Goal: Communication & Community: Answer question/provide support

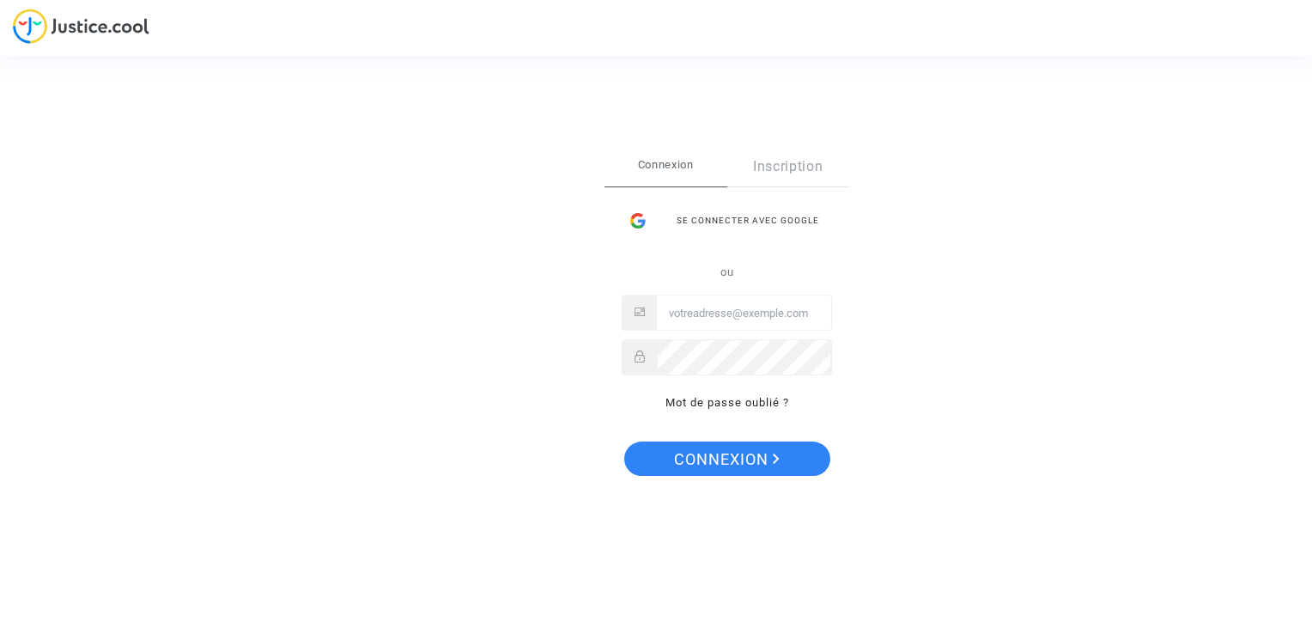
type input "[PERSON_NAME][EMAIL_ADDRESS][PERSON_NAME][DOMAIN_NAME]"
click at [738, 453] on span "Connexion" at bounding box center [727, 459] width 106 height 36
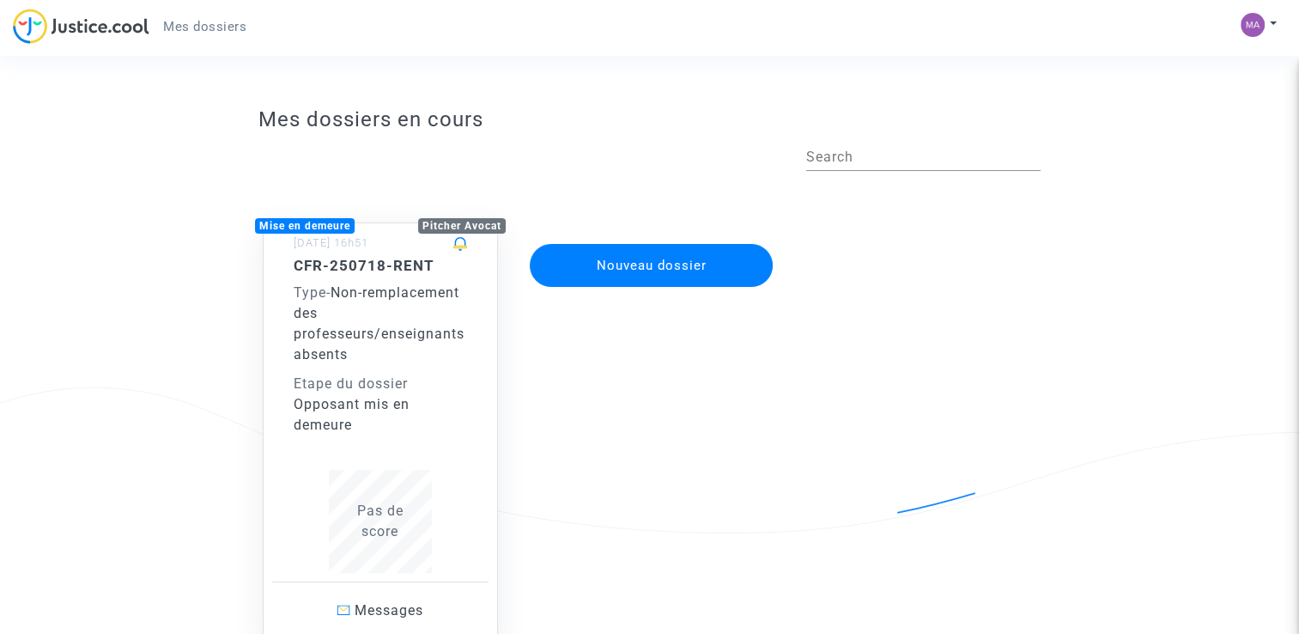
click at [387, 312] on span "Non-remplacement des professeurs/enseignants absents" at bounding box center [379, 323] width 171 height 78
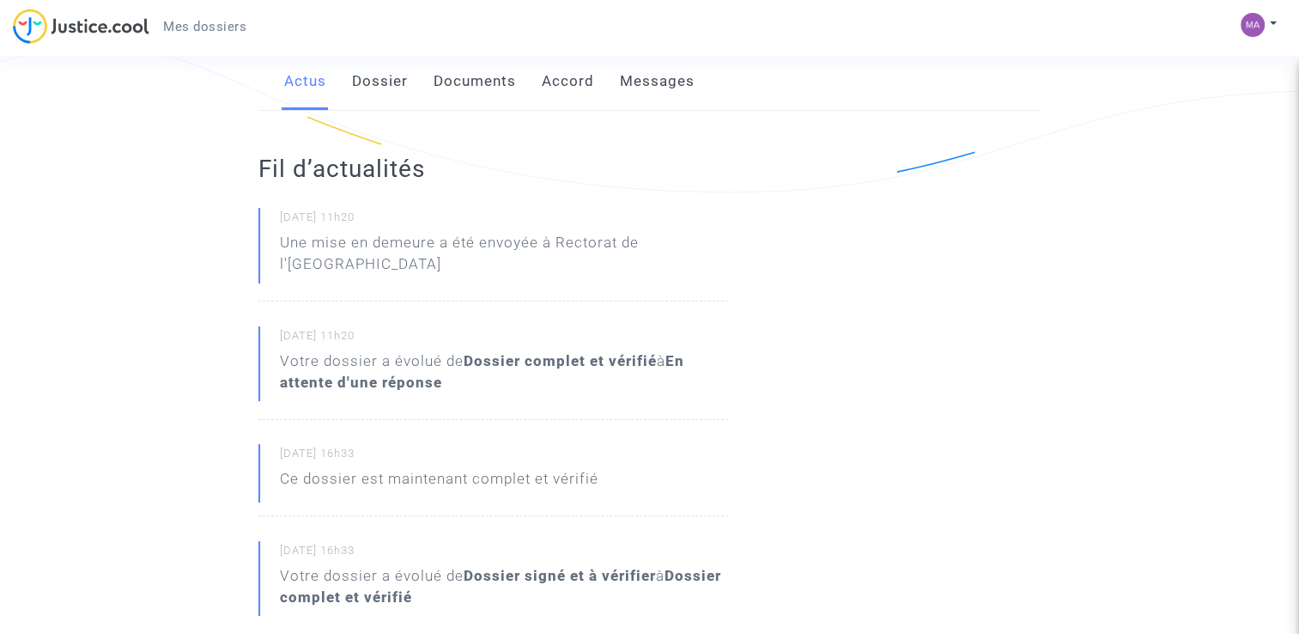
scroll to position [343, 0]
click at [506, 235] on p "Une mise en demeure a été envoyée à Rectorat de l'[GEOGRAPHIC_DATA]" at bounding box center [504, 255] width 448 height 52
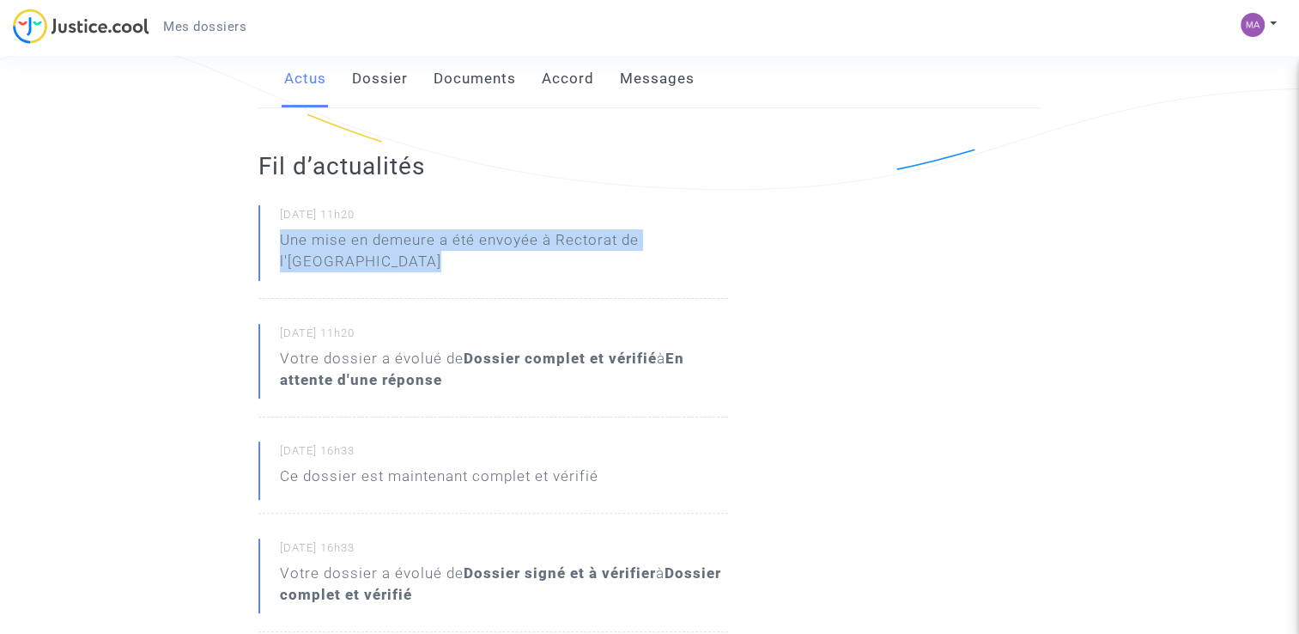
click at [506, 235] on p "Une mise en demeure a été envoyée à Rectorat de l'[GEOGRAPHIC_DATA]" at bounding box center [504, 255] width 448 height 52
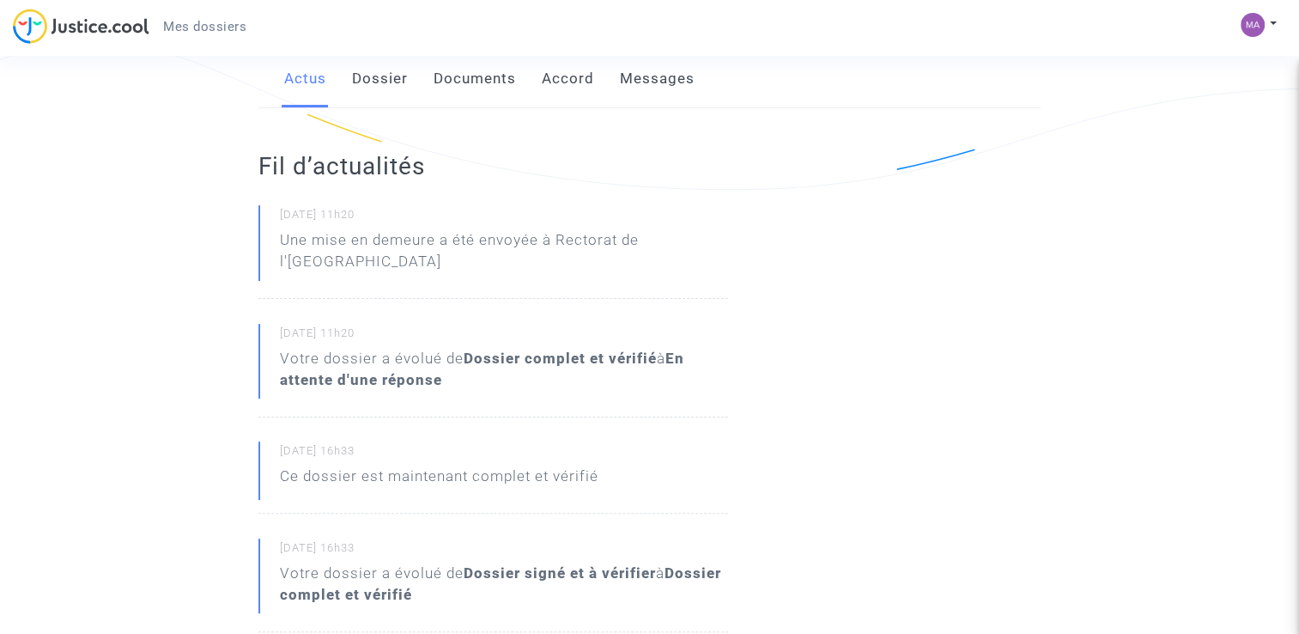
click at [381, 249] on p "Une mise en demeure a été envoyée à Rectorat de l'[GEOGRAPHIC_DATA]" at bounding box center [504, 255] width 448 height 52
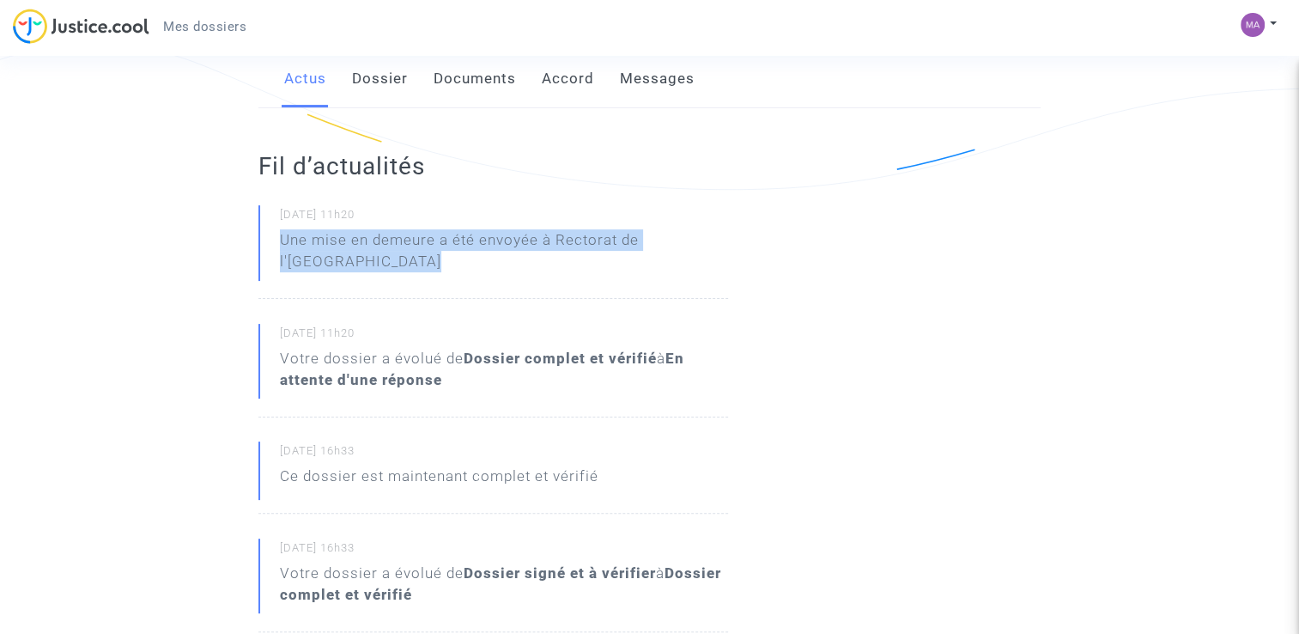
click at [381, 249] on p "Une mise en demeure a été envoyée à Rectorat de l'[GEOGRAPHIC_DATA]" at bounding box center [504, 255] width 448 height 52
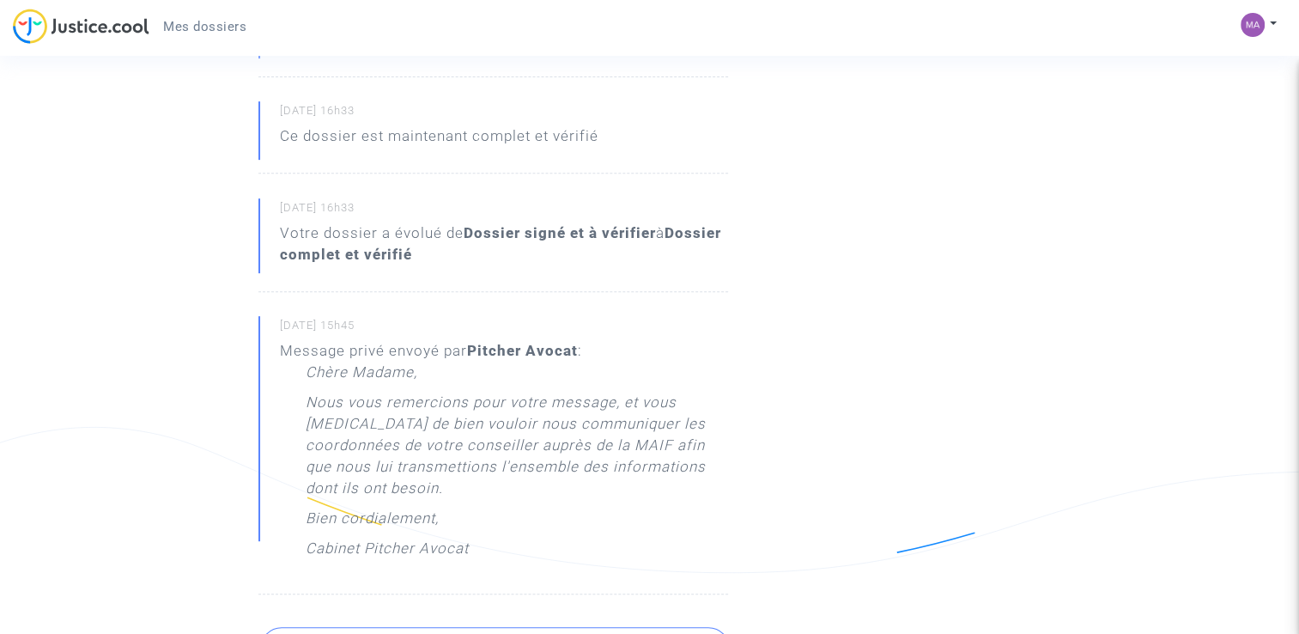
scroll to position [773, 0]
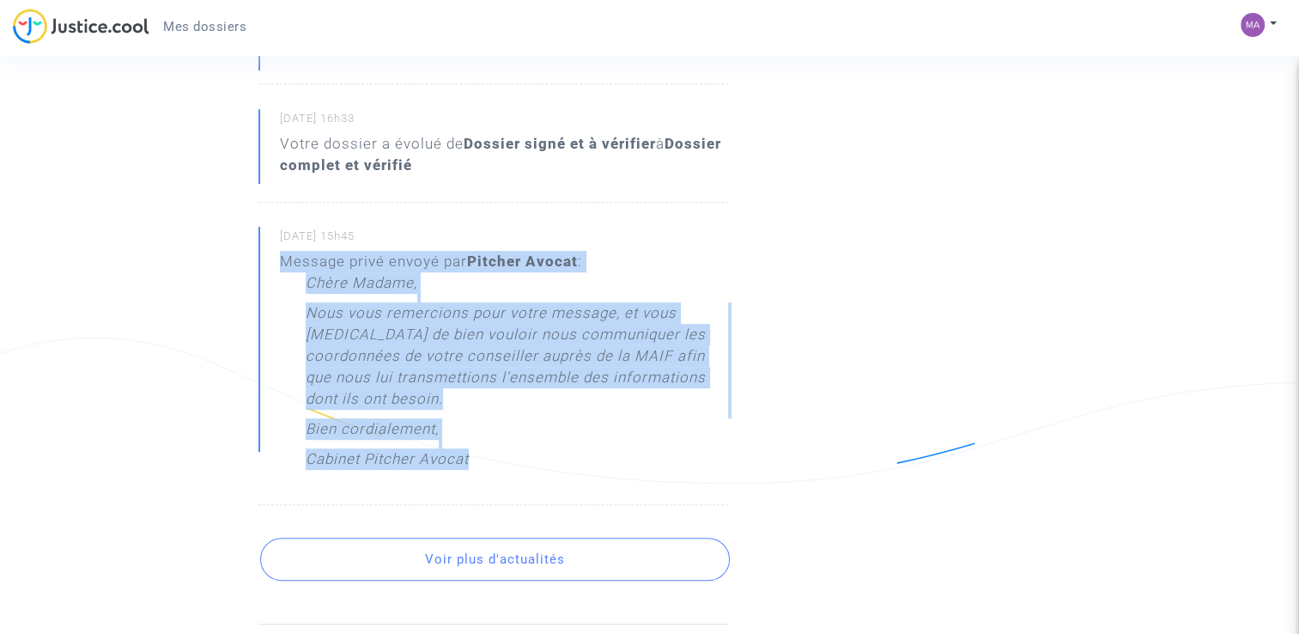
drag, startPoint x: 285, startPoint y: 261, endPoint x: 660, endPoint y: 458, distance: 423.6
click at [660, 458] on div "Message privé envoyé par [PERSON_NAME] : [PERSON_NAME] Madame, Nous vous remerc…" at bounding box center [504, 365] width 448 height 228
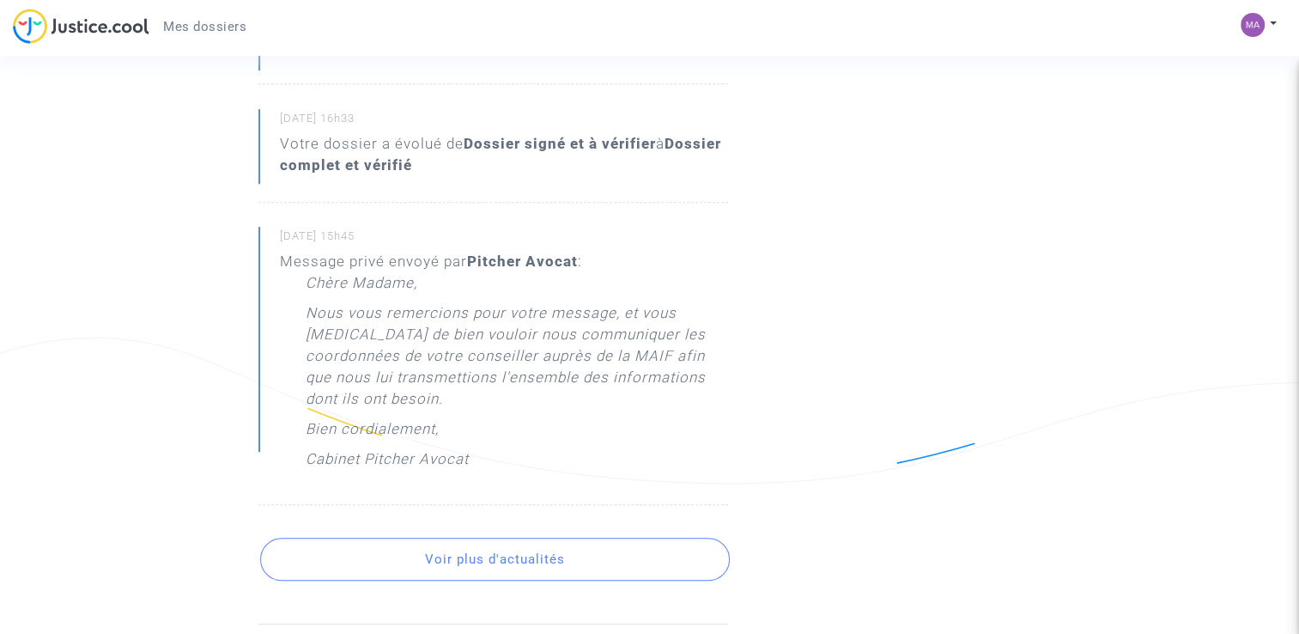
click at [660, 458] on div "Chère Madame, Nous vous remercions pour votre message, et vous [MEDICAL_DATA] d…" at bounding box center [517, 375] width 422 height 206
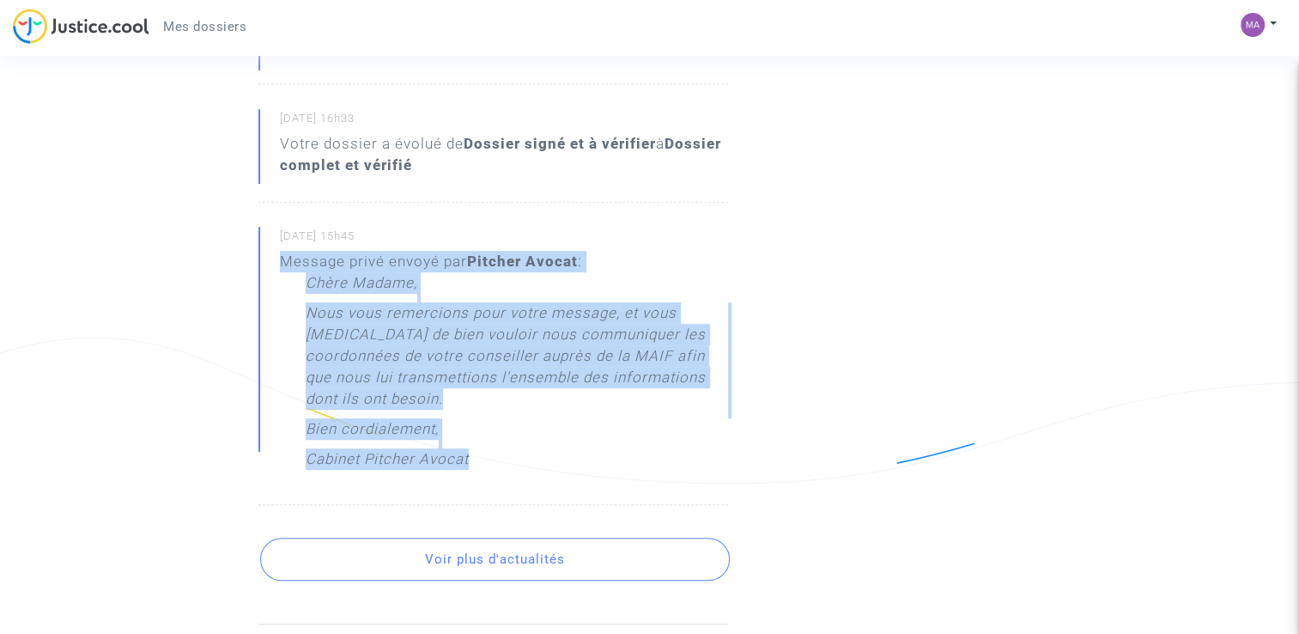
drag, startPoint x: 534, startPoint y: 470, endPoint x: 281, endPoint y: 265, distance: 325.5
click at [281, 264] on div "Message privé envoyé par [PERSON_NAME] : [PERSON_NAME] Madame, Nous vous remerc…" at bounding box center [504, 365] width 448 height 228
copy div "Message privé envoyé par [PERSON_NAME] : [PERSON_NAME] Madame, Nous vous remerc…"
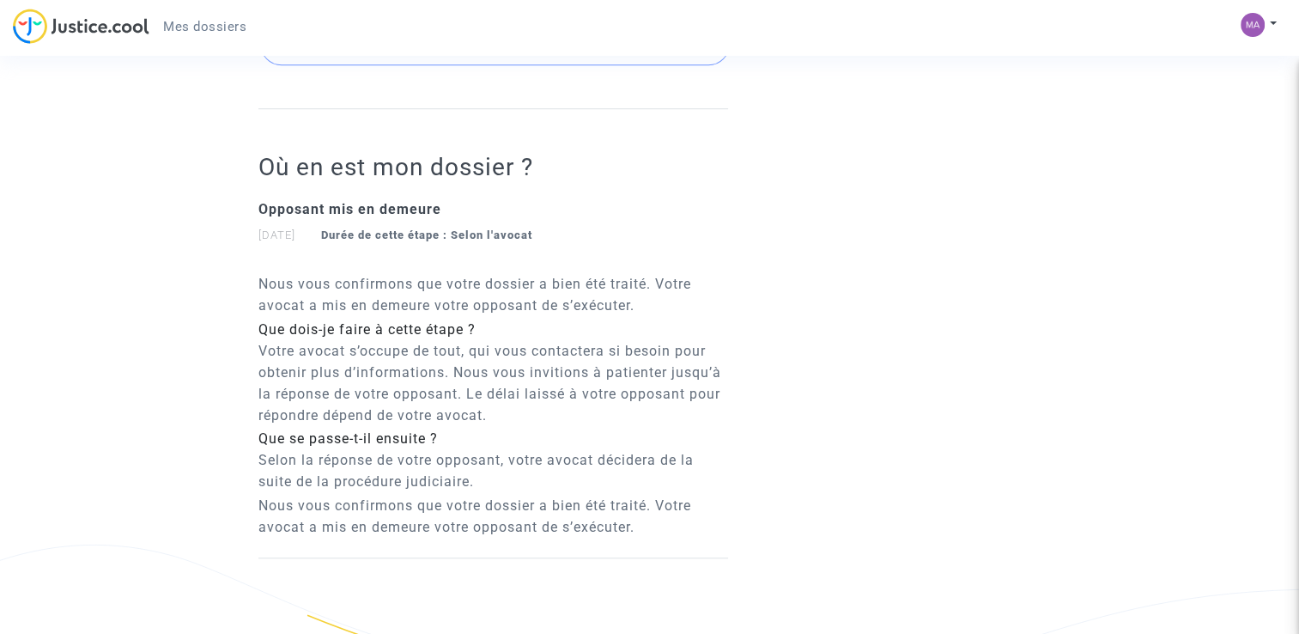
scroll to position [859, 0]
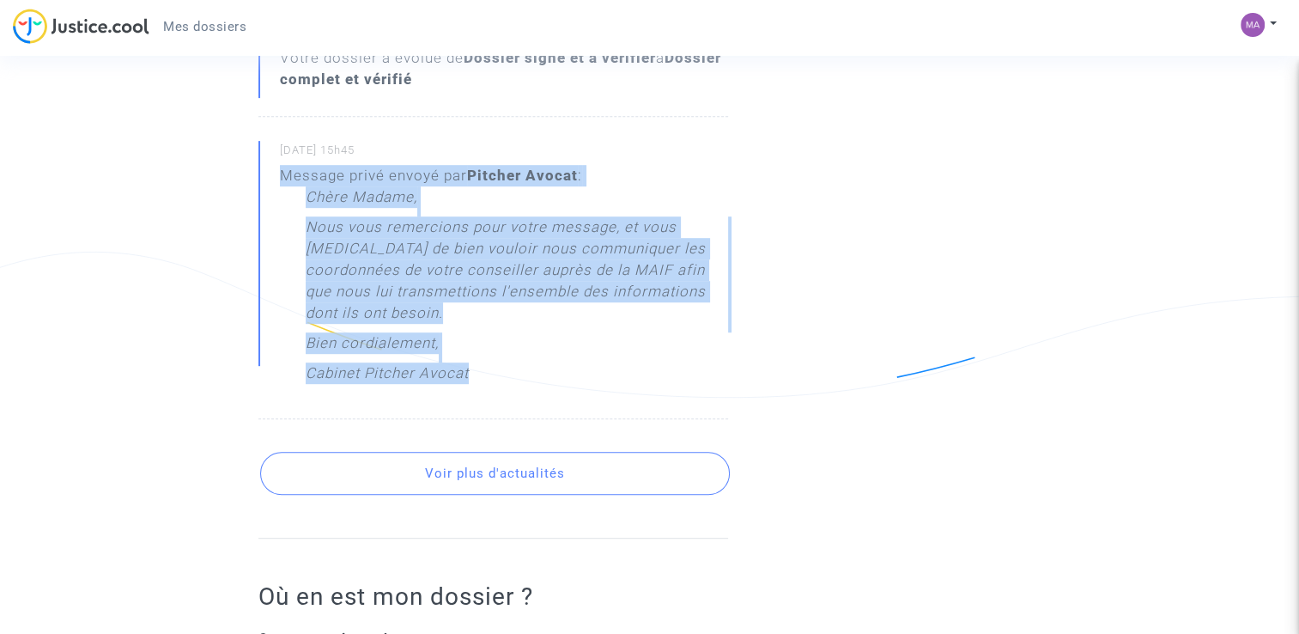
click at [441, 484] on button "Voir plus d'actualités" at bounding box center [495, 473] width 470 height 43
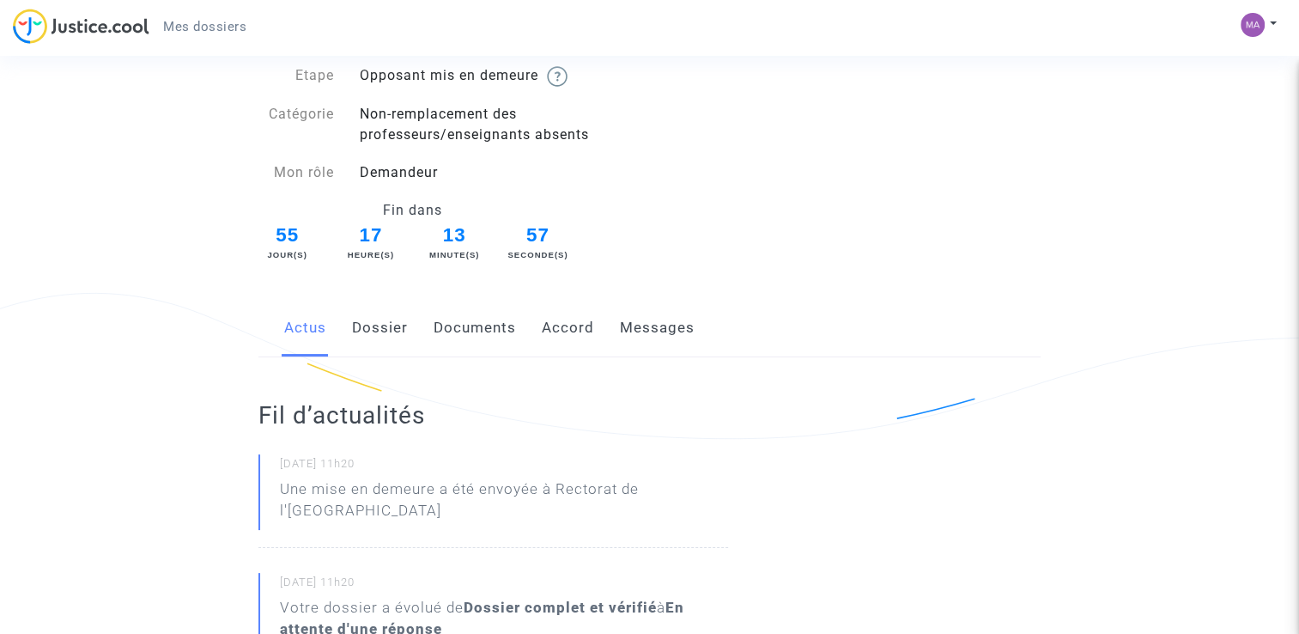
scroll to position [0, 0]
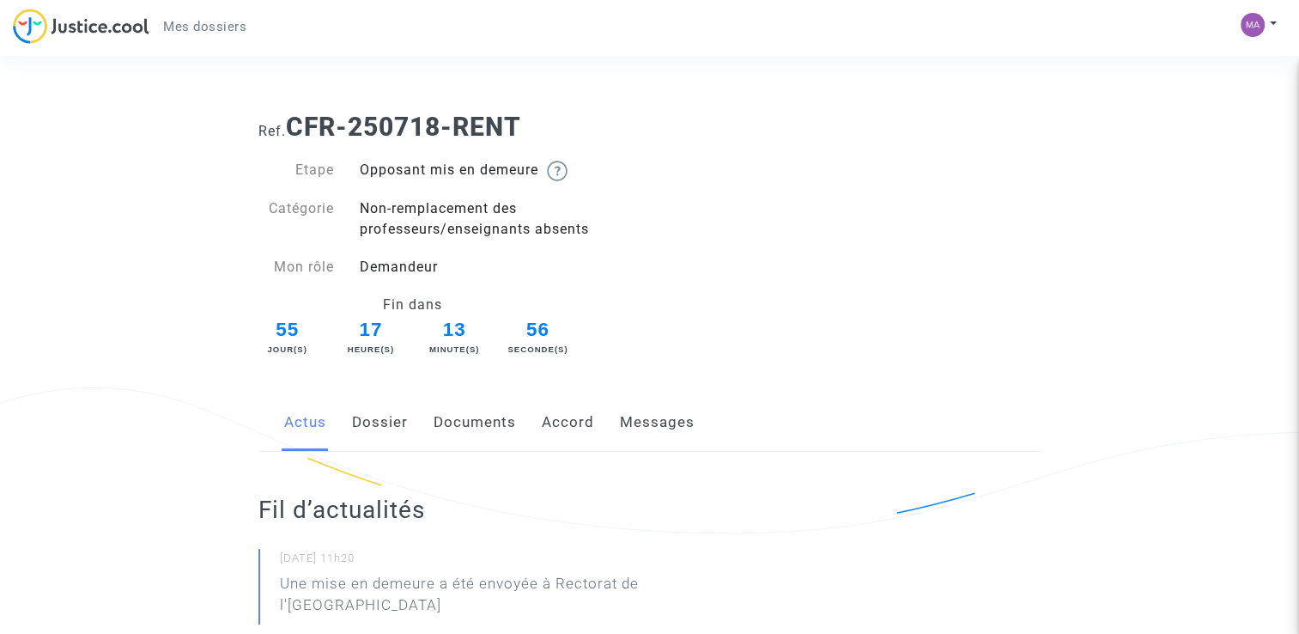
click at [647, 422] on link "Messages" at bounding box center [657, 422] width 75 height 57
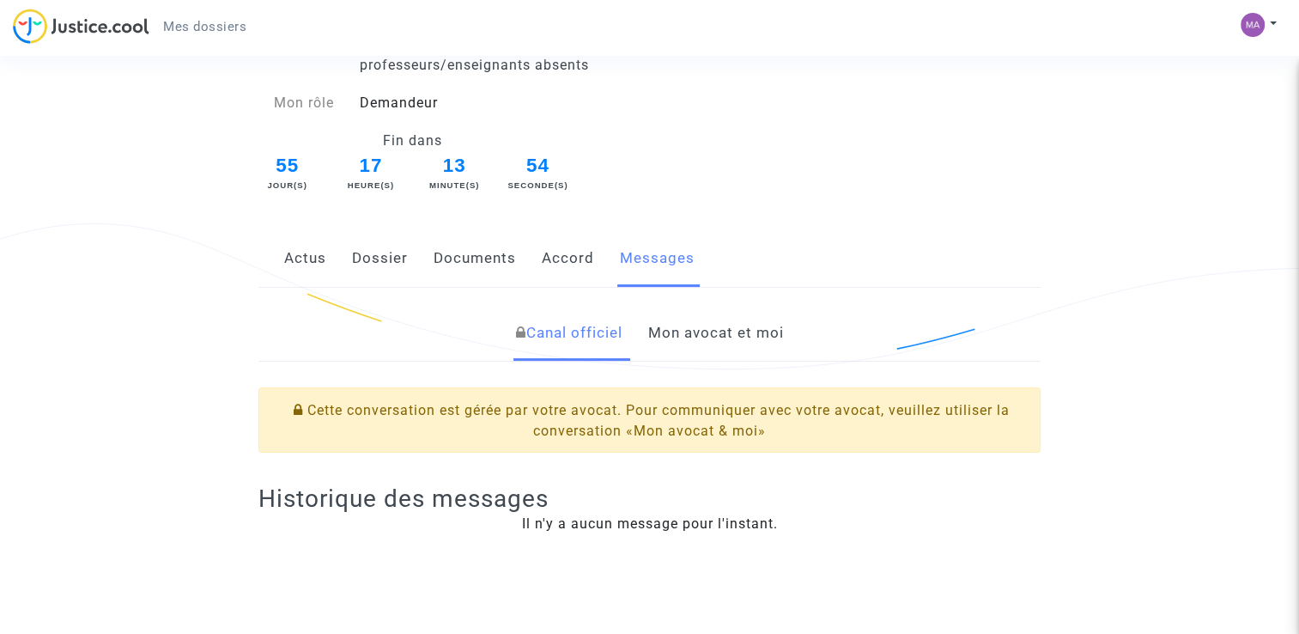
scroll to position [172, 0]
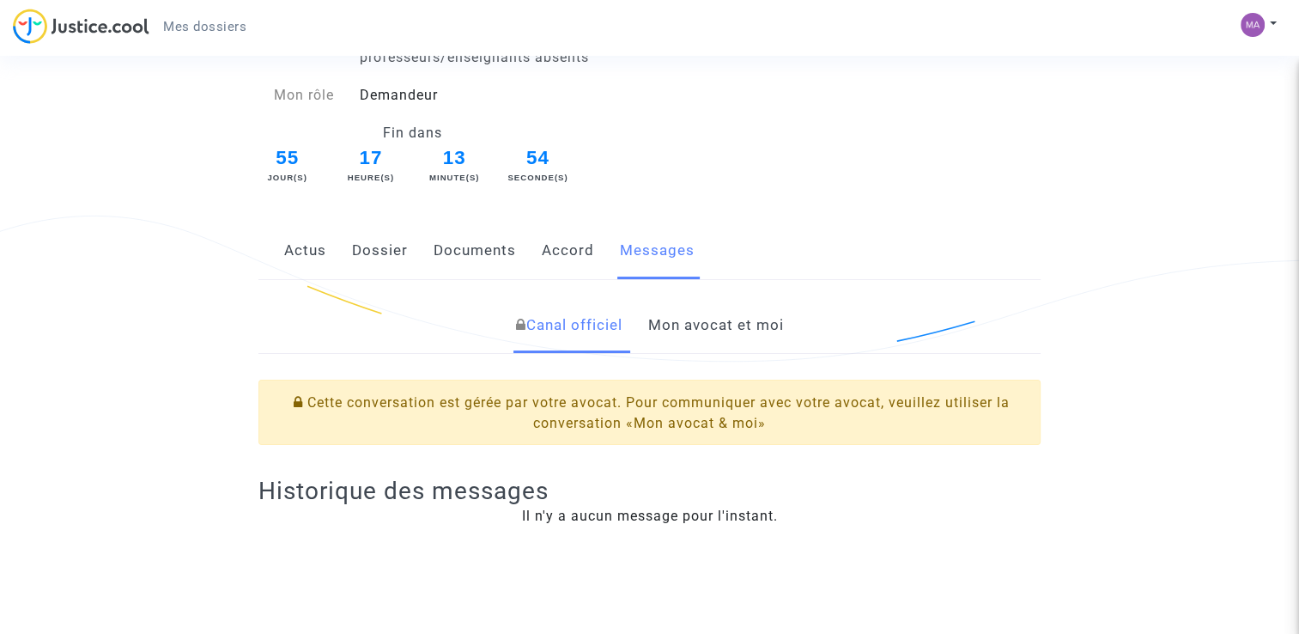
click at [697, 313] on link "Mon avocat et moi" at bounding box center [716, 325] width 136 height 57
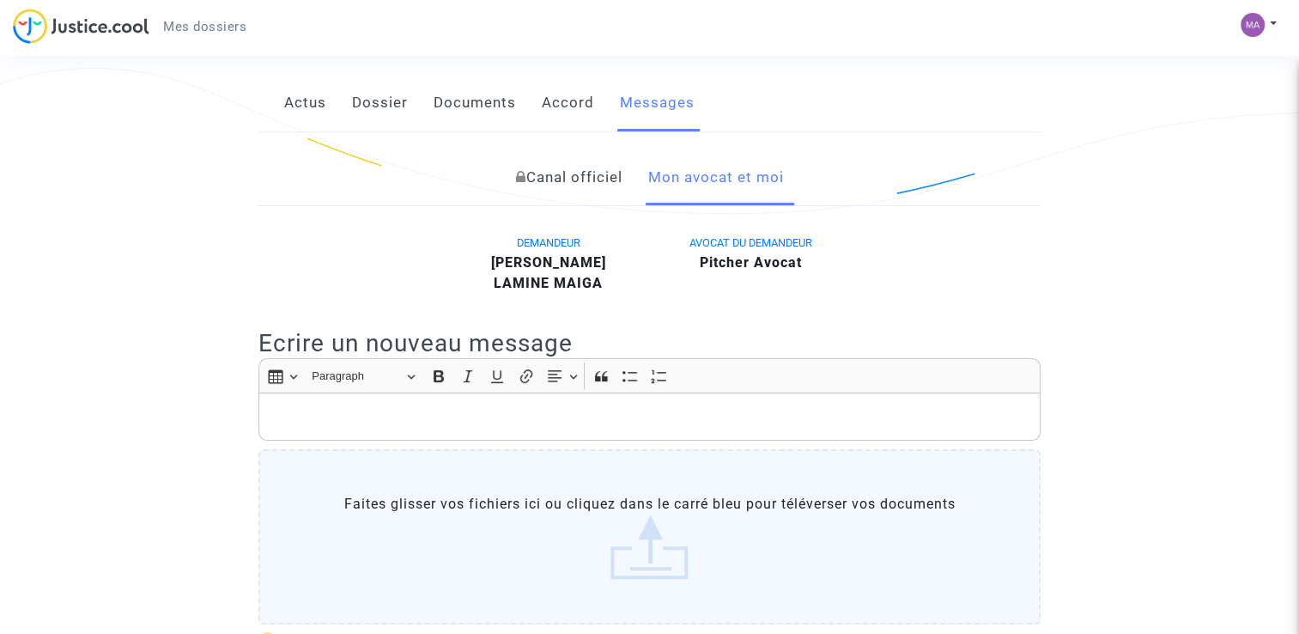
scroll to position [429, 0]
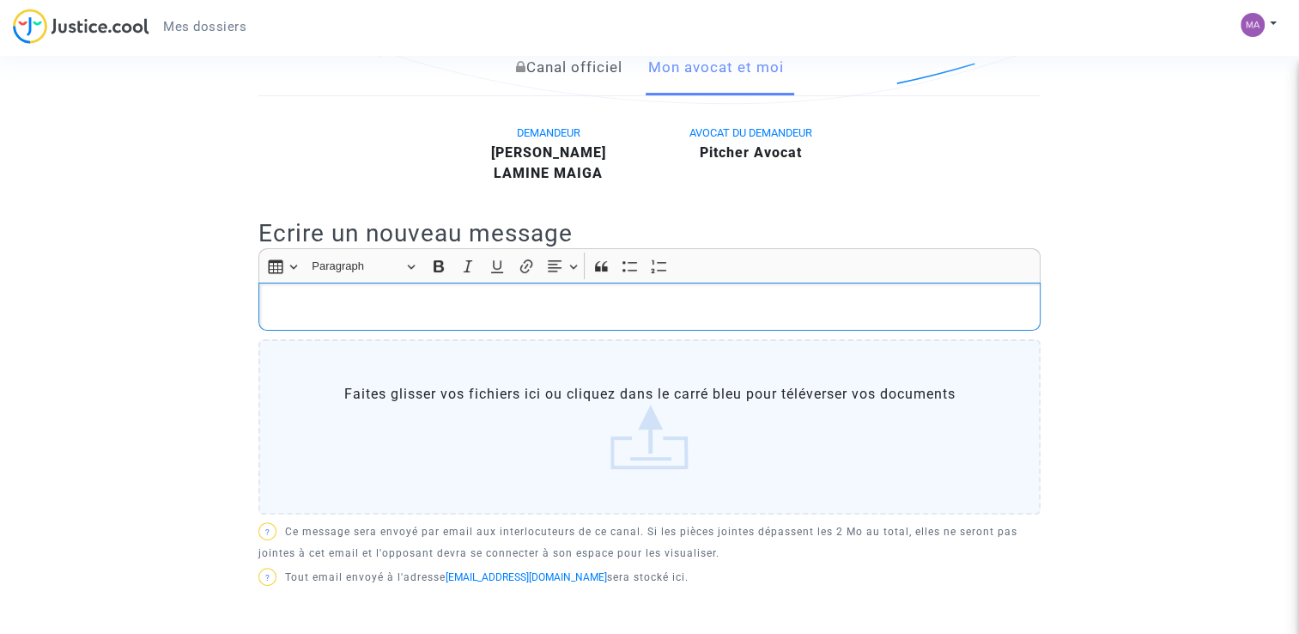
click at [410, 304] on p "Rich Text Editor, main" at bounding box center [650, 305] width 764 height 21
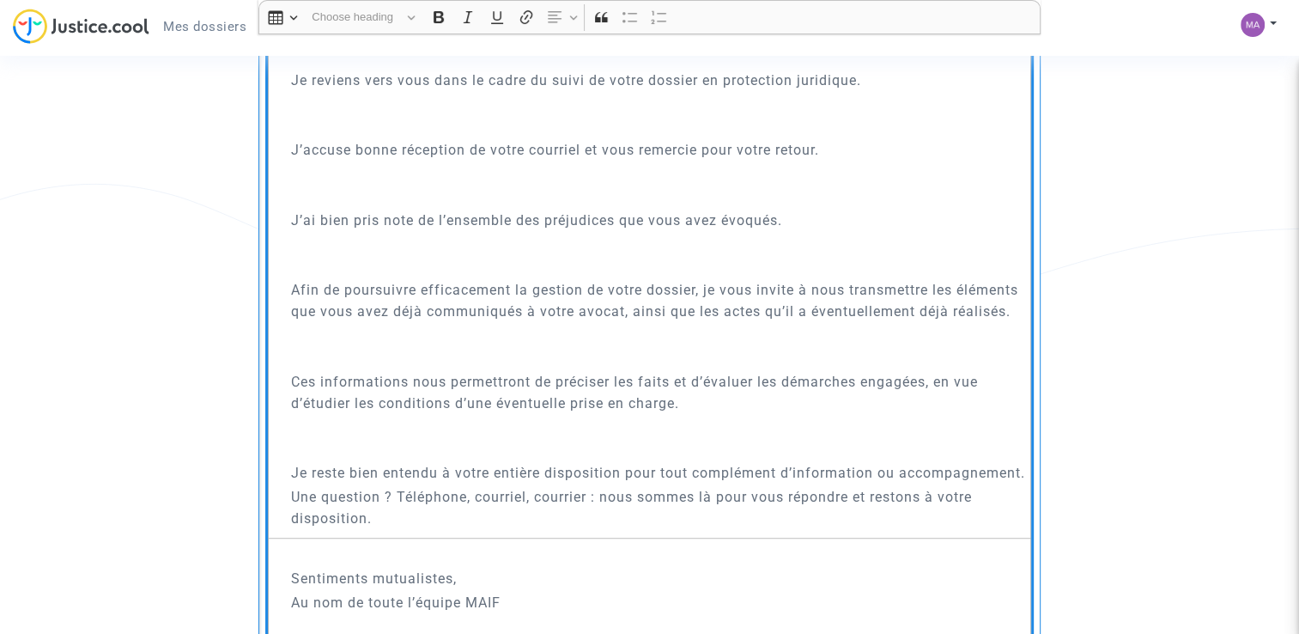
scroll to position [497, 0]
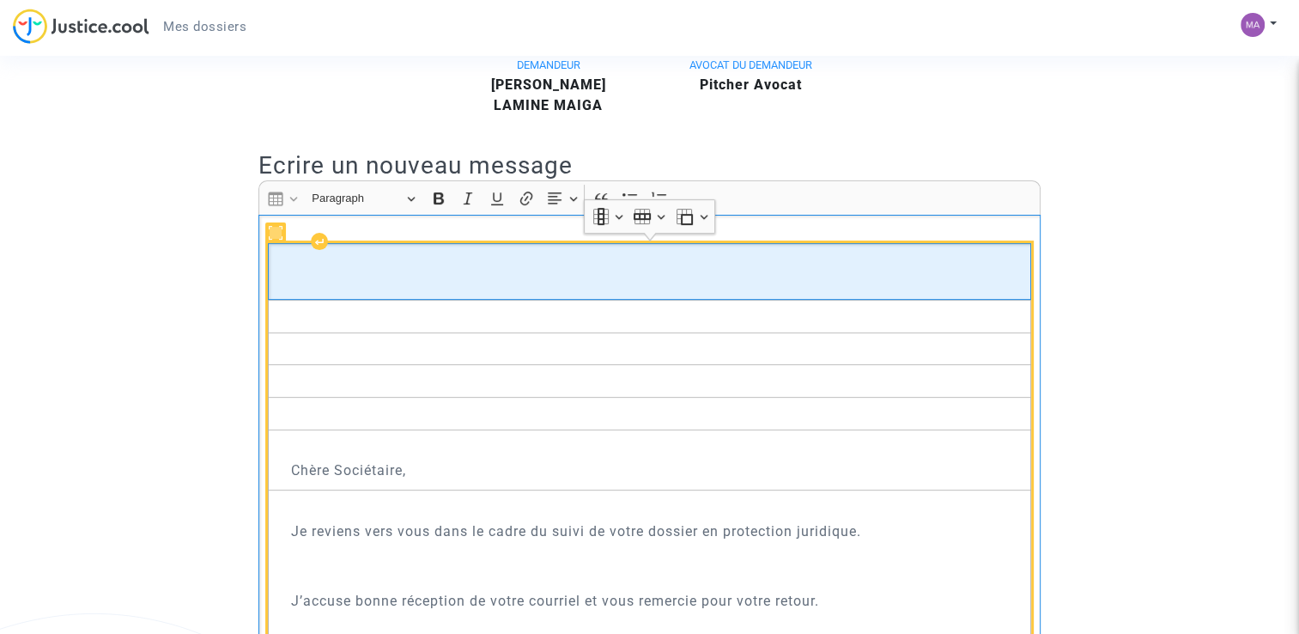
drag, startPoint x: 369, startPoint y: 258, endPoint x: 370, endPoint y: 270, distance: 11.2
click at [370, 270] on td "​​​​​​​" at bounding box center [649, 271] width 763 height 57
click at [369, 263] on td "​​​​​​​" at bounding box center [649, 271] width 763 height 57
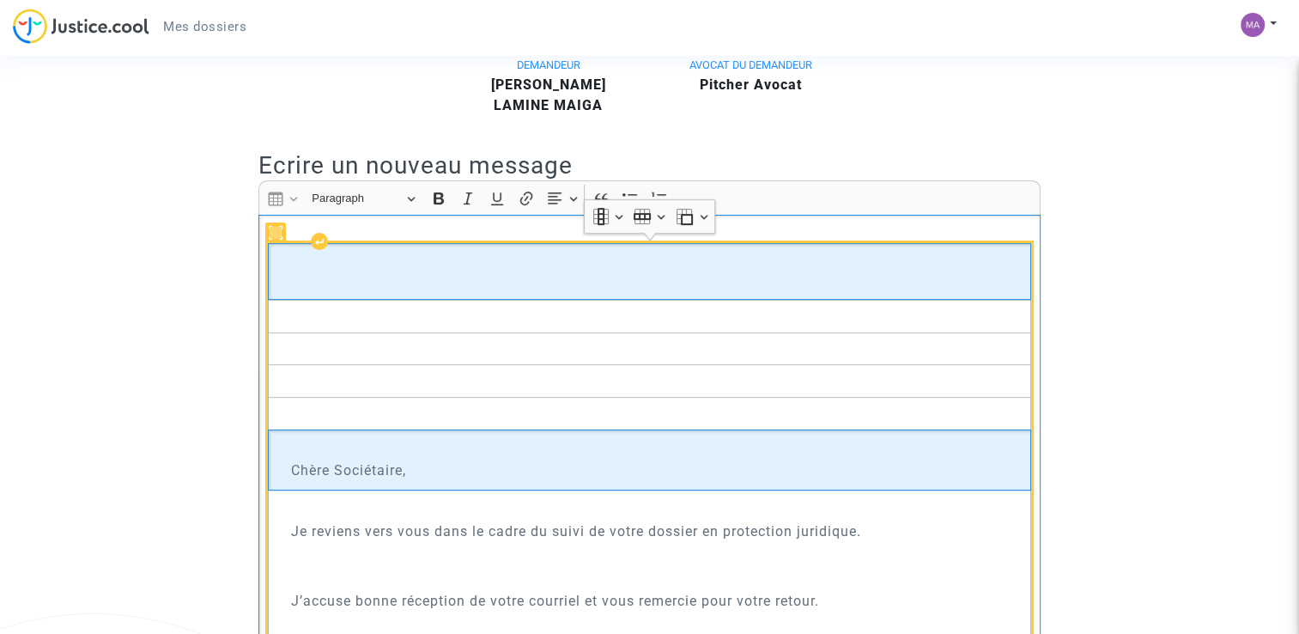
click at [350, 469] on p "Chère Sociétaire," at bounding box center [658, 469] width 734 height 21
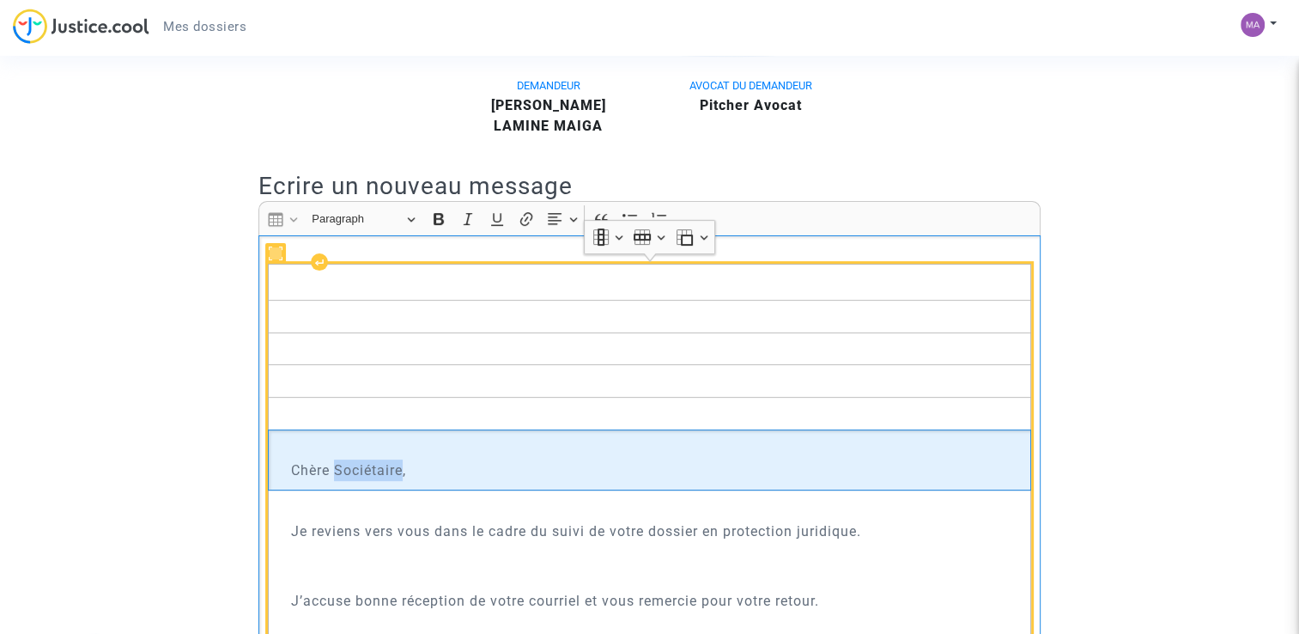
click at [350, 469] on p "Chère Sociétaire," at bounding box center [658, 469] width 734 height 21
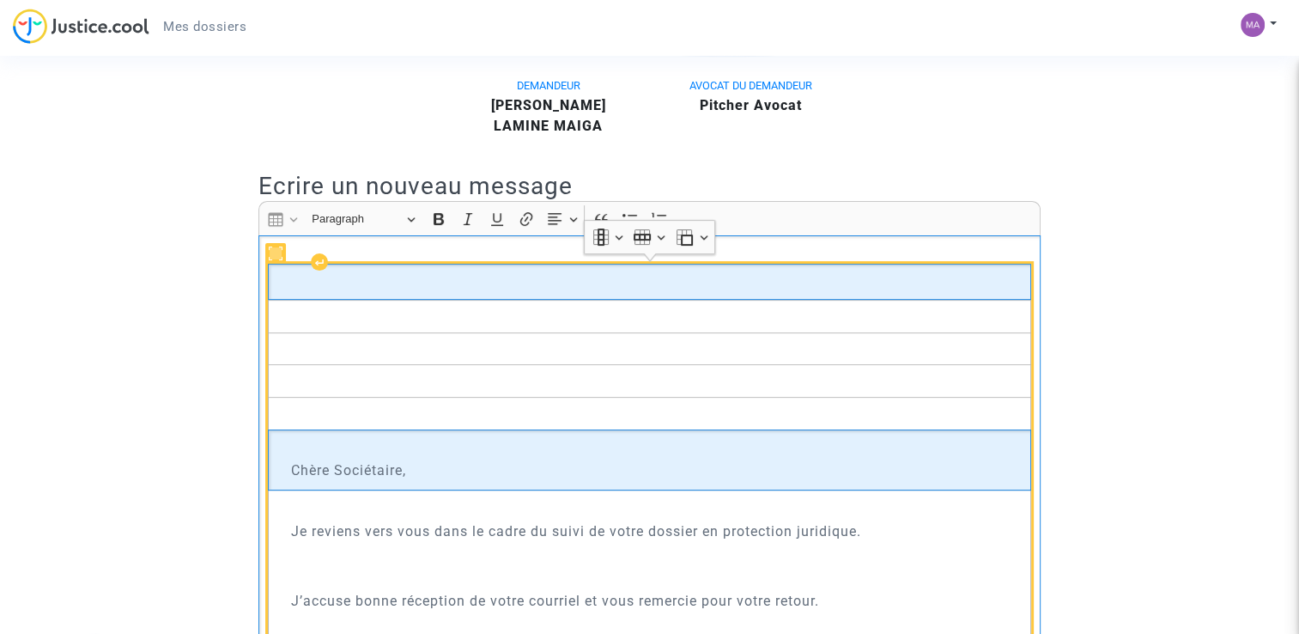
click at [359, 287] on td "Rich Text Editor, main" at bounding box center [649, 282] width 763 height 36
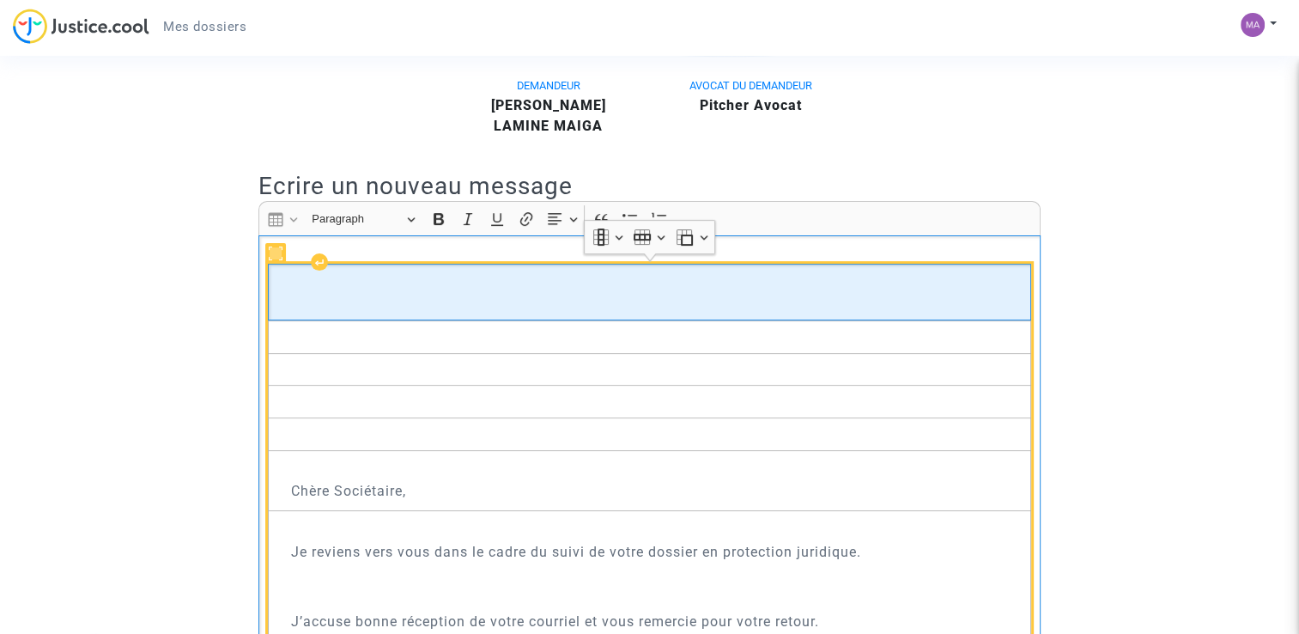
click at [350, 264] on td "​​​​​​​" at bounding box center [649, 292] width 763 height 57
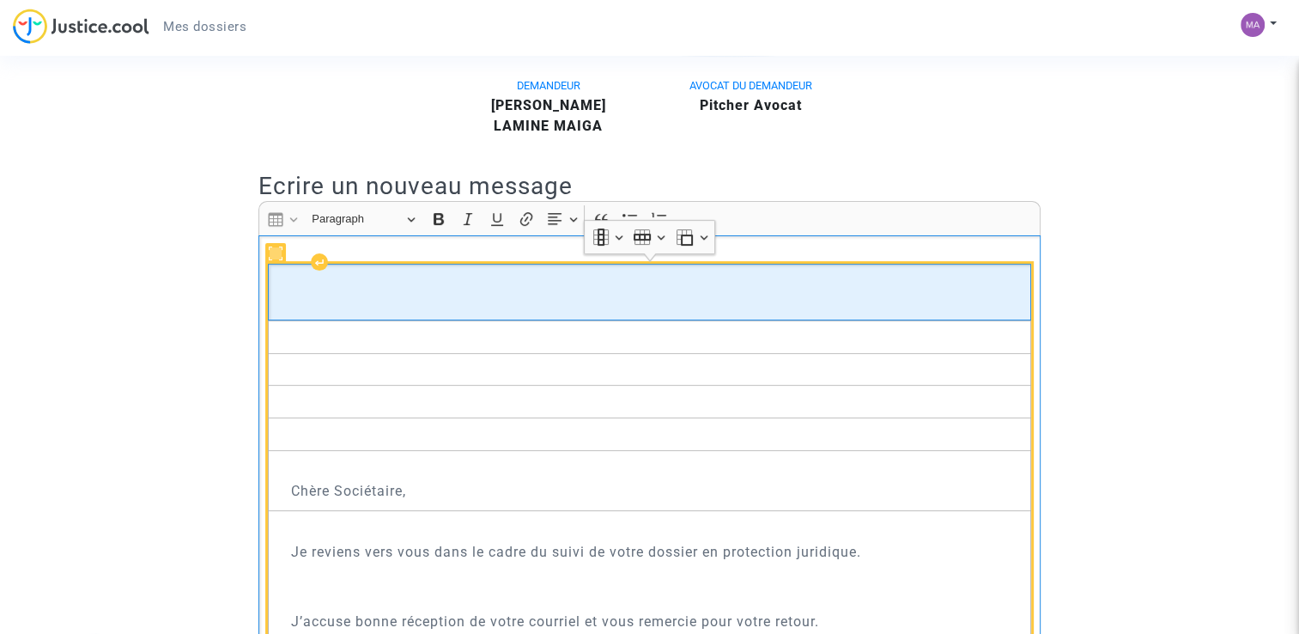
click at [348, 264] on td "​​​​​​​" at bounding box center [649, 292] width 763 height 57
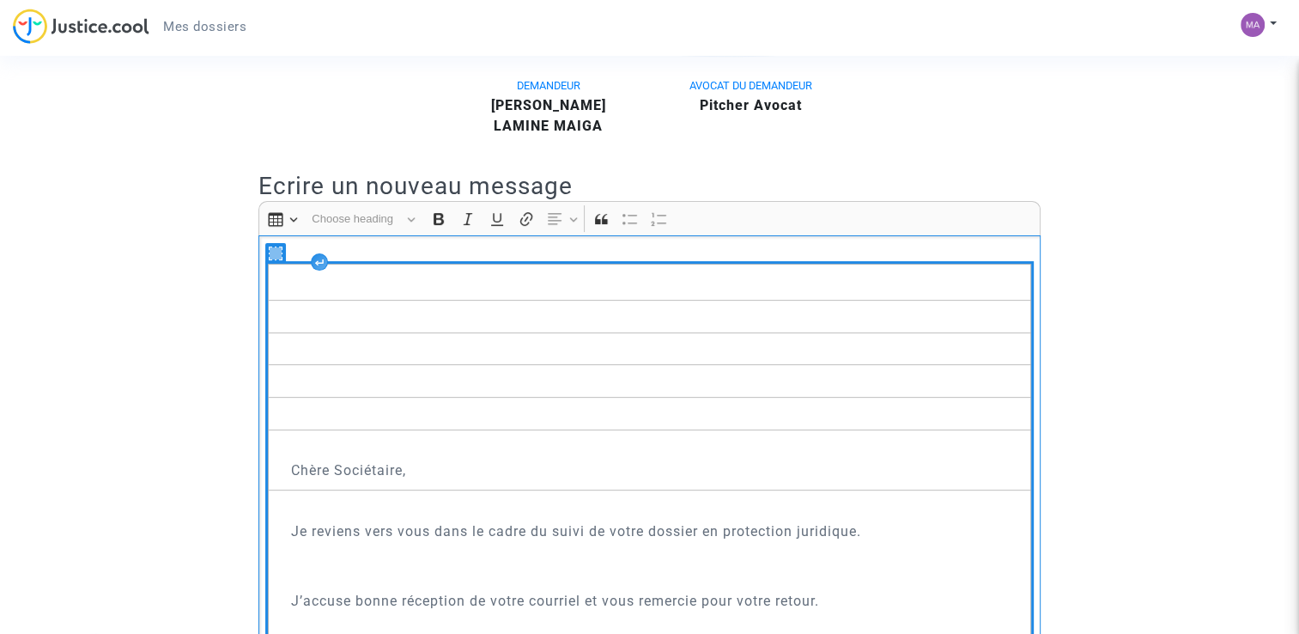
drag, startPoint x: 276, startPoint y: 254, endPoint x: 326, endPoint y: 527, distance: 277.7
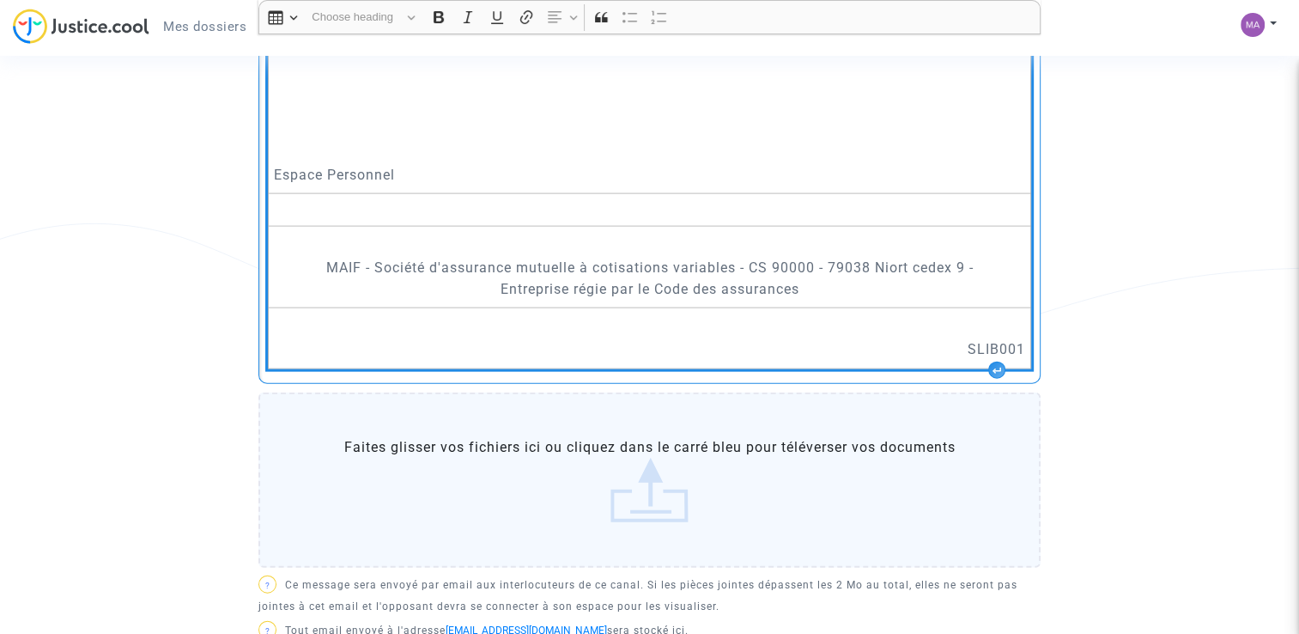
scroll to position [3654, 0]
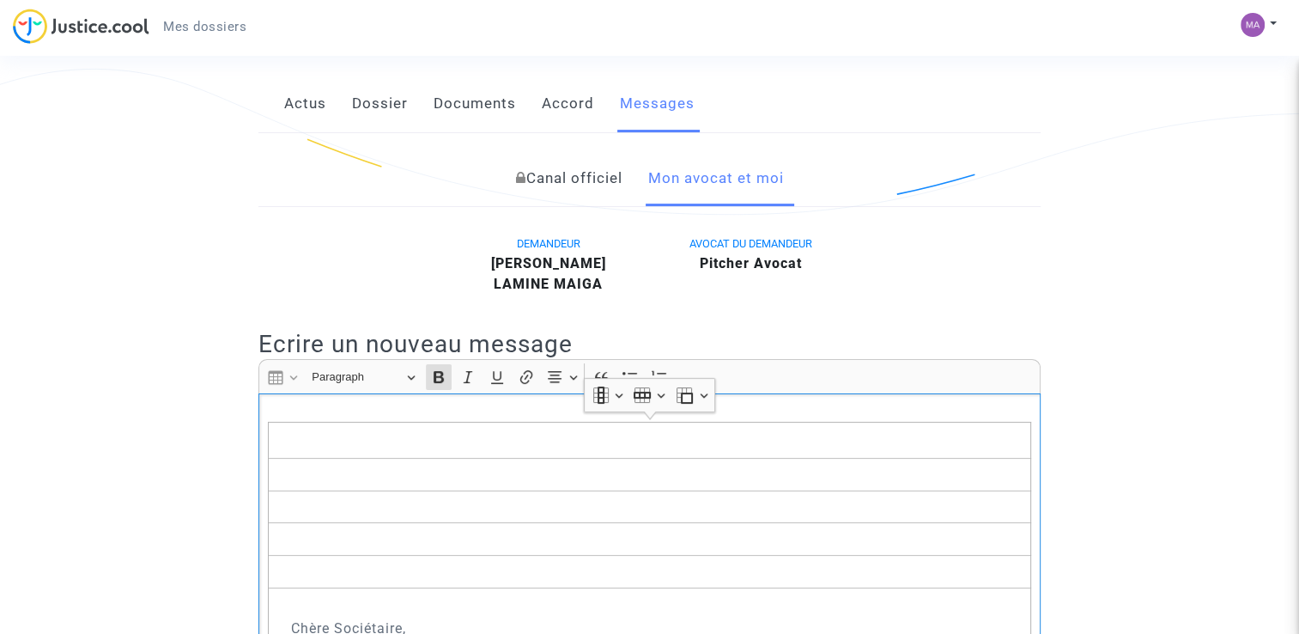
scroll to position [407, 0]
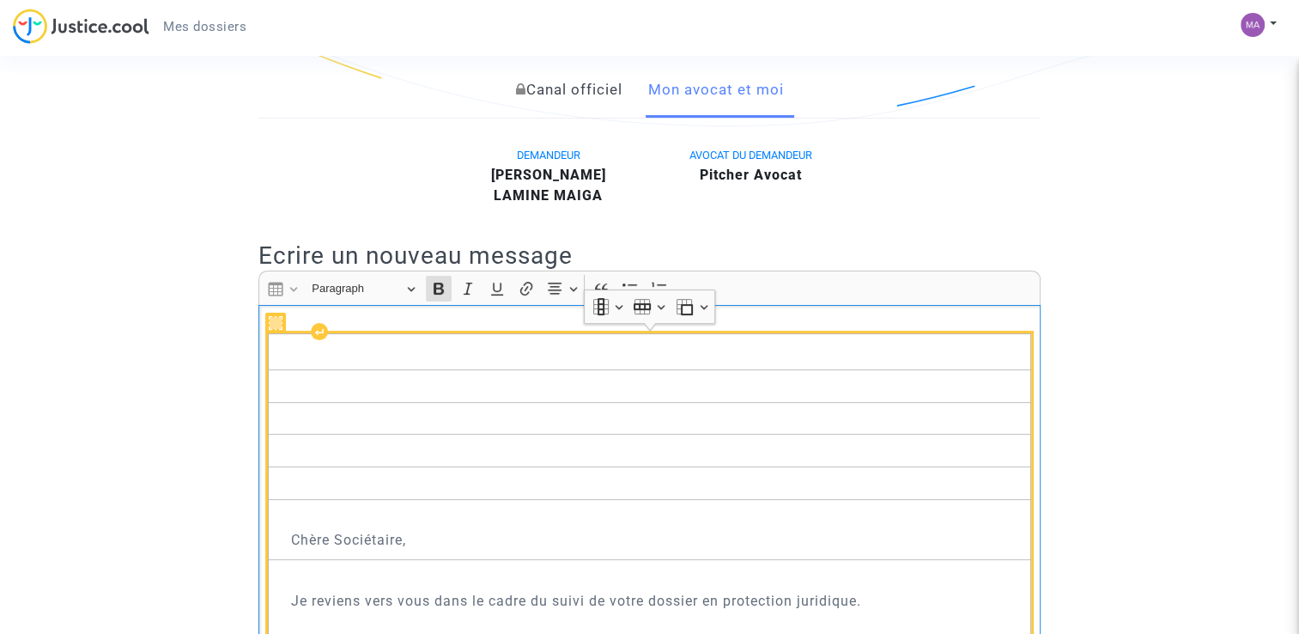
click at [272, 322] on icon "Rich Text Editor, main" at bounding box center [276, 323] width 12 height 12
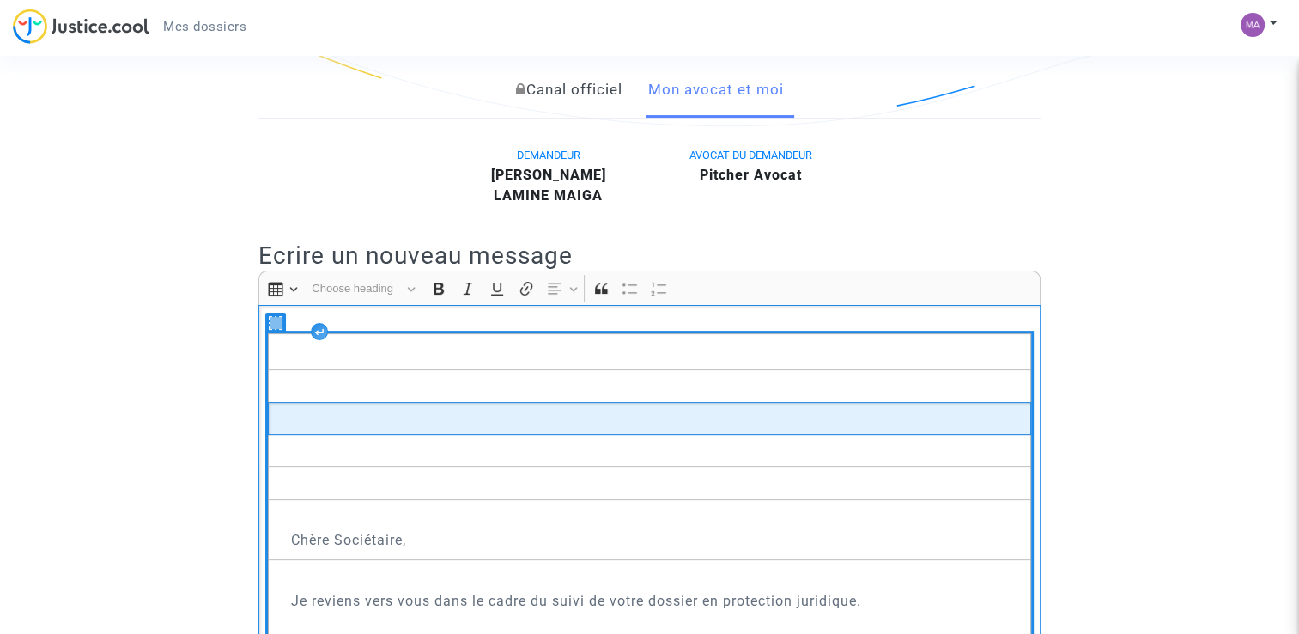
drag, startPoint x: 272, startPoint y: 322, endPoint x: 816, endPoint y: 420, distance: 552.3
click at [816, 420] on td "Rich Text Editor, main" at bounding box center [649, 418] width 763 height 33
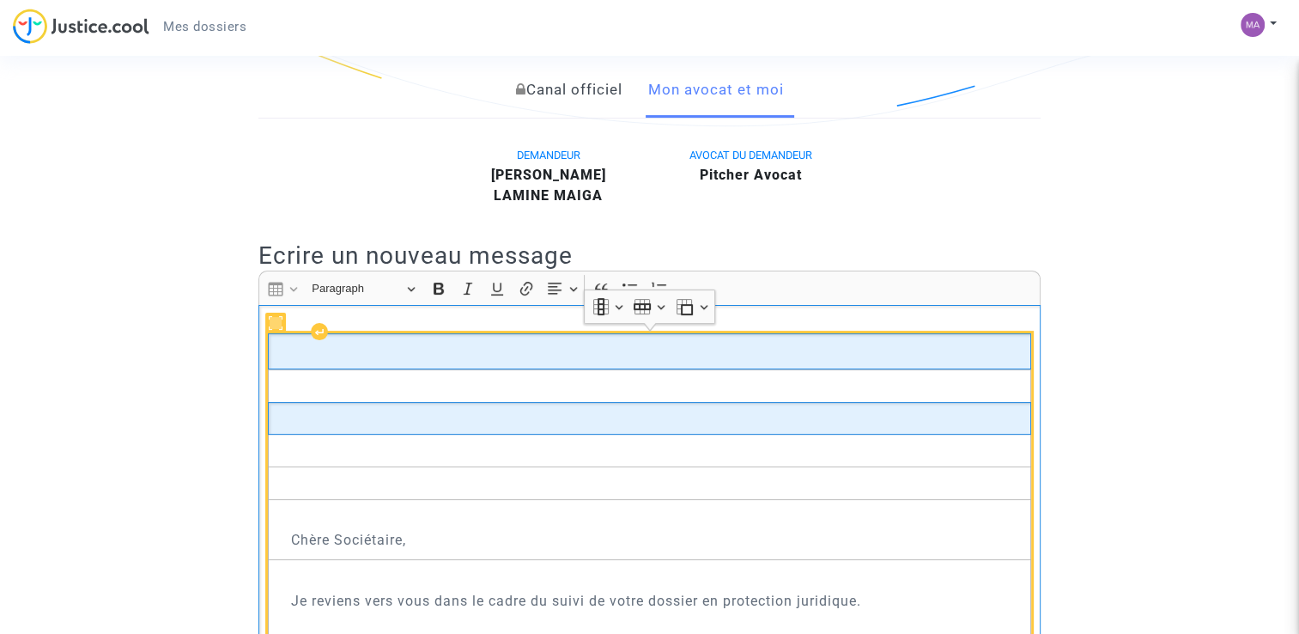
click at [771, 336] on td "Rich Text Editor, main" at bounding box center [649, 351] width 763 height 36
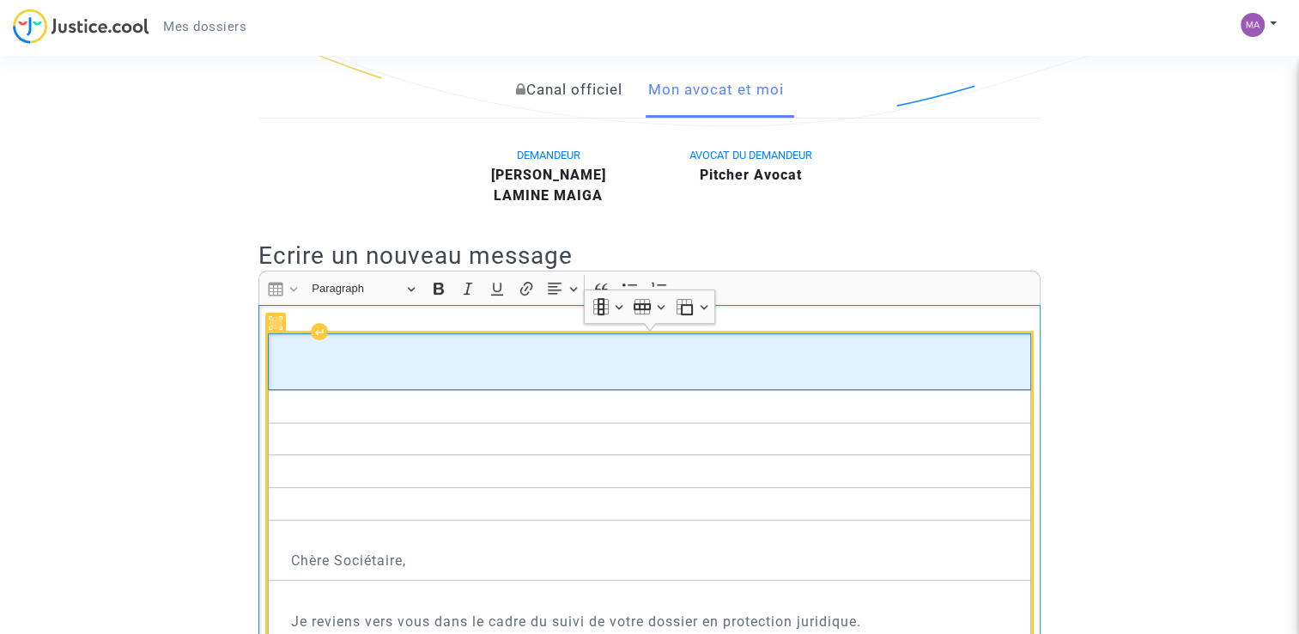
click at [763, 334] on td "​​​​​​​" at bounding box center [649, 361] width 763 height 57
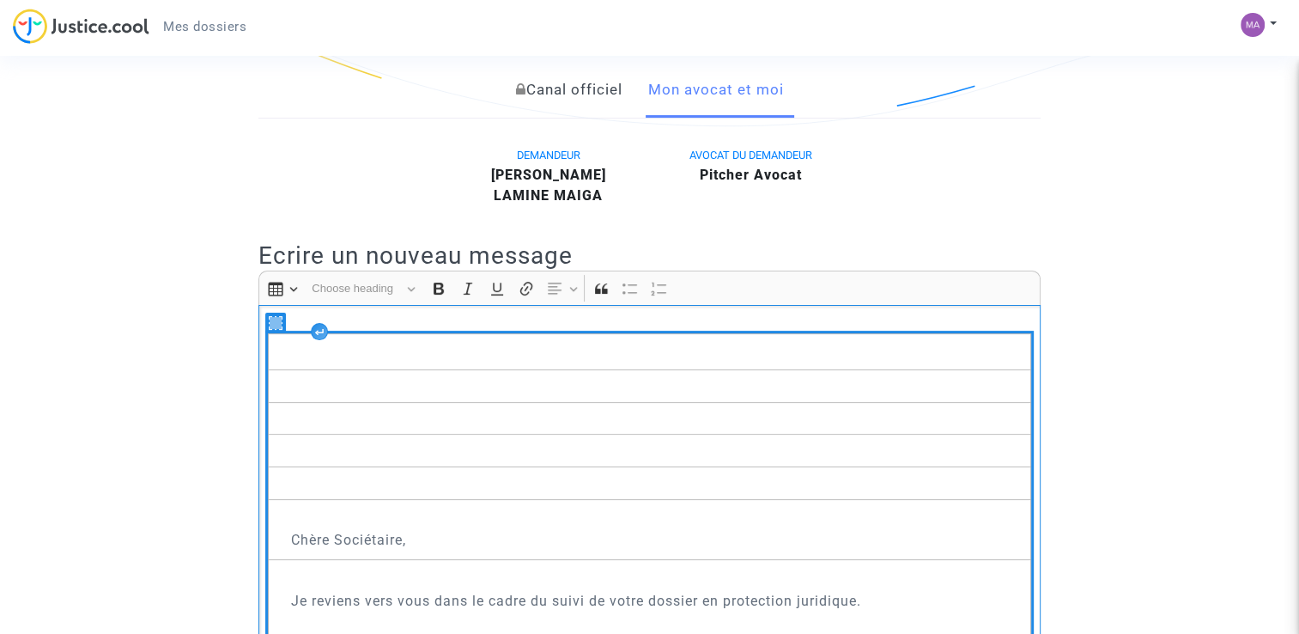
click at [270, 317] on icon "Rich Text Editor, main" at bounding box center [276, 323] width 12 height 12
click at [300, 285] on button "Insert table Insert table" at bounding box center [282, 289] width 39 height 26
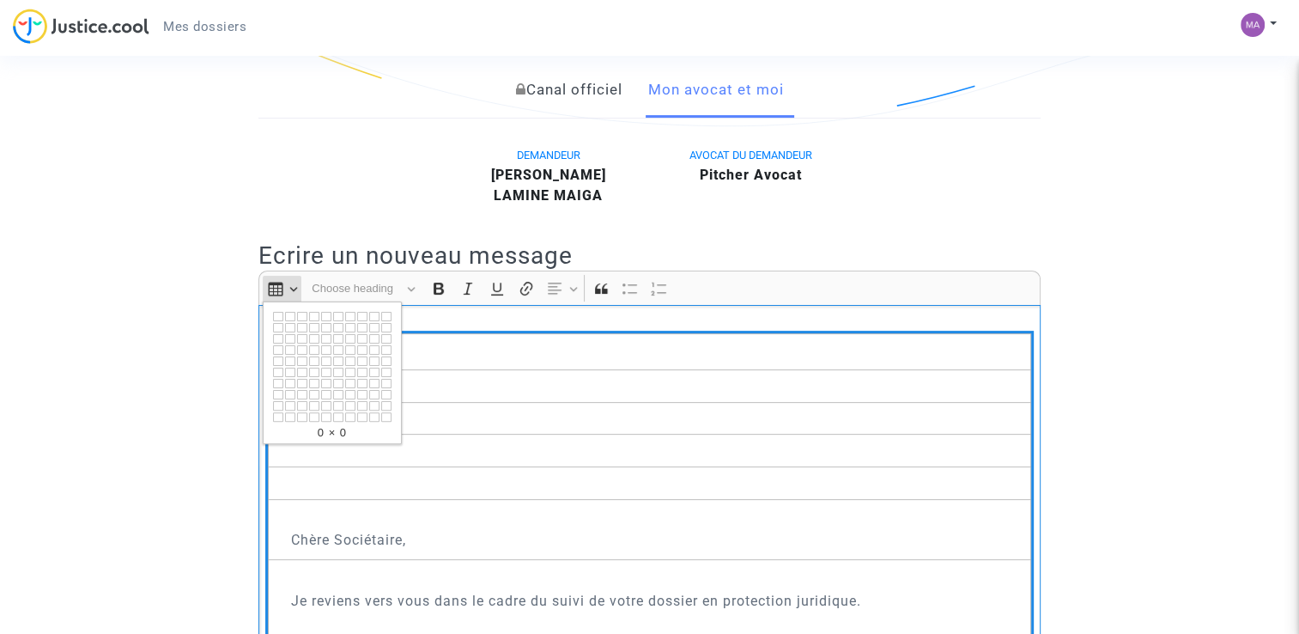
click at [301, 289] on div "Insert table Insert table 0 × 0 Heading Choose heading Paragraph Heading 1 Head…" at bounding box center [650, 287] width 774 height 33
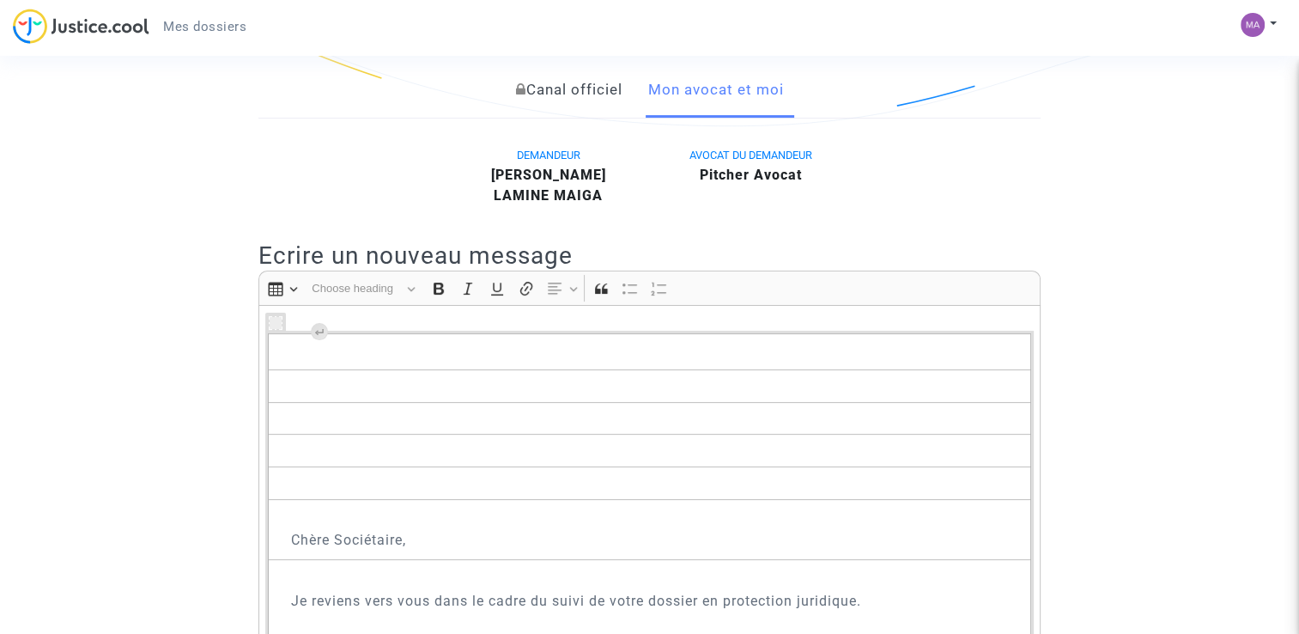
click at [406, 285] on button "Heading Choose heading" at bounding box center [363, 288] width 118 height 27
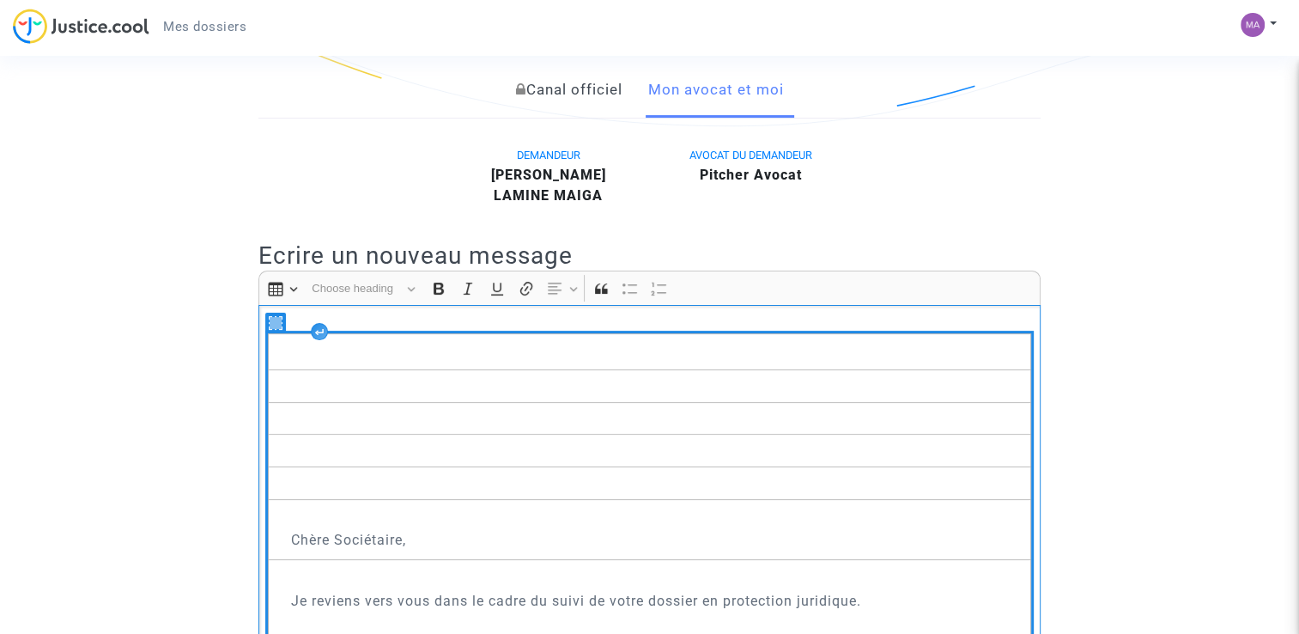
drag, startPoint x: 374, startPoint y: 325, endPoint x: 385, endPoint y: 428, distance: 104.5
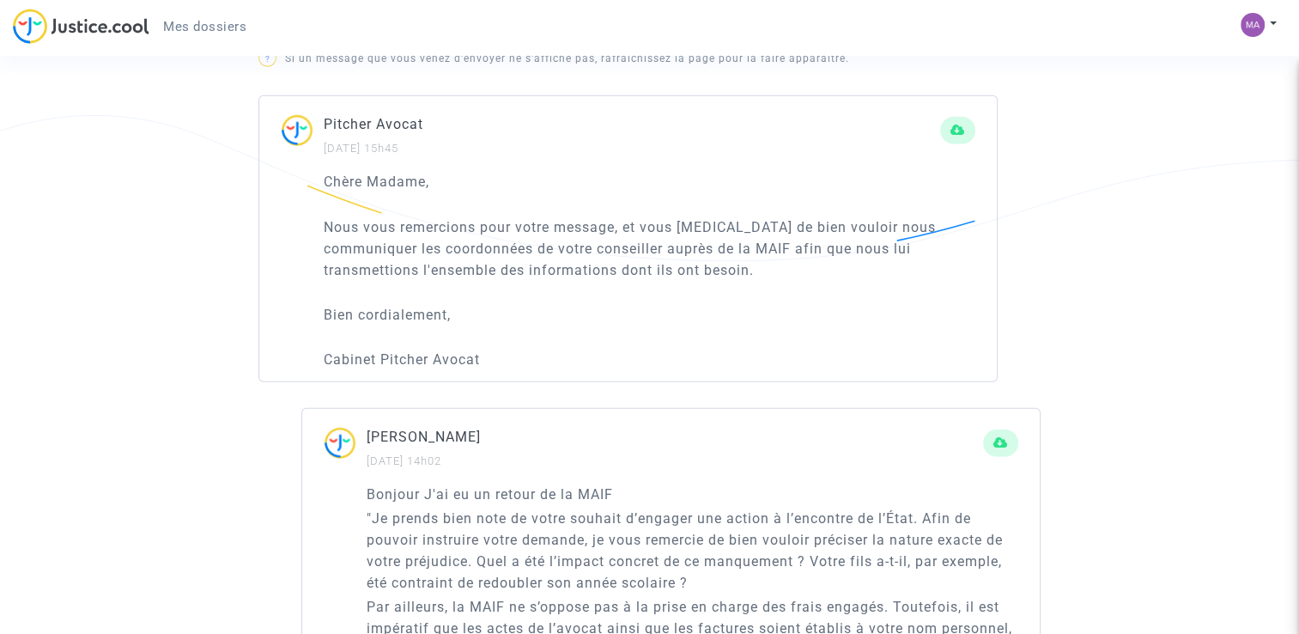
scroll to position [4832, 0]
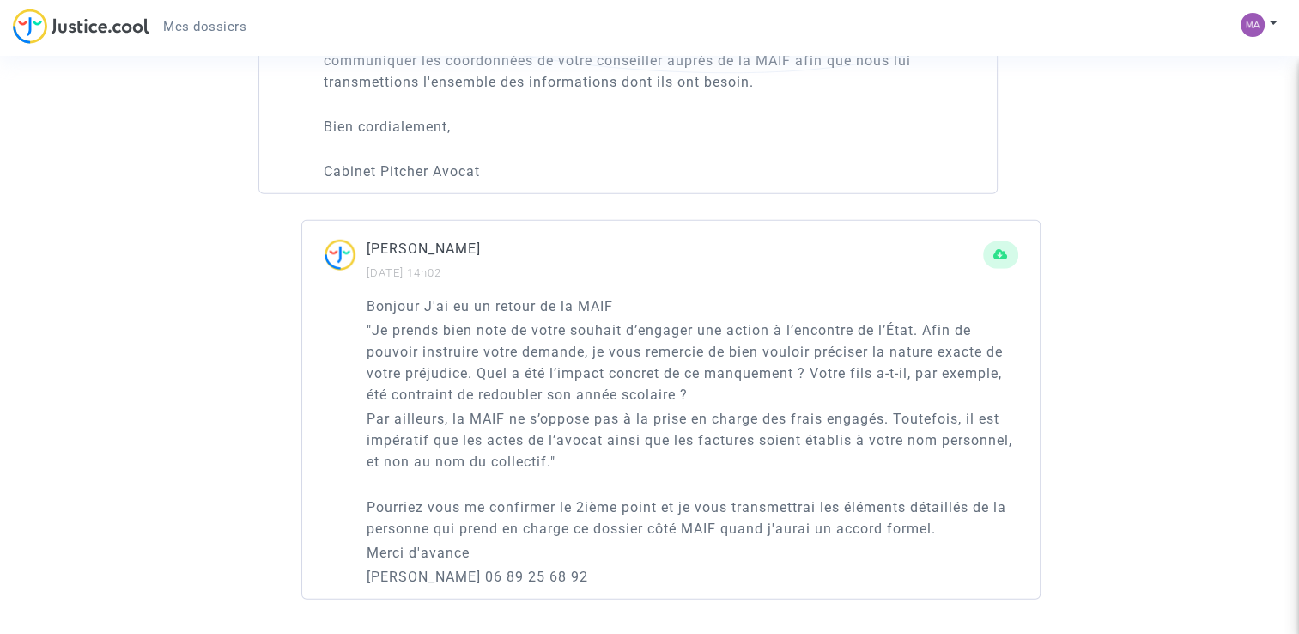
drag, startPoint x: 395, startPoint y: 353, endPoint x: 416, endPoint y: 678, distance: 325.3
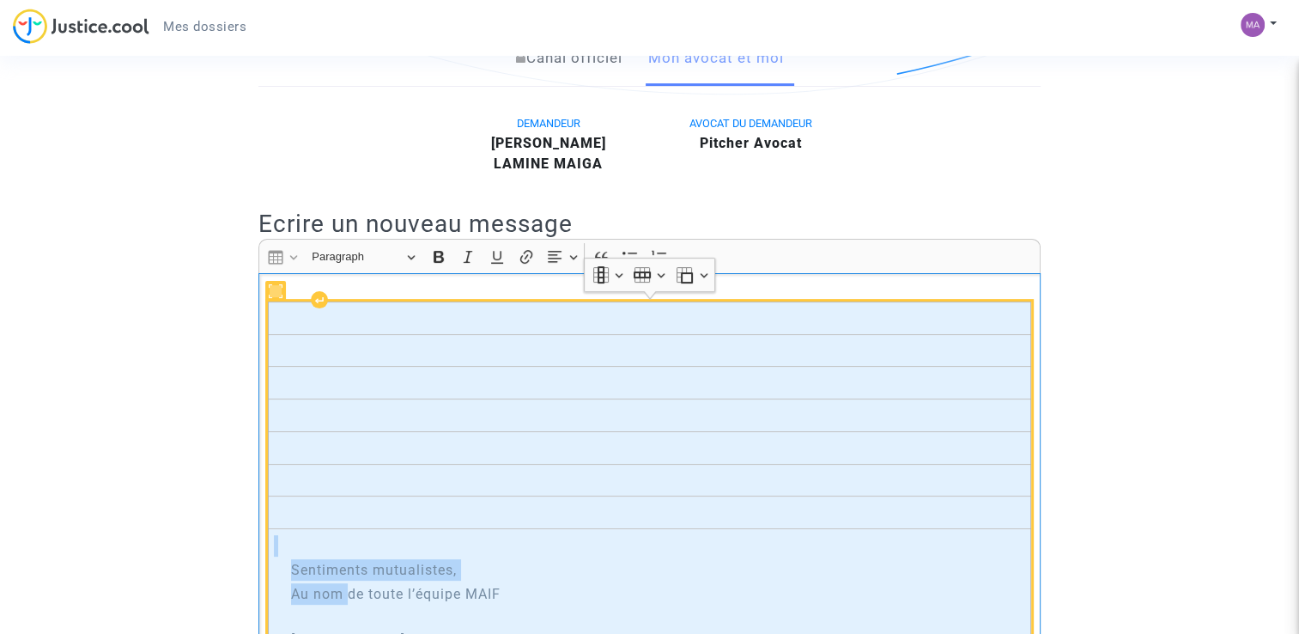
drag, startPoint x: 308, startPoint y: 324, endPoint x: 348, endPoint y: 591, distance: 270.0
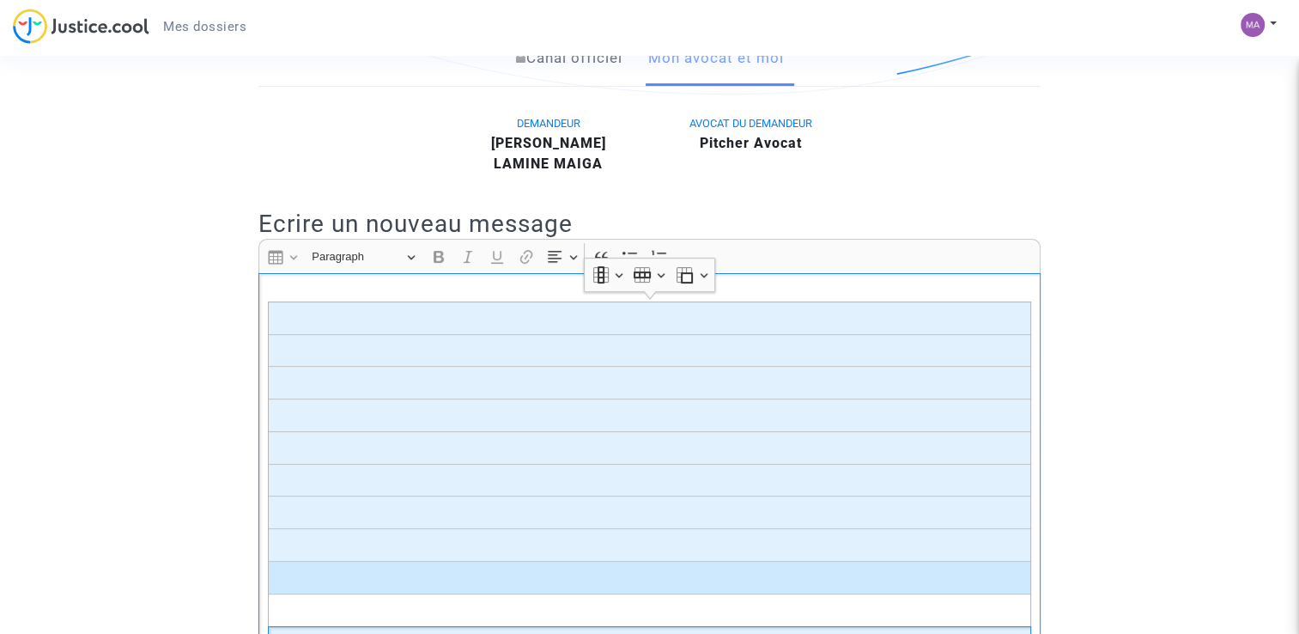
scroll to position [453, 0]
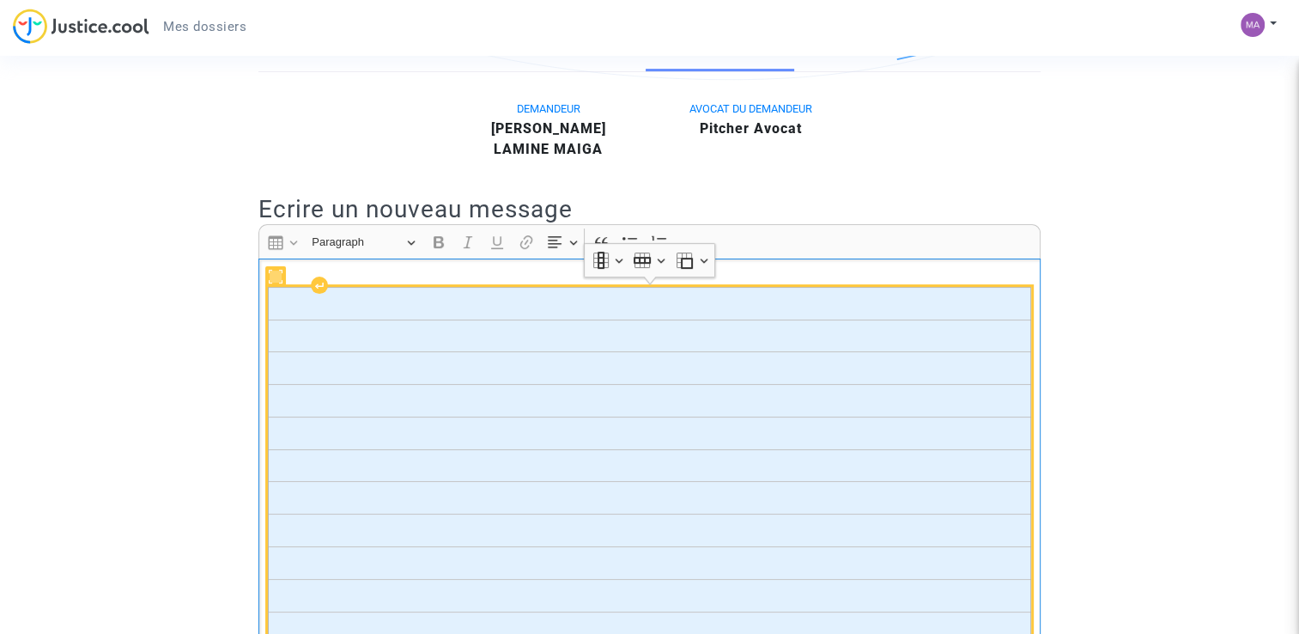
drag, startPoint x: 390, startPoint y: 316, endPoint x: 399, endPoint y: 615, distance: 299.0
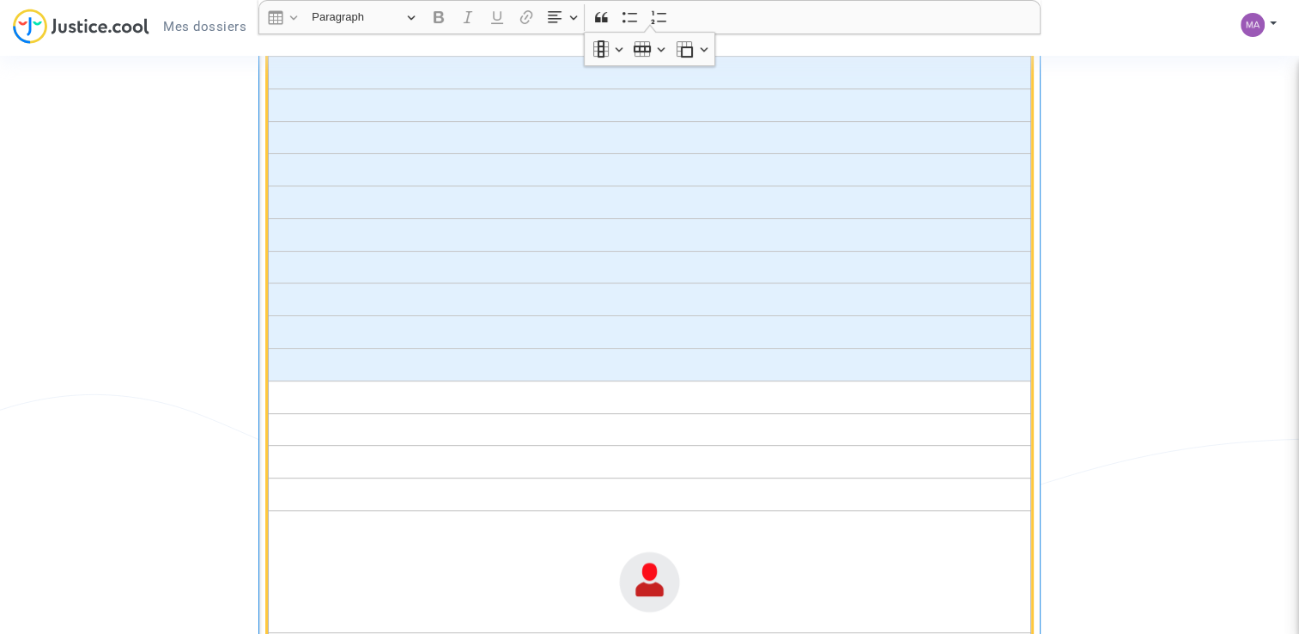
scroll to position [1054, 0]
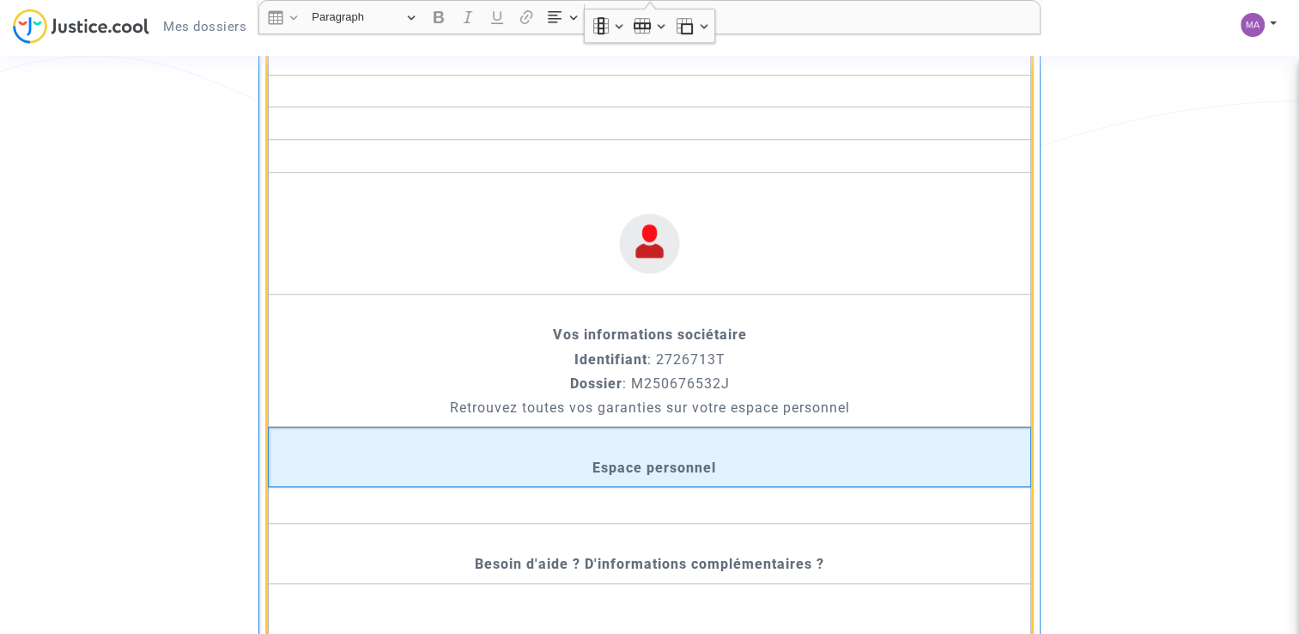
click at [711, 433] on p "Rich Text Editor, main" at bounding box center [649, 443] width 751 height 21
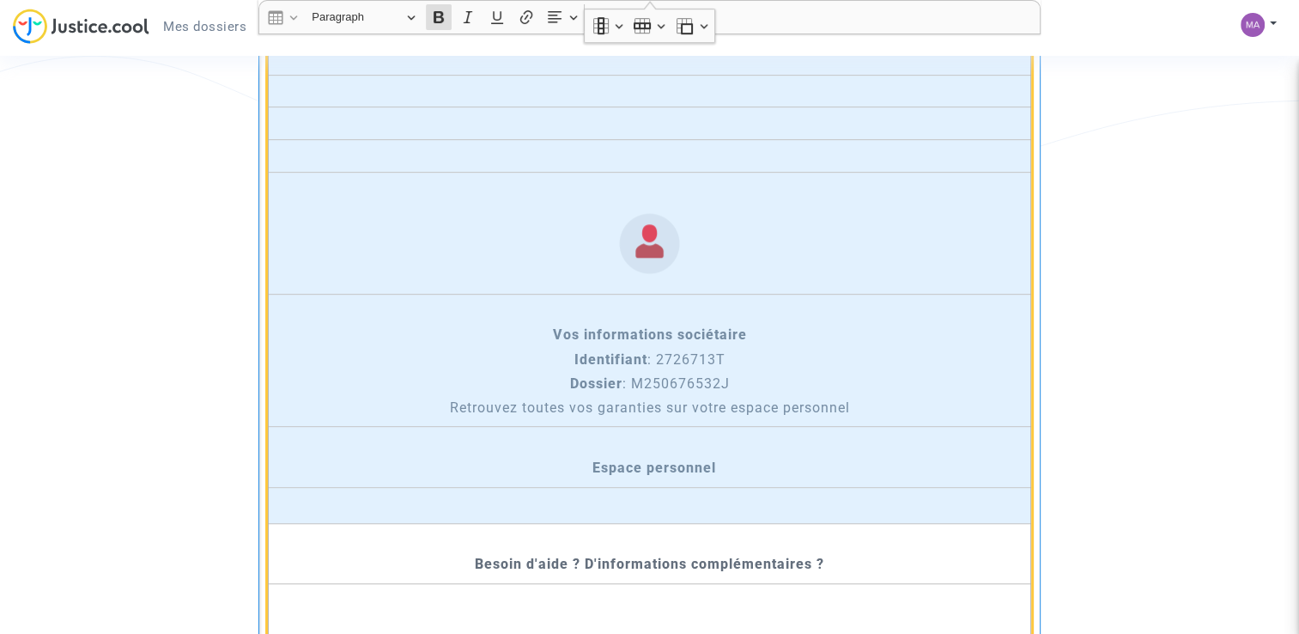
click at [784, 510] on td "Rich Text Editor, main" at bounding box center [649, 505] width 763 height 36
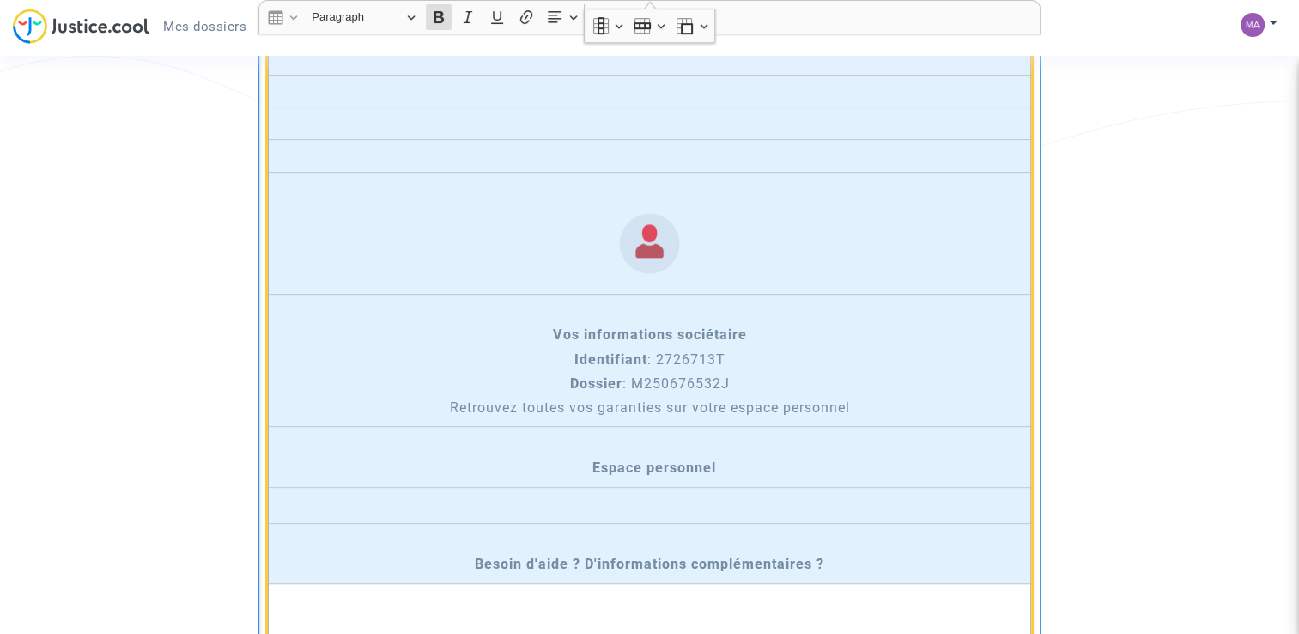
click at [791, 532] on p "Rich Text Editor, main" at bounding box center [649, 539] width 751 height 21
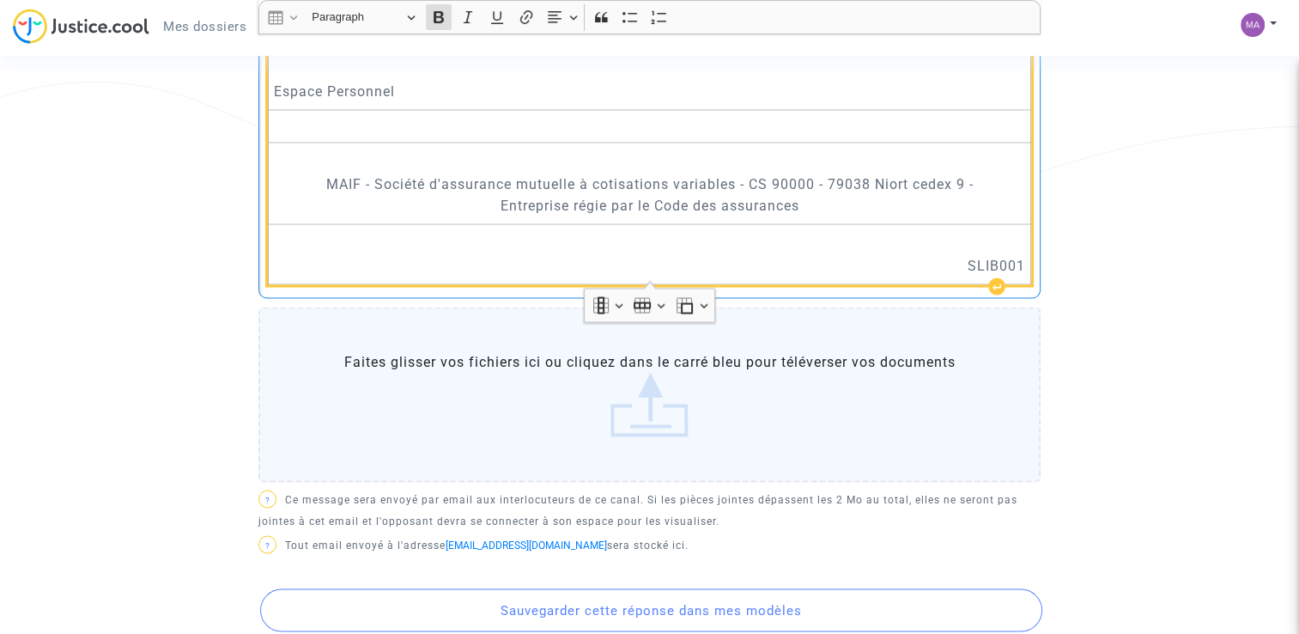
scroll to position [3201, 0]
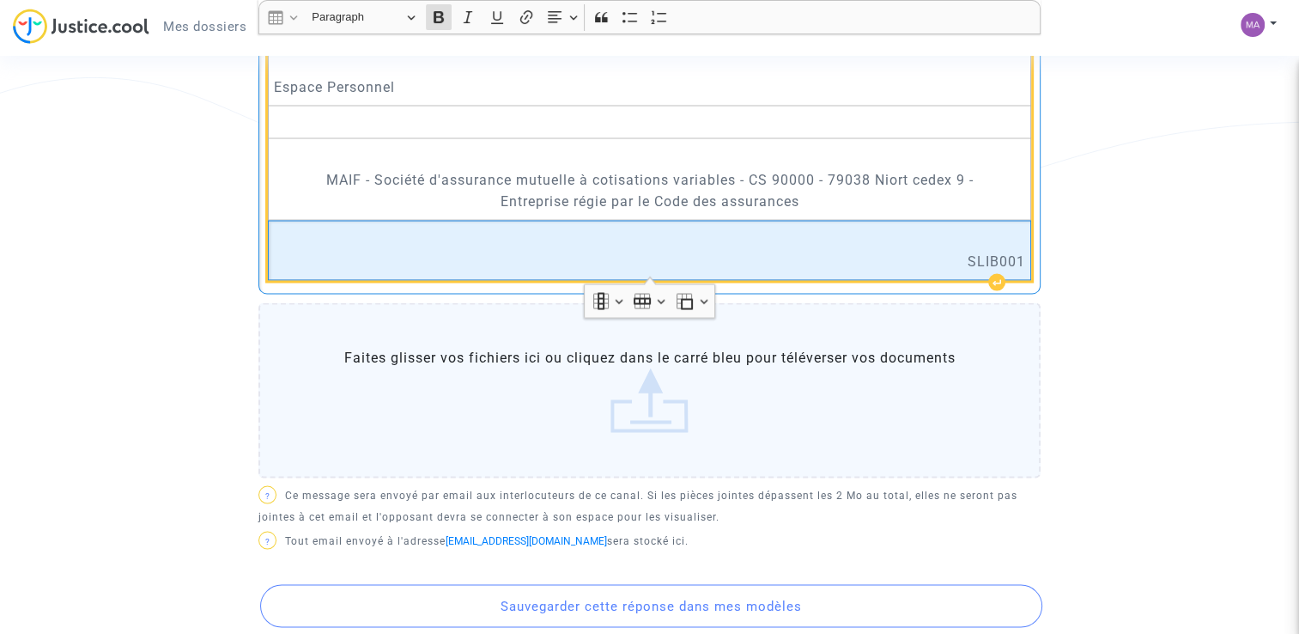
click at [1026, 256] on td "SLIB001" at bounding box center [649, 250] width 763 height 60
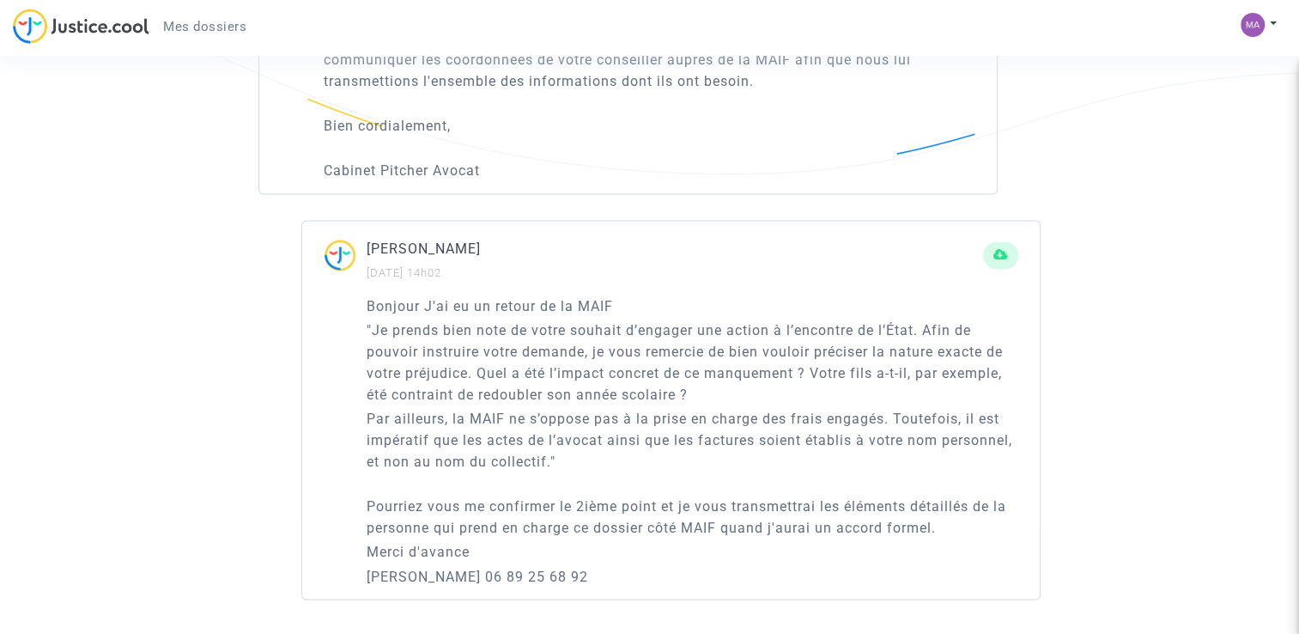
scroll to position [439, 0]
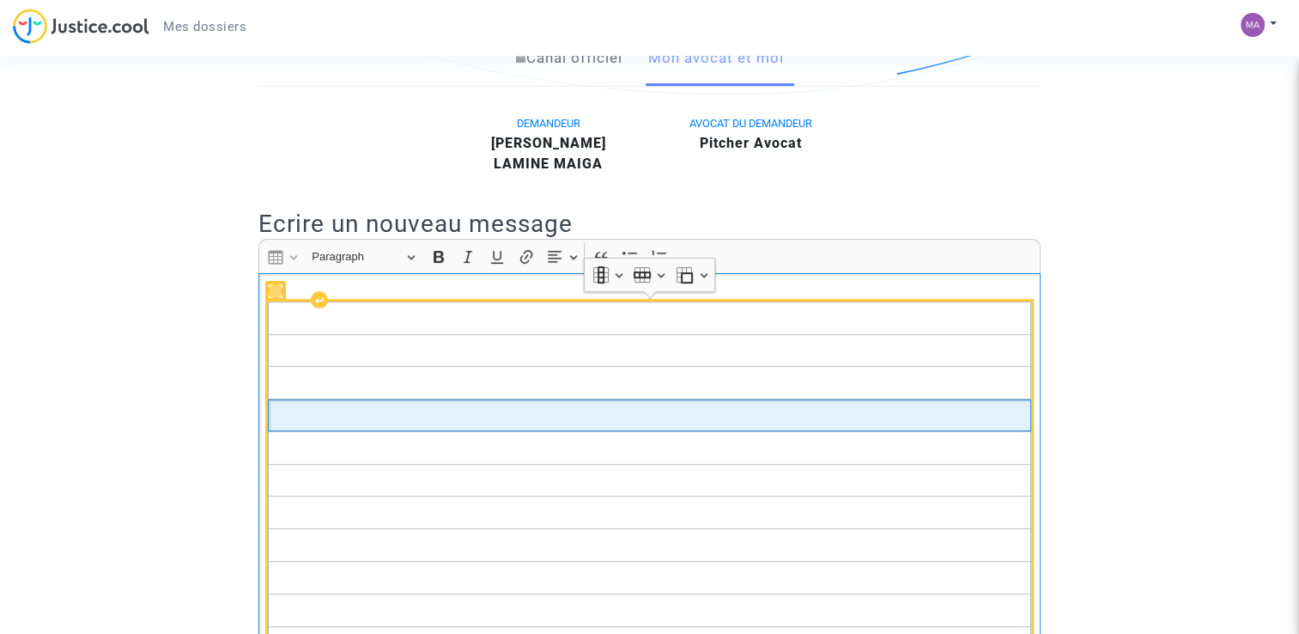
click at [627, 411] on td "Rich Text Editor, main" at bounding box center [649, 415] width 763 height 33
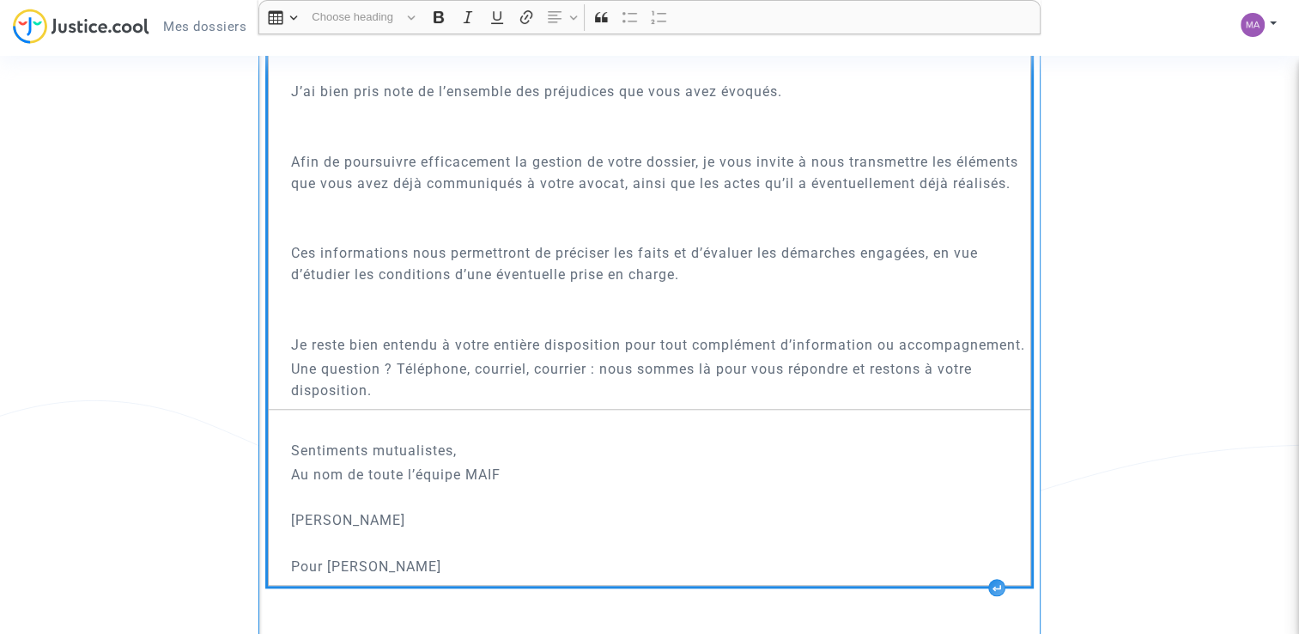
scroll to position [1765, 0]
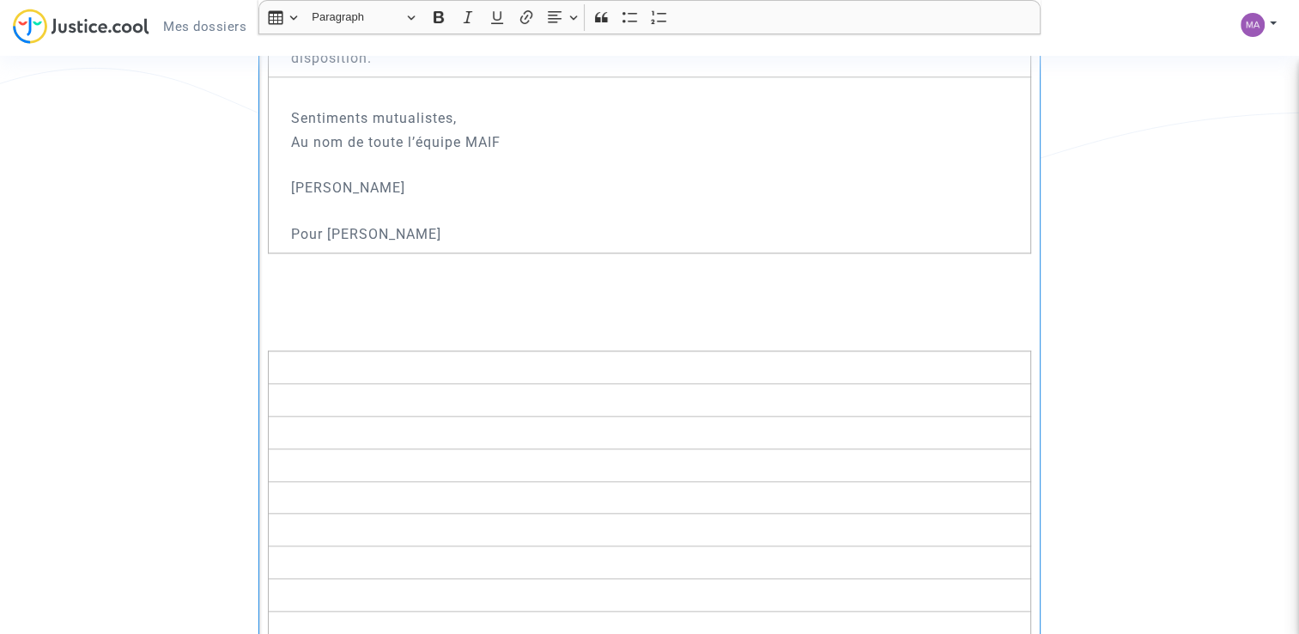
click at [424, 312] on p "Rich Text Editor, main" at bounding box center [650, 301] width 764 height 21
click at [372, 280] on div "Bonjour Veuillez trouver ci-dessous les derniers échanges avec mon assurance; e…" at bounding box center [649, 223] width 782 height 2554
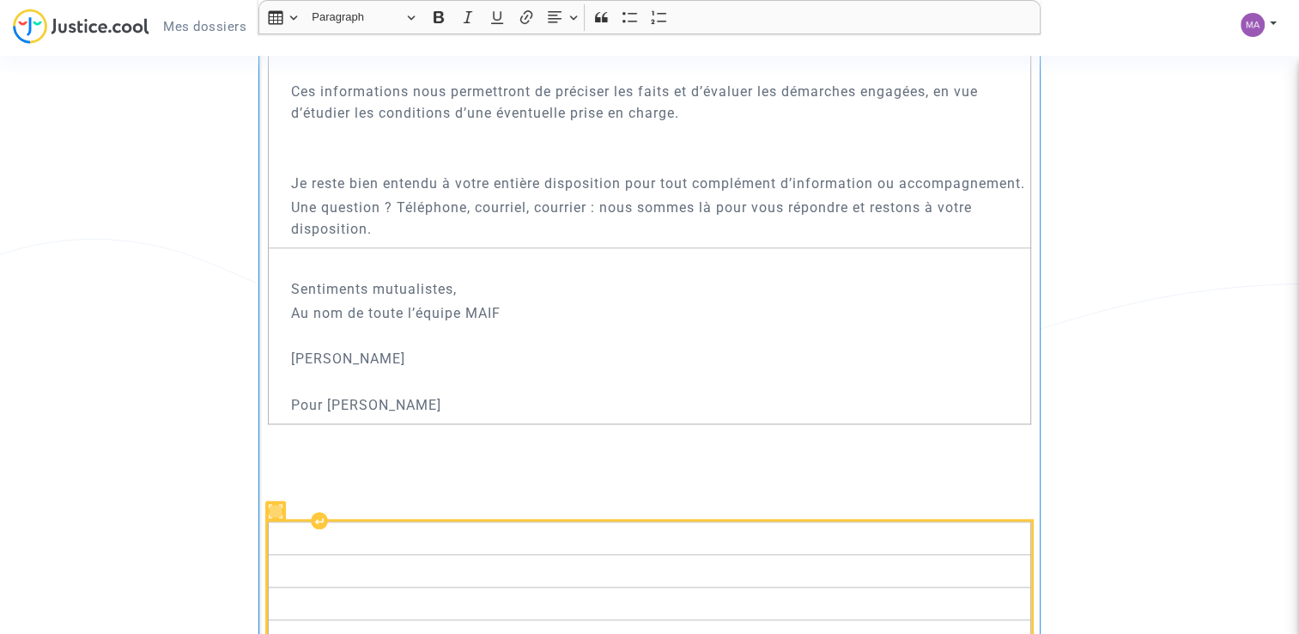
scroll to position [1593, 0]
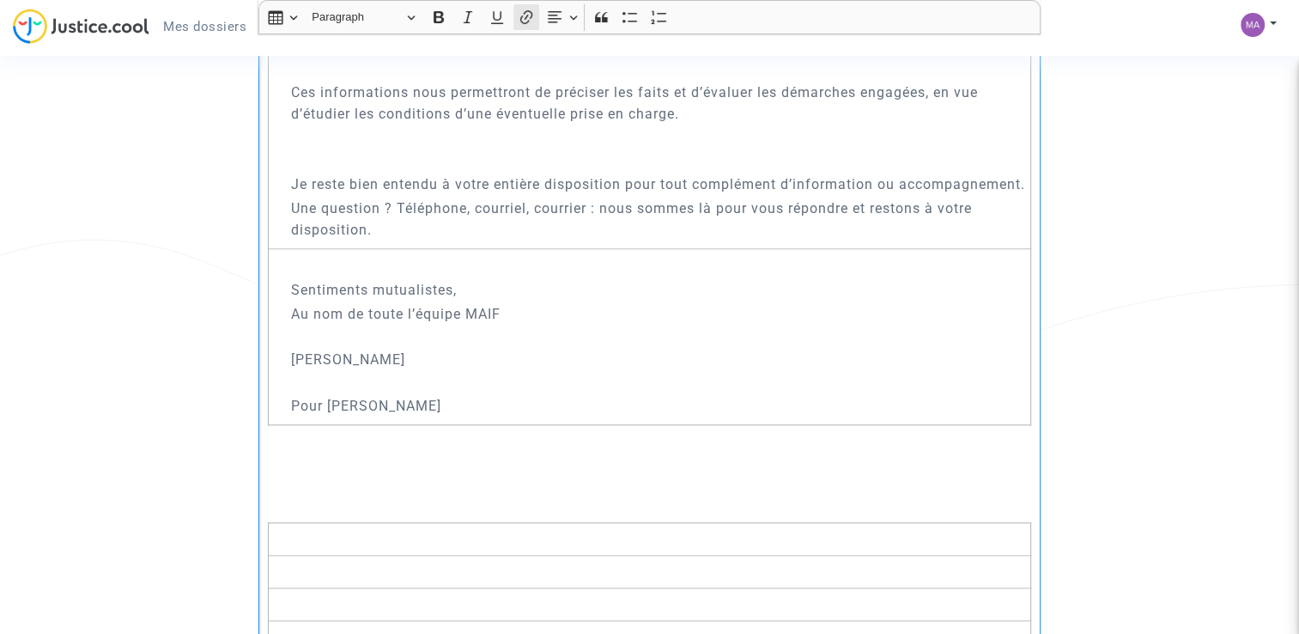
click at [518, 15] on icon "Editor toolbar" at bounding box center [526, 17] width 17 height 17
click at [510, 507] on icon "button" at bounding box center [505, 506] width 17 height 17
click at [412, 12] on button "Heading Paragraph" at bounding box center [363, 17] width 118 height 27
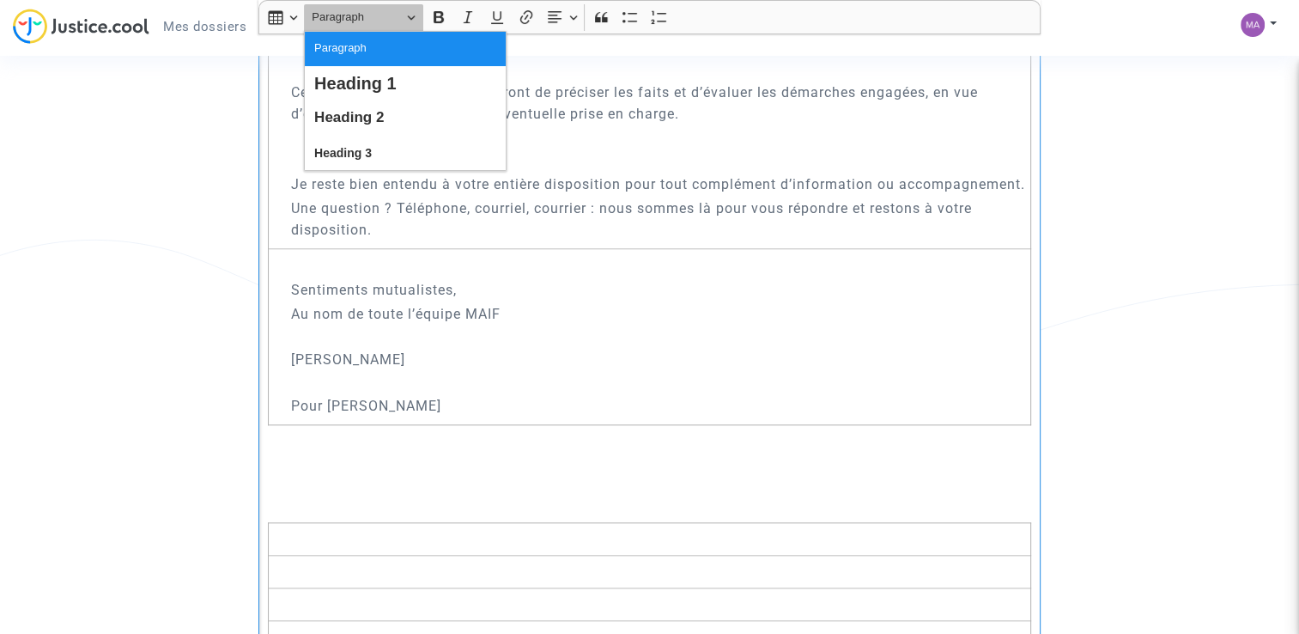
click at [412, 12] on button "Heading Paragraph" at bounding box center [363, 17] width 118 height 27
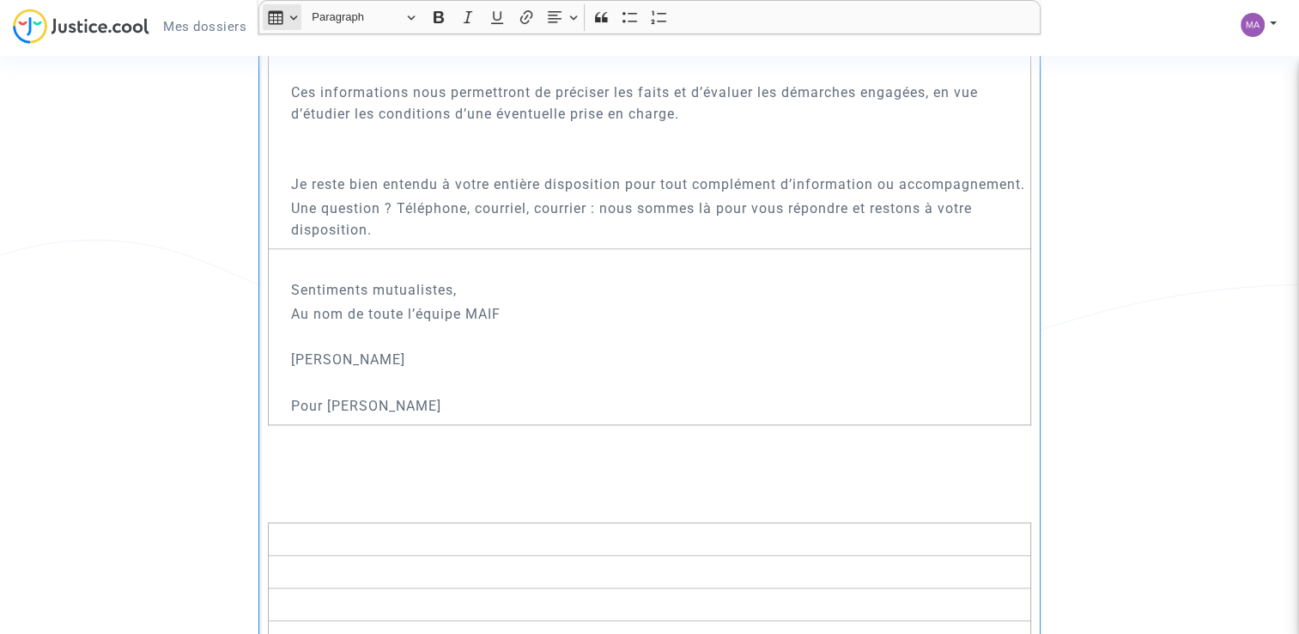
click at [295, 16] on button "Insert table Insert table" at bounding box center [282, 17] width 39 height 26
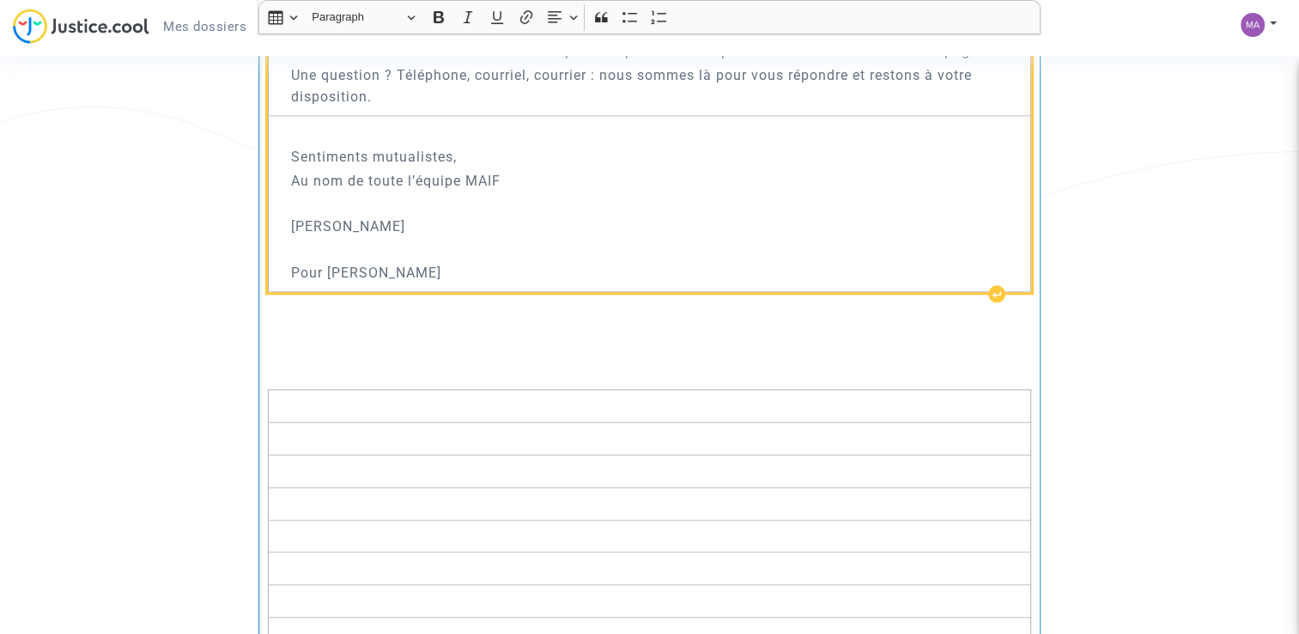
scroll to position [1936, 0]
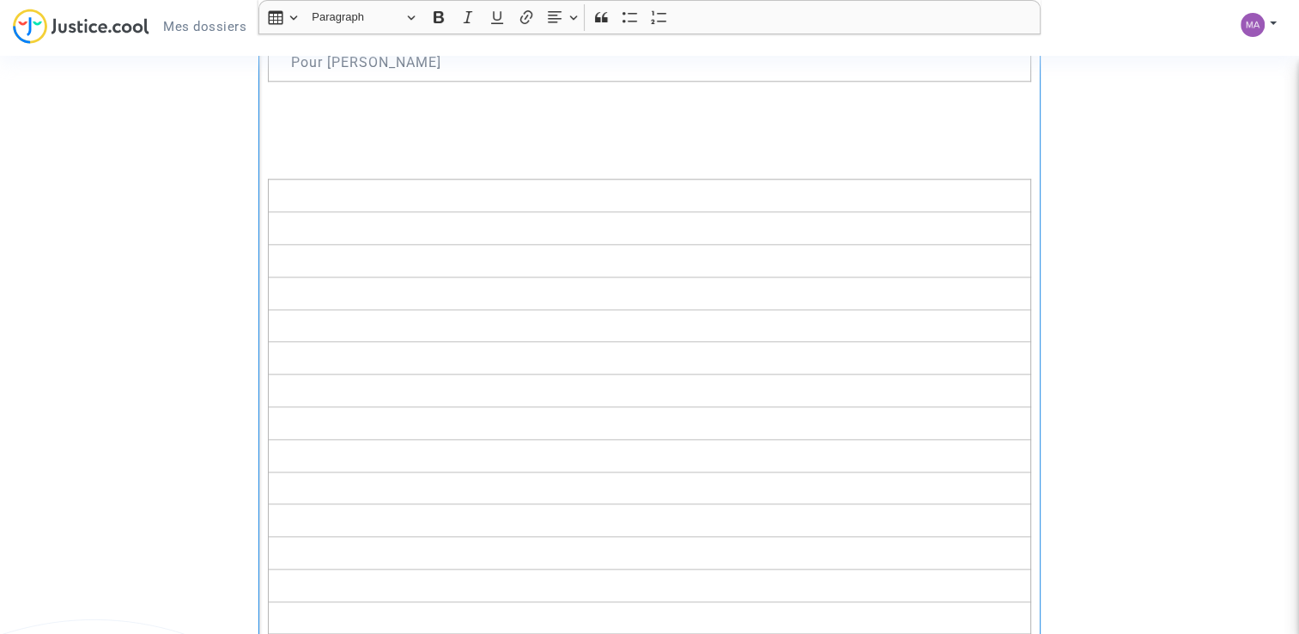
click at [368, 117] on p "​​​​​​​" at bounding box center [650, 105] width 764 height 21
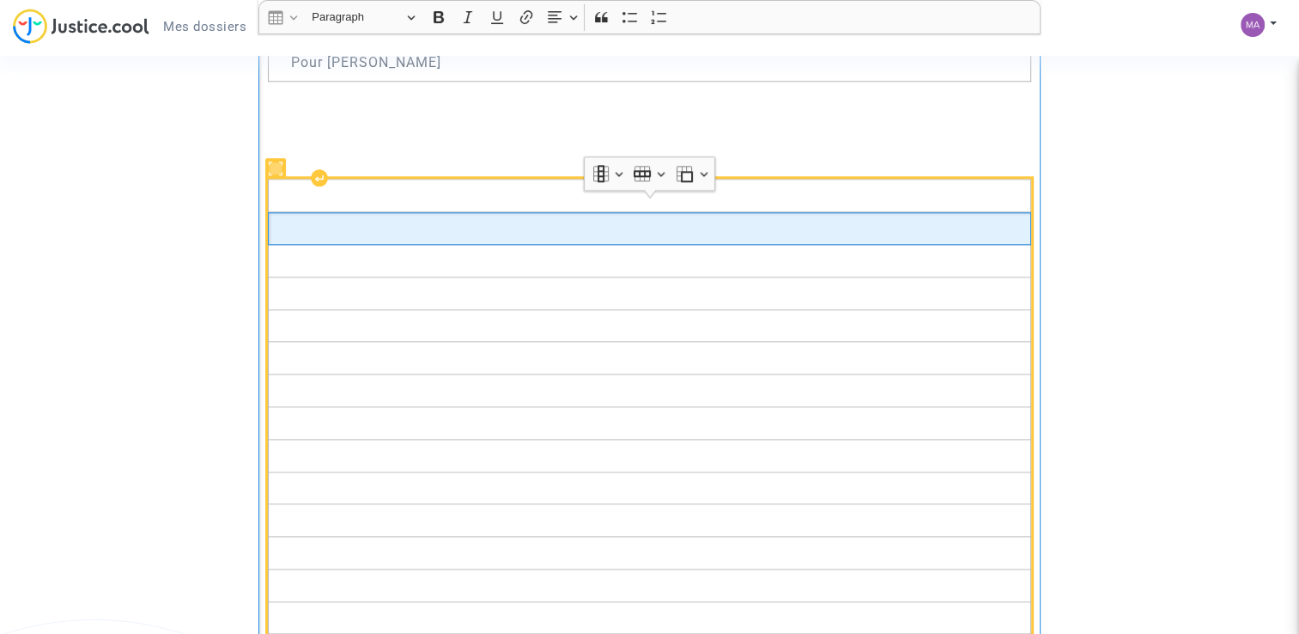
click at [484, 245] on td "Rich Text Editor, main" at bounding box center [649, 228] width 763 height 33
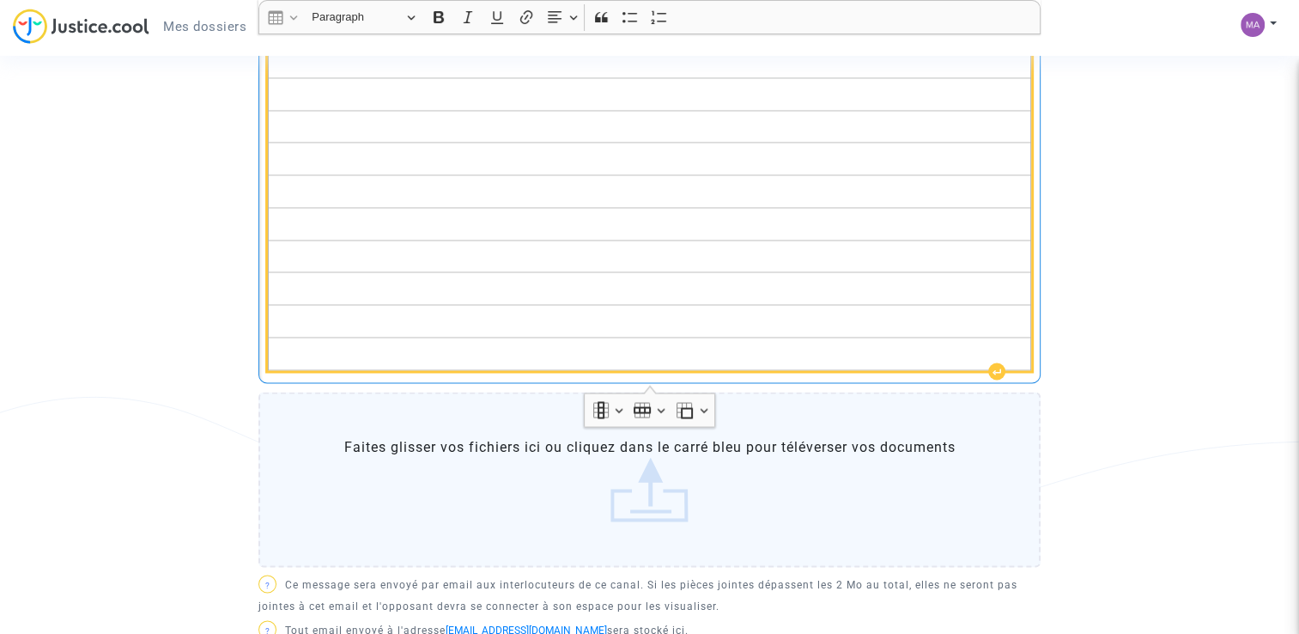
scroll to position [2881, 0]
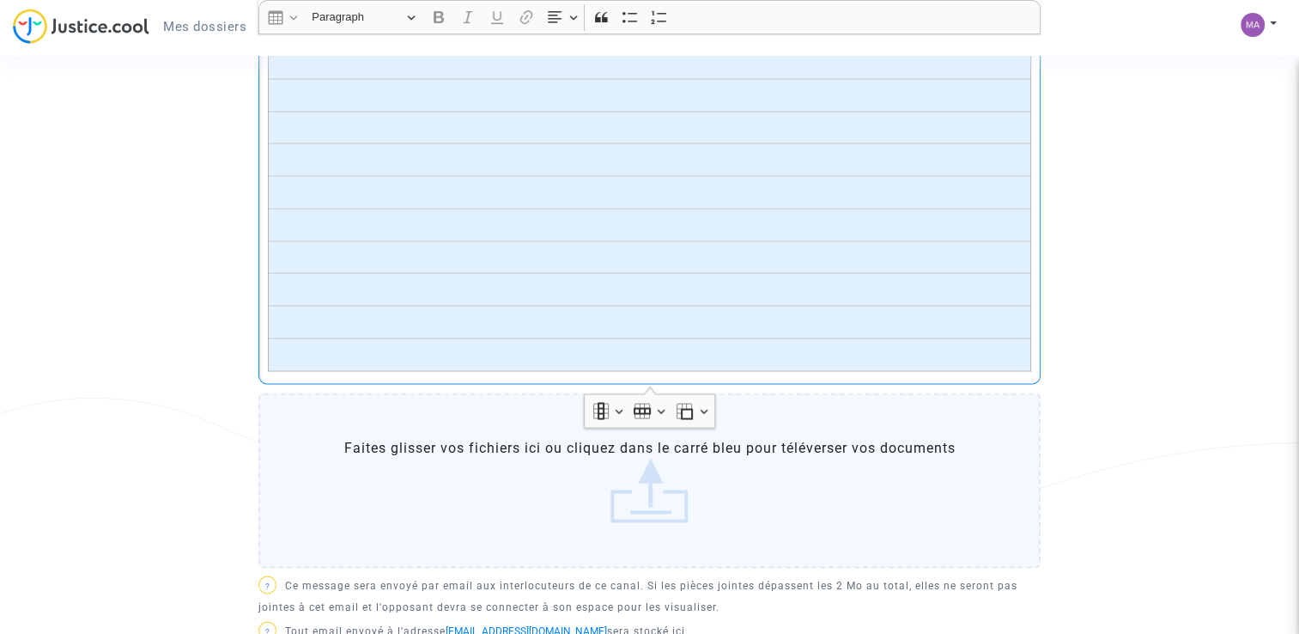
drag, startPoint x: 969, startPoint y: 369, endPoint x: 480, endPoint y: 48, distance: 585.4
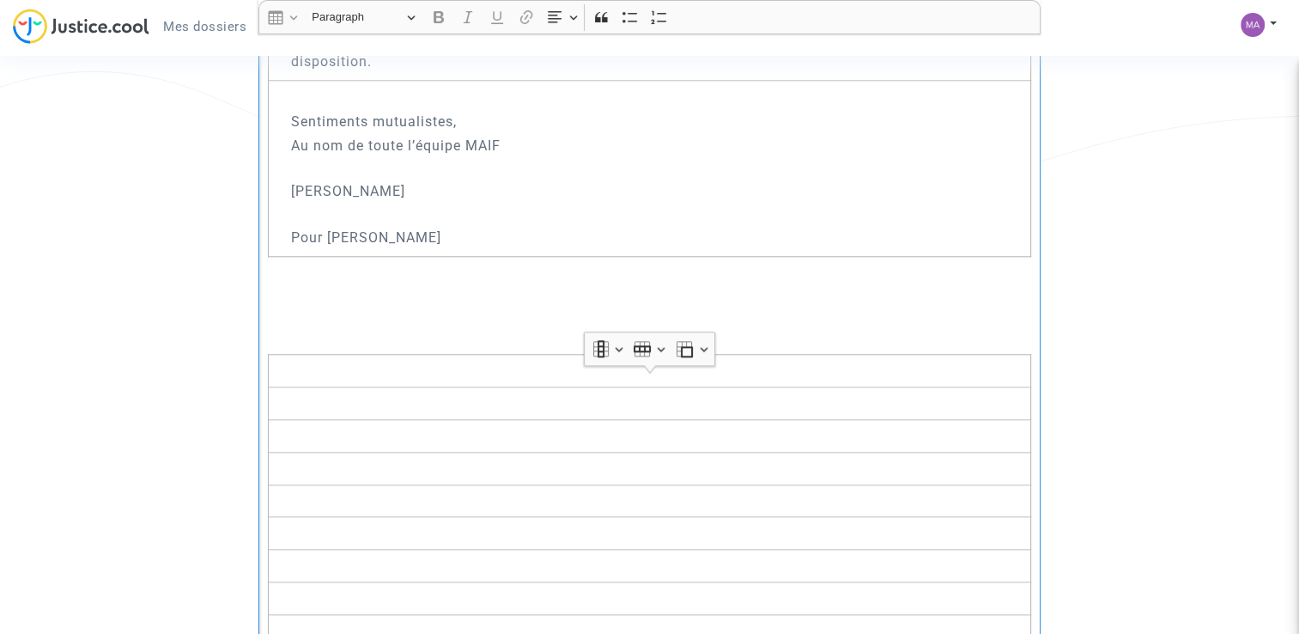
scroll to position [1679, 0]
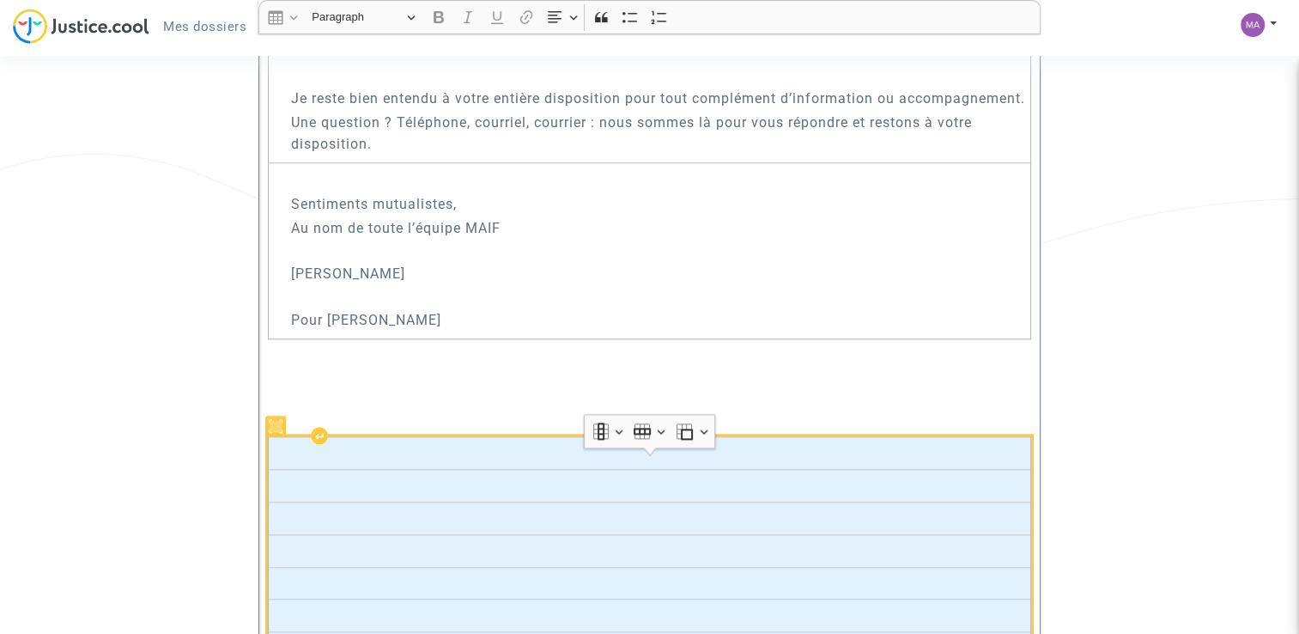
click at [299, 465] on td "Rich Text Editor, main" at bounding box center [649, 453] width 763 height 33
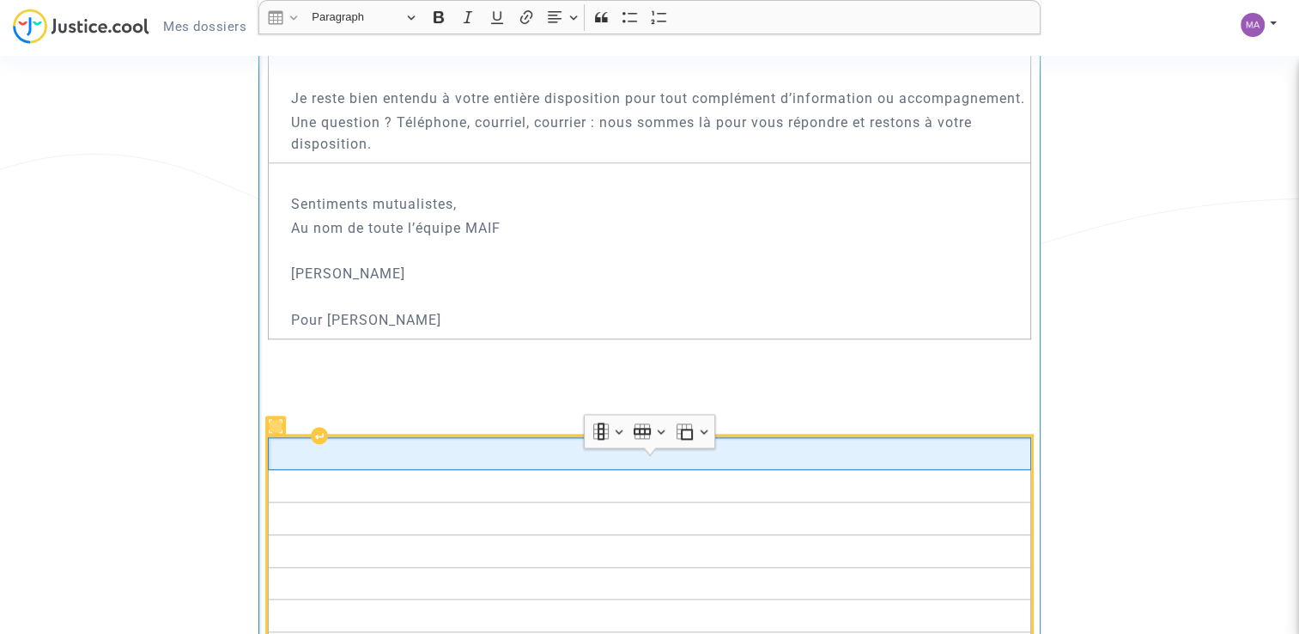
drag, startPoint x: 296, startPoint y: 459, endPoint x: 319, endPoint y: 479, distance: 29.8
click at [319, 470] on td "Rich Text Editor, main" at bounding box center [649, 453] width 763 height 33
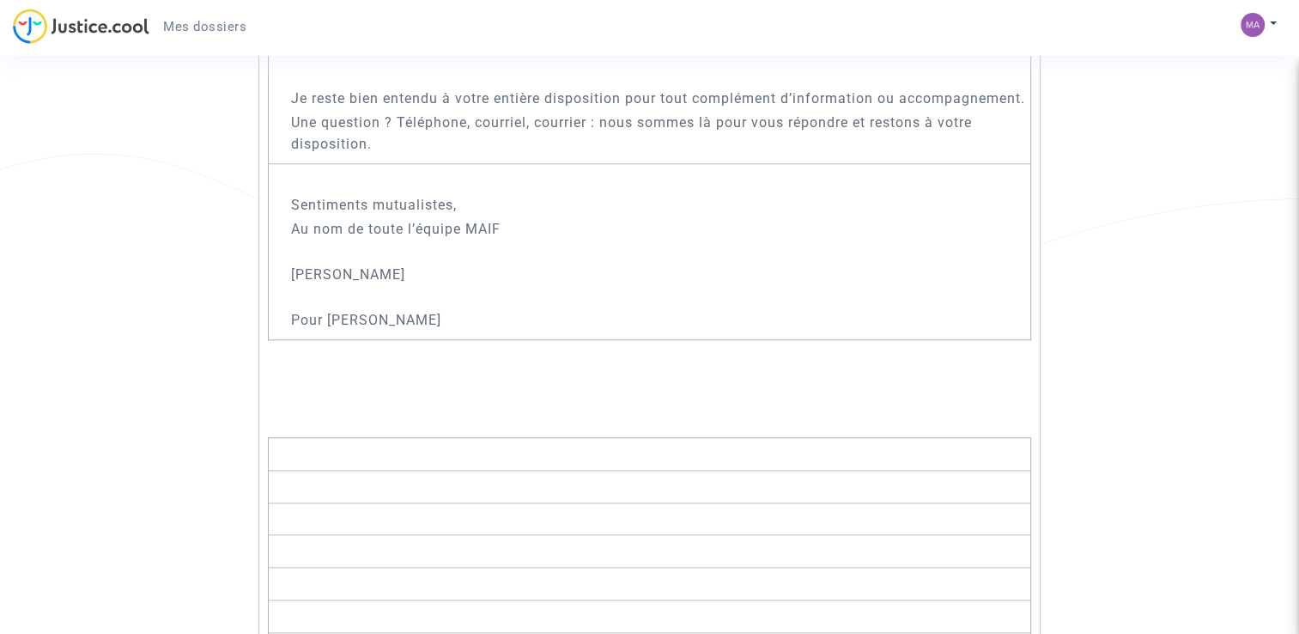
click at [383, 423] on p "Rich Text Editor, main" at bounding box center [650, 412] width 764 height 21
click at [374, 399] on p "Rich Text Editor, main" at bounding box center [650, 388] width 764 height 21
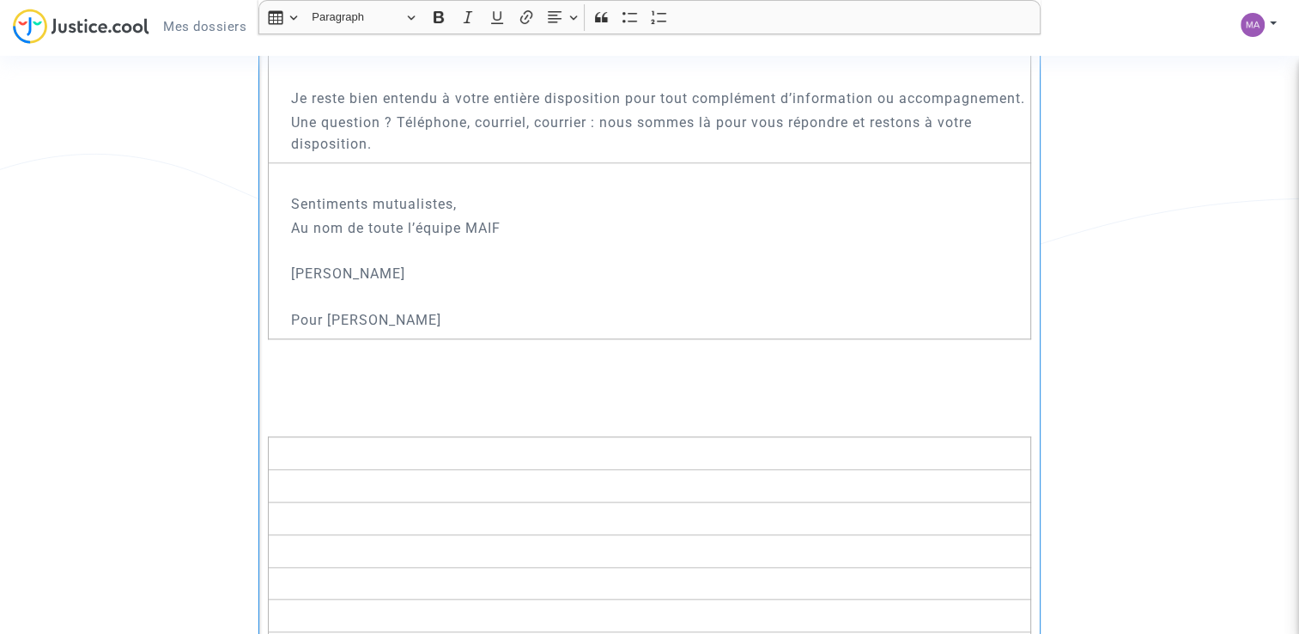
click at [309, 374] on p "Rich Text Editor, main" at bounding box center [650, 363] width 764 height 21
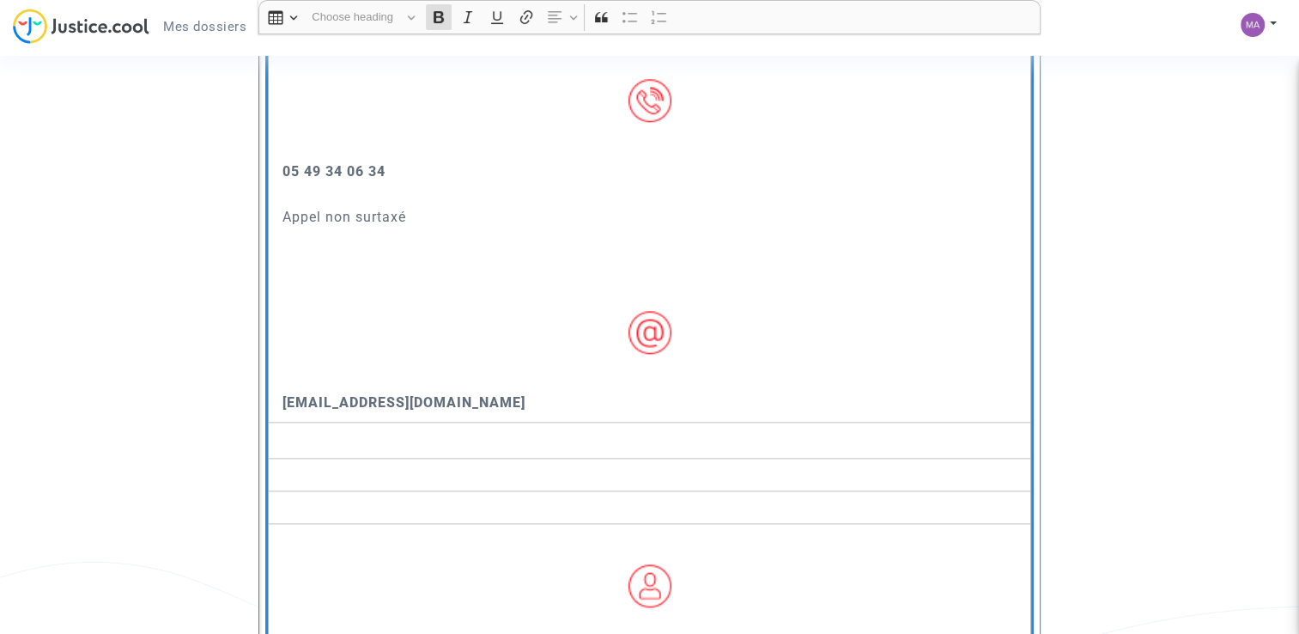
scroll to position [1736, 0]
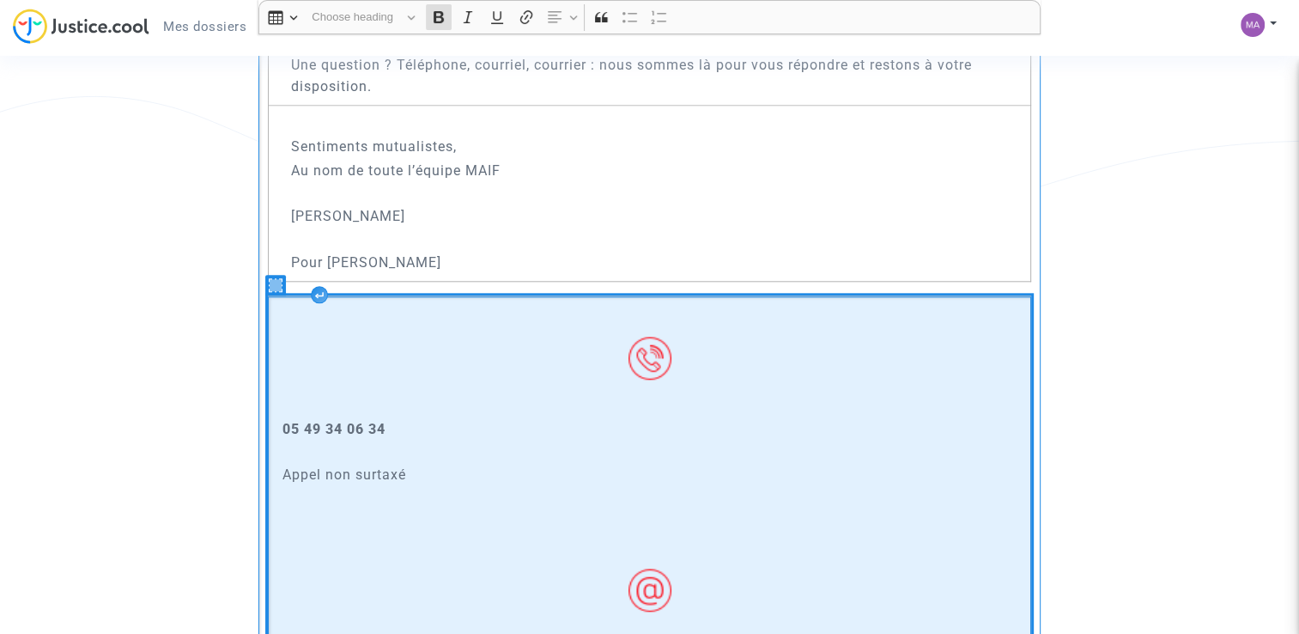
click at [394, 383] on td "[PHONE_NUMBER] Appel non surtaxé [EMAIL_ADDRESS][DOMAIN_NAME]" at bounding box center [649, 488] width 763 height 384
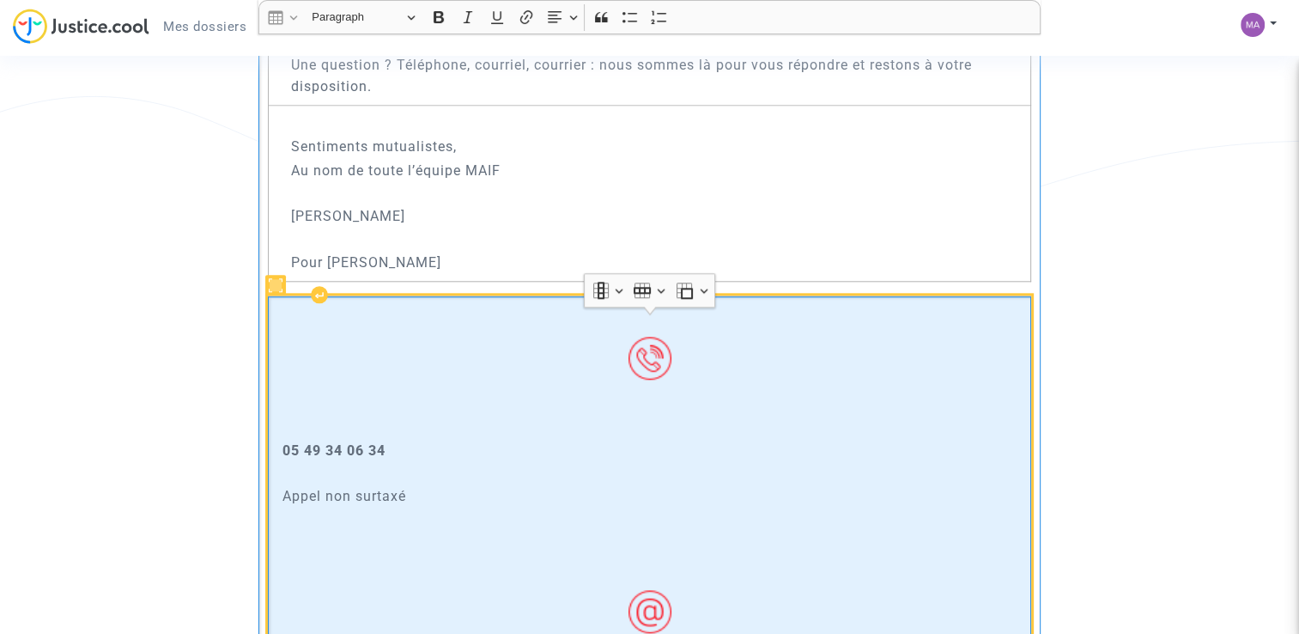
click at [513, 436] on p "Rich Text Editor, main" at bounding box center [649, 425] width 751 height 21
click at [527, 559] on td "​​​​​​​ [PHONE_NUMBER] Appel non surtaxé [EMAIL_ADDRESS][DOMAIN_NAME]" at bounding box center [649, 498] width 763 height 405
click at [483, 444] on p "05 49 34 06 34" at bounding box center [654, 439] width 743 height 43
click at [474, 377] on td "[PHONE_NUMBER] Appel non surtaxé [EMAIL_ADDRESS][DOMAIN_NAME]" at bounding box center [649, 488] width 763 height 384
click at [483, 344] on p "Rich Text Editor, main" at bounding box center [649, 333] width 751 height 21
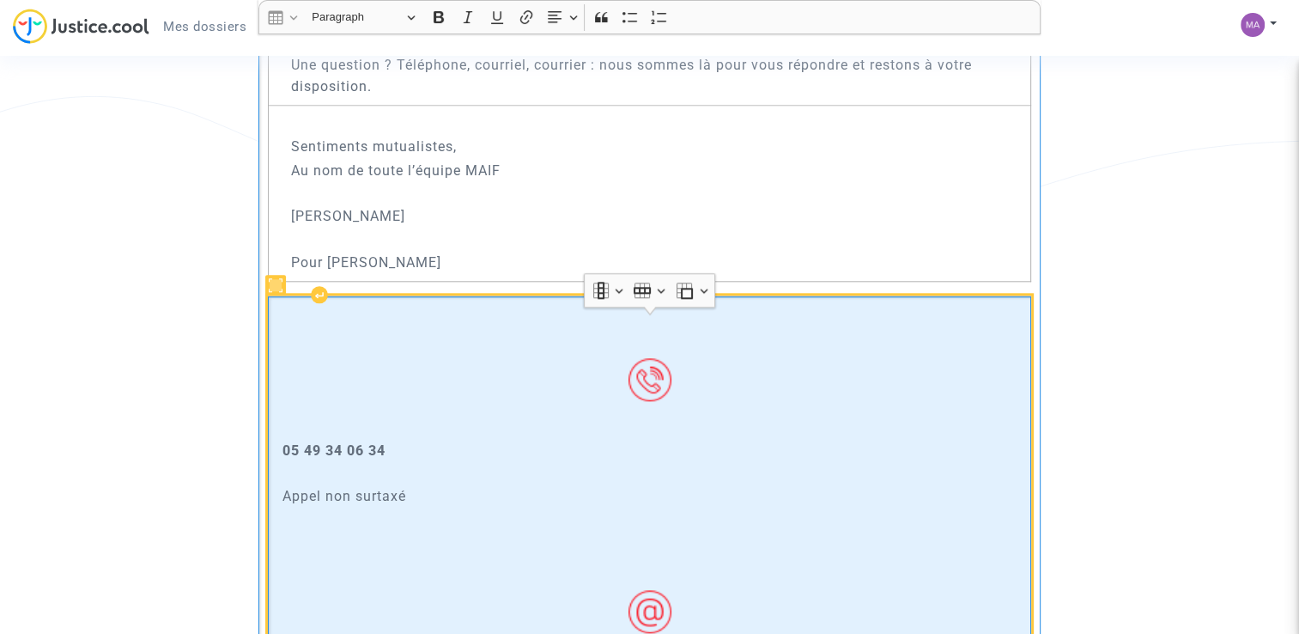
click at [500, 339] on p "​​​​​​​" at bounding box center [649, 322] width 751 height 43
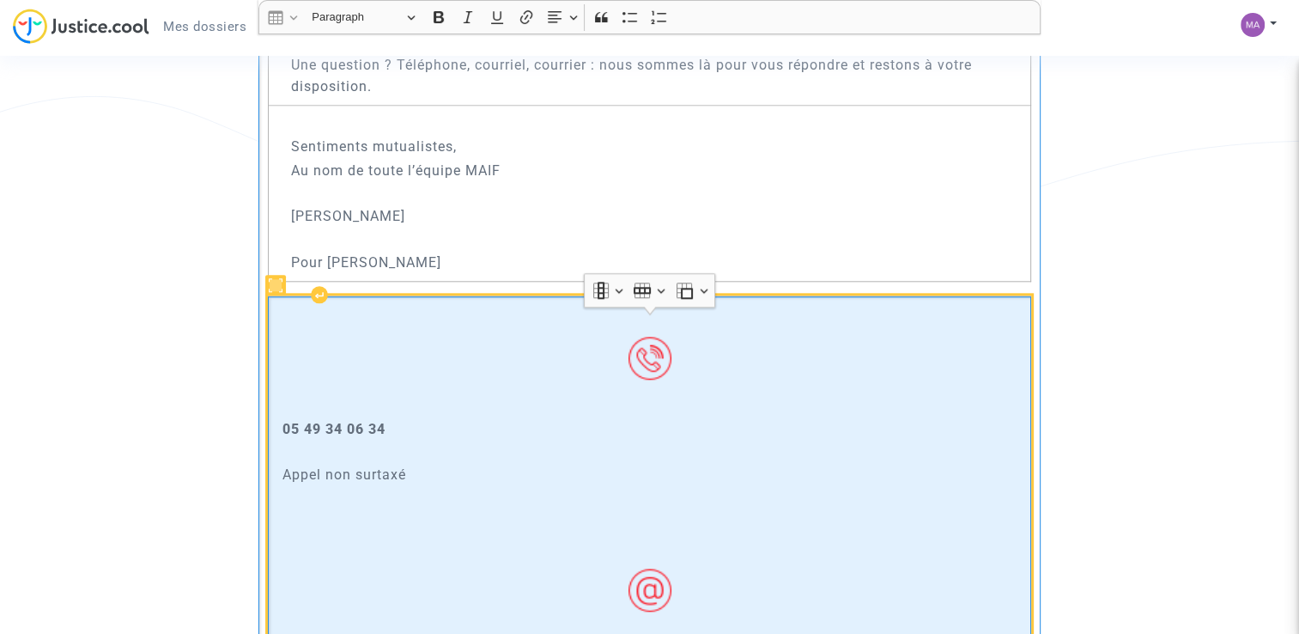
click at [673, 507] on p "Appel non surtaxé" at bounding box center [654, 485] width 743 height 43
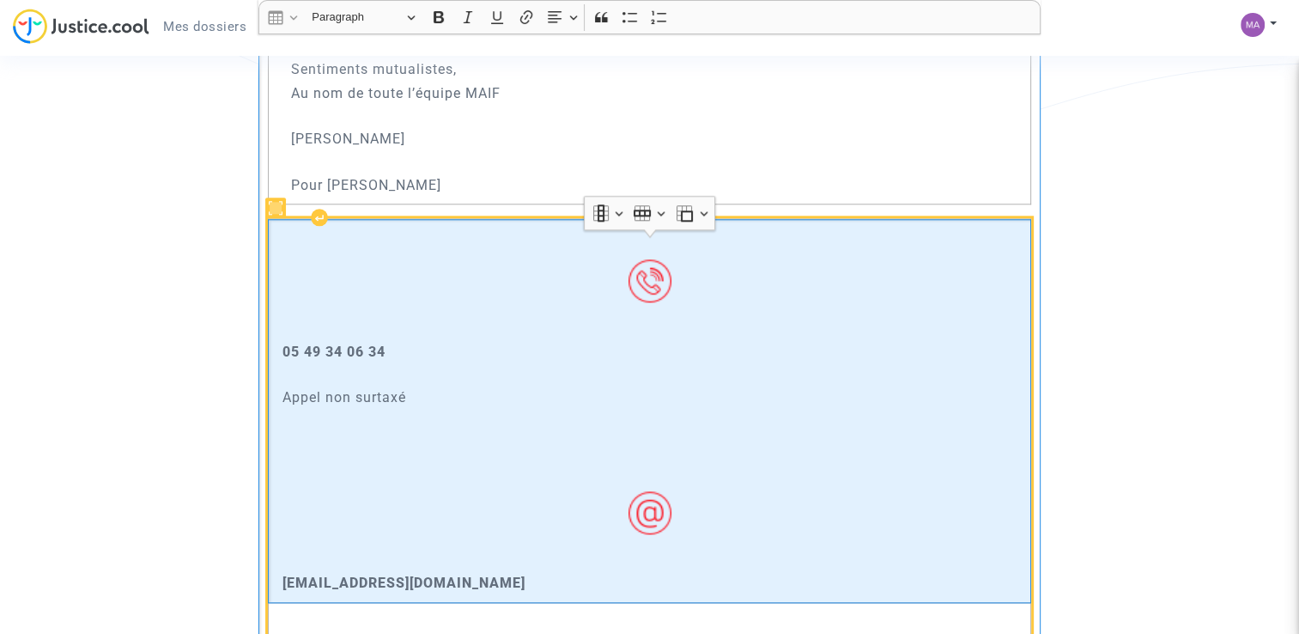
scroll to position [1994, 0]
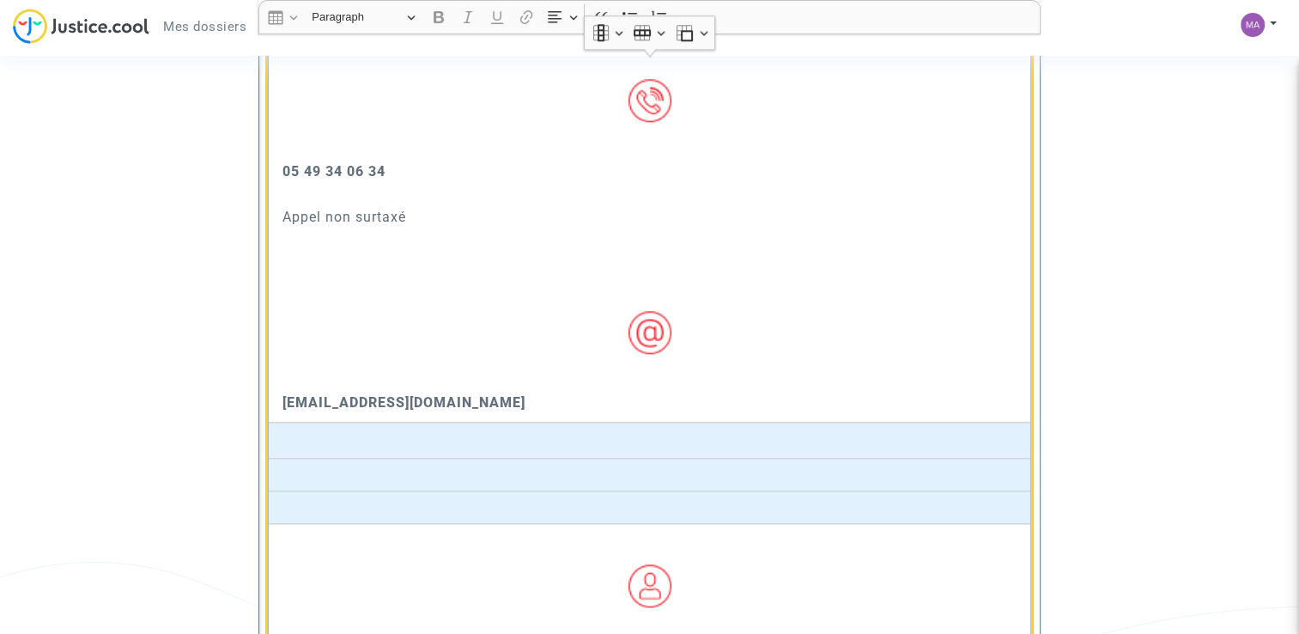
drag, startPoint x: 479, startPoint y: 462, endPoint x: 485, endPoint y: 536, distance: 74.1
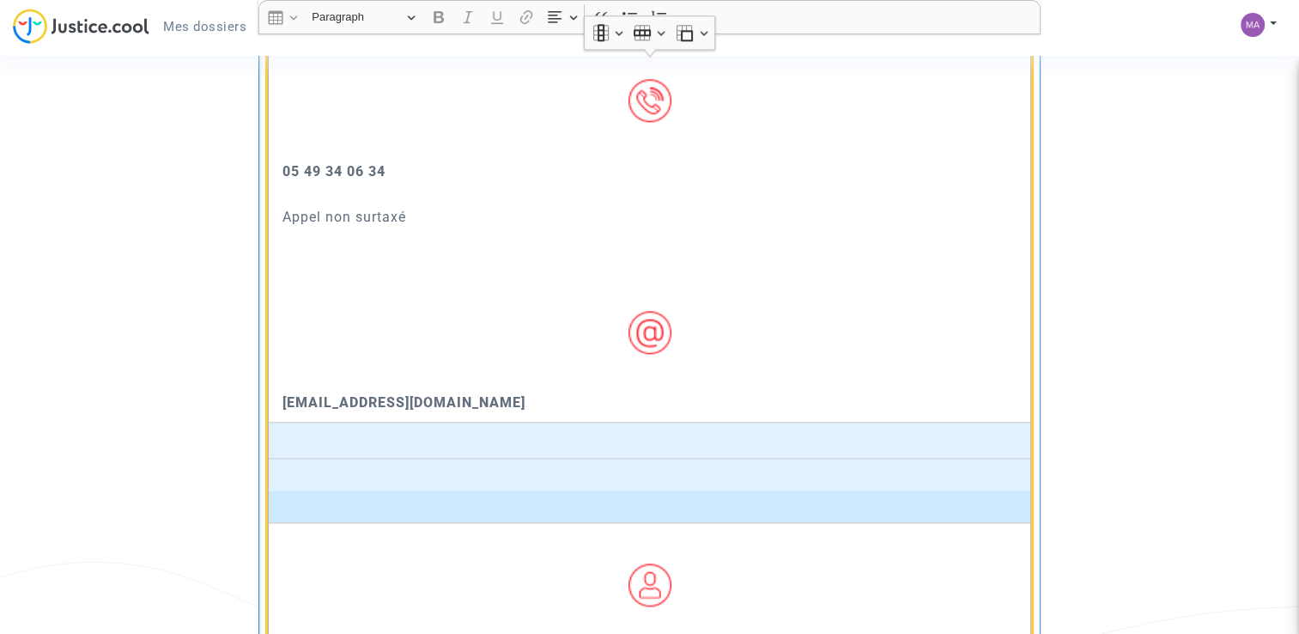
drag, startPoint x: 480, startPoint y: 509, endPoint x: 343, endPoint y: 487, distance: 138.3
click at [343, 487] on td "Rich Text Editor, main" at bounding box center [649, 474] width 763 height 32
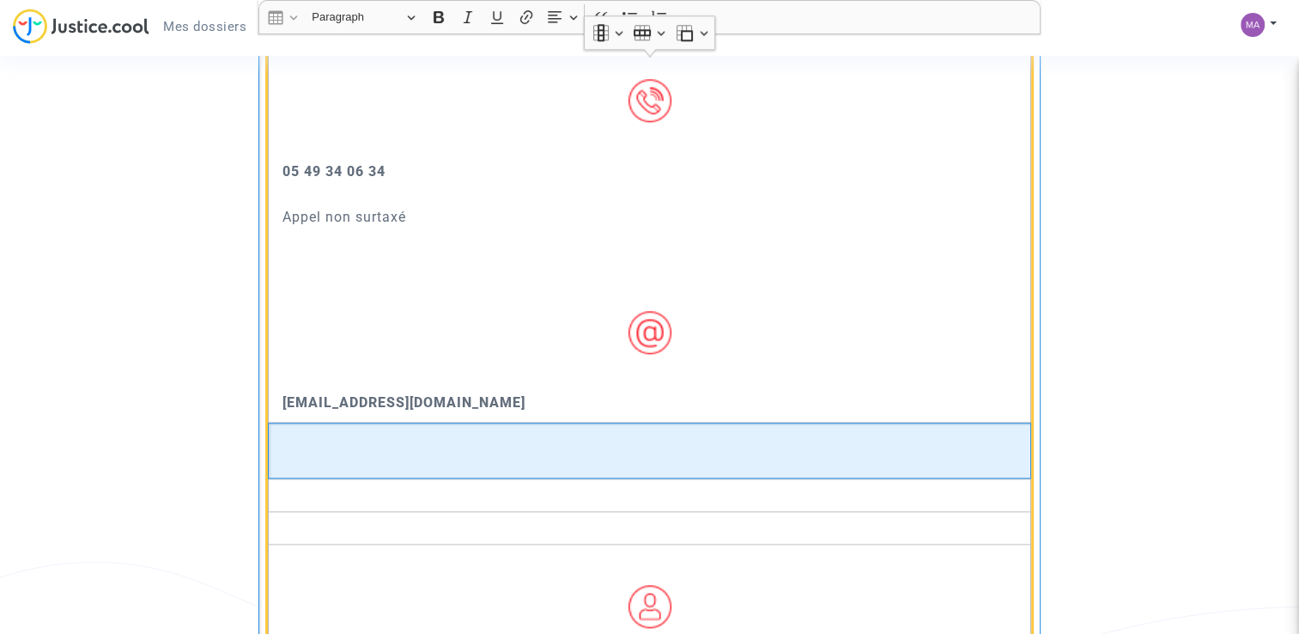
click at [337, 463] on td "​​​​​​​" at bounding box center [649, 450] width 763 height 57
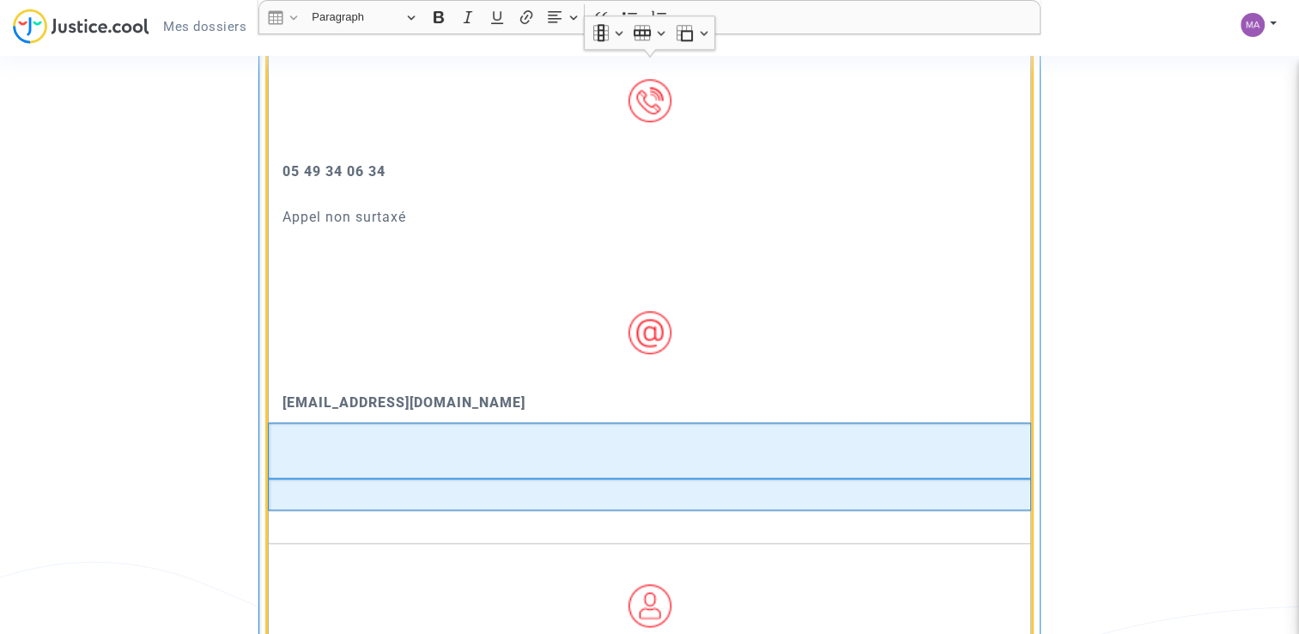
drag, startPoint x: 337, startPoint y: 463, endPoint x: 326, endPoint y: 506, distance: 44.2
click at [326, 506] on td "Rich Text Editor, main" at bounding box center [649, 494] width 763 height 32
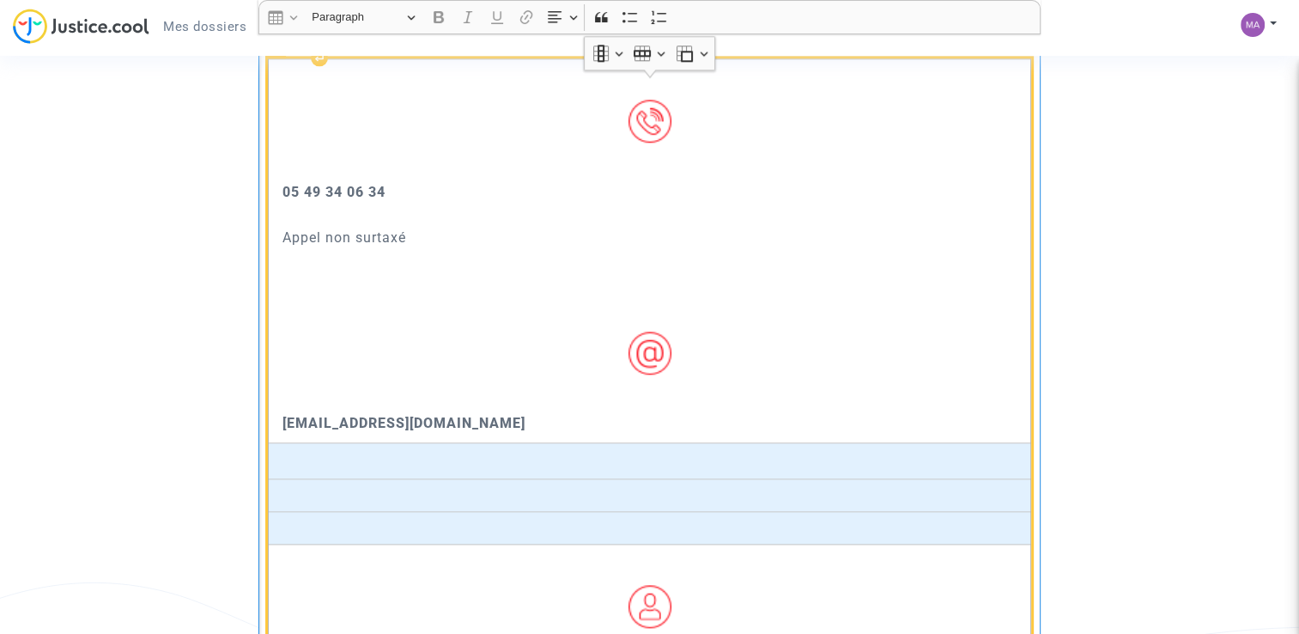
drag, startPoint x: 319, startPoint y: 475, endPoint x: 330, endPoint y: 545, distance: 71.3
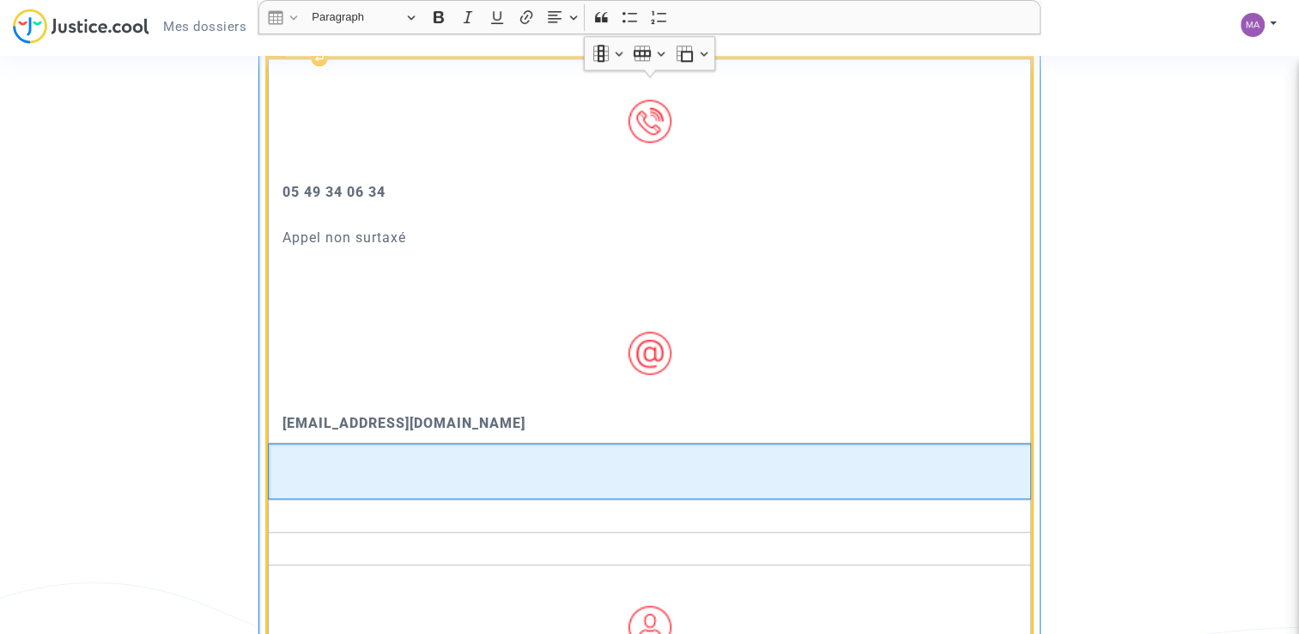
drag, startPoint x: 330, startPoint y: 545, endPoint x: 295, endPoint y: 479, distance: 74.5
click at [295, 479] on td "​​​​​​​" at bounding box center [649, 471] width 763 height 57
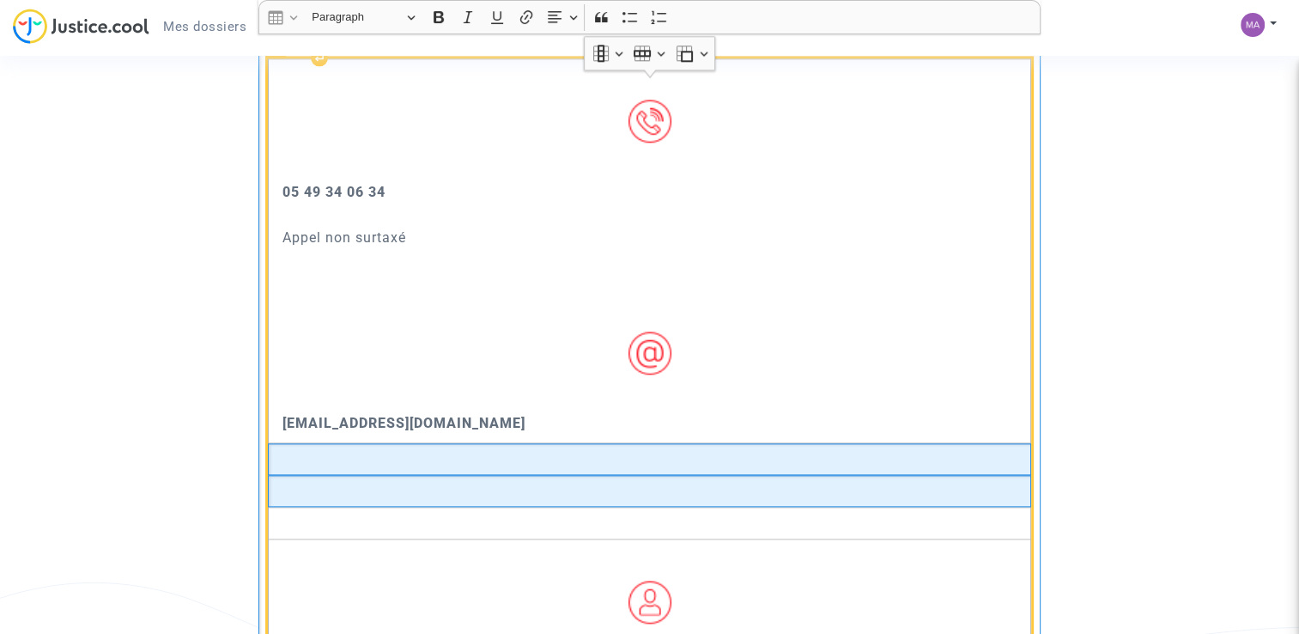
click at [295, 507] on td "Rich Text Editor, main" at bounding box center [649, 491] width 763 height 32
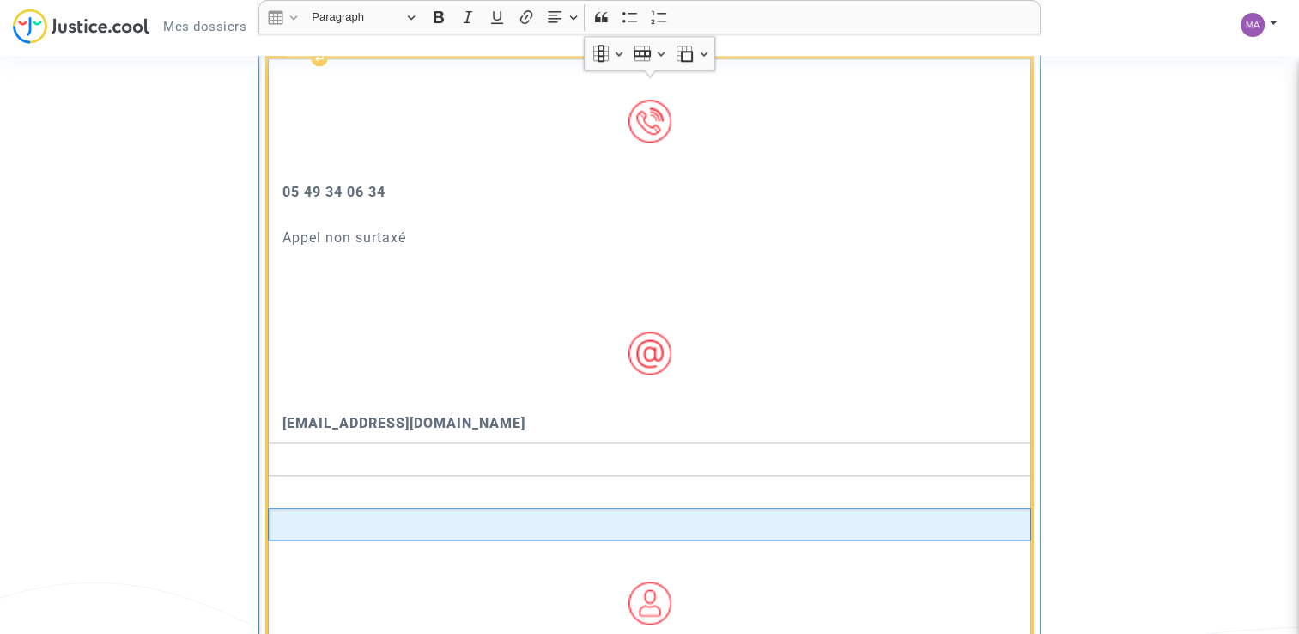
click at [295, 534] on td "Rich Text Editor, main" at bounding box center [649, 523] width 763 height 33
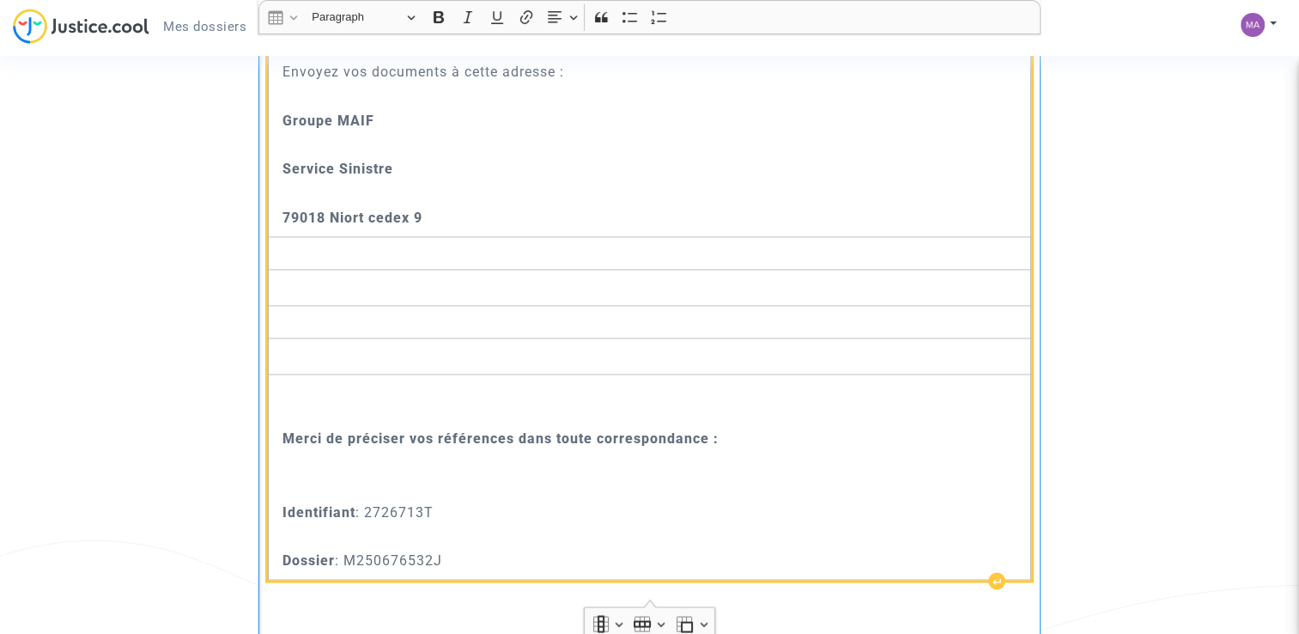
scroll to position [2918, 0]
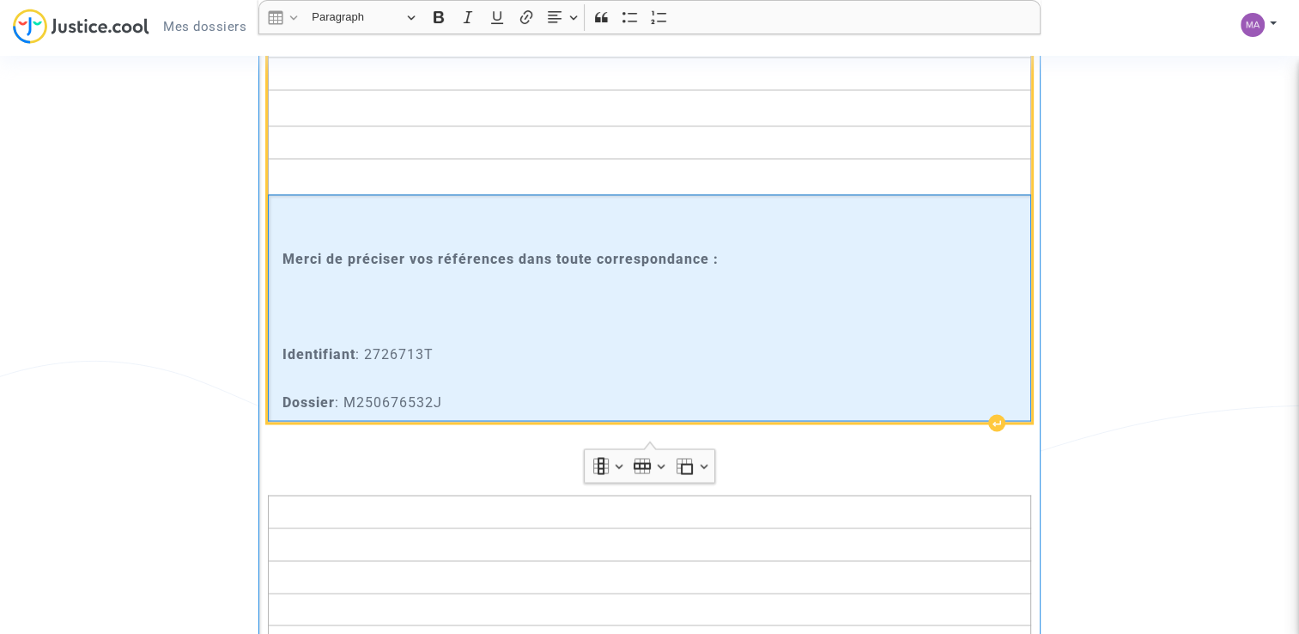
click at [305, 325] on p "​​​​​​​" at bounding box center [654, 318] width 743 height 43
click at [295, 318] on p "​​​​​​​" at bounding box center [654, 318] width 743 height 43
click at [293, 267] on strong "Merci de préciser vos références dans toute correspondance :" at bounding box center [501, 259] width 436 height 16
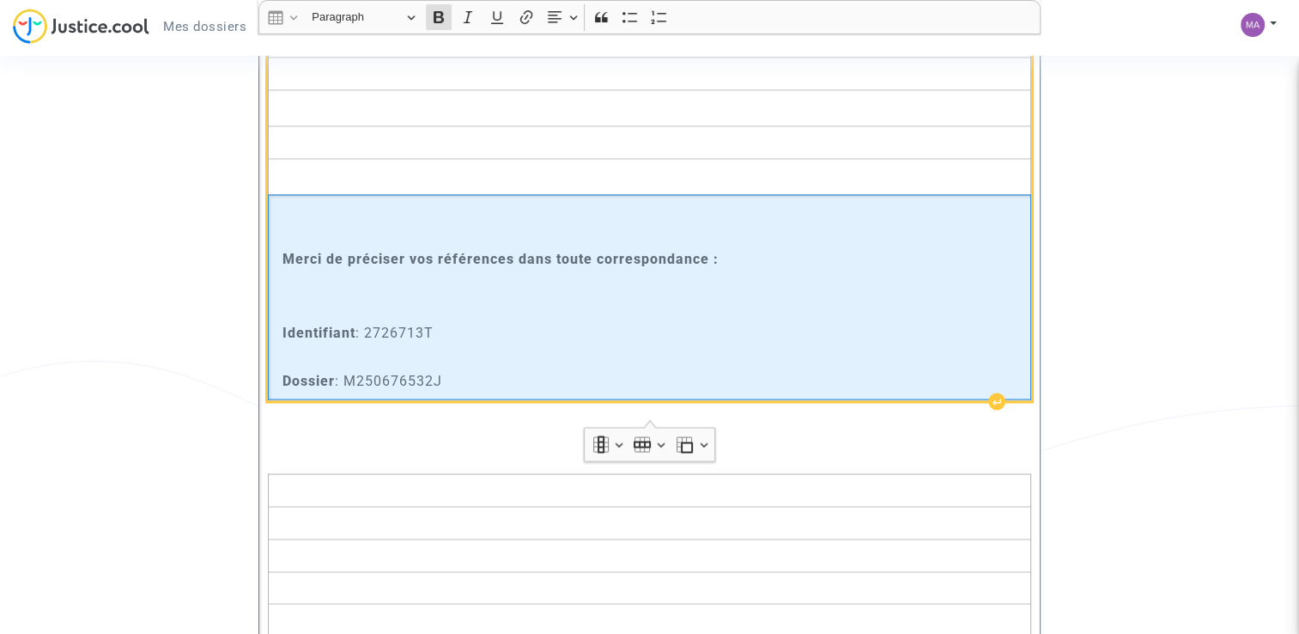
click at [292, 268] on p "Merci de préciser vos références dans toute correspondance :" at bounding box center [654, 258] width 743 height 21
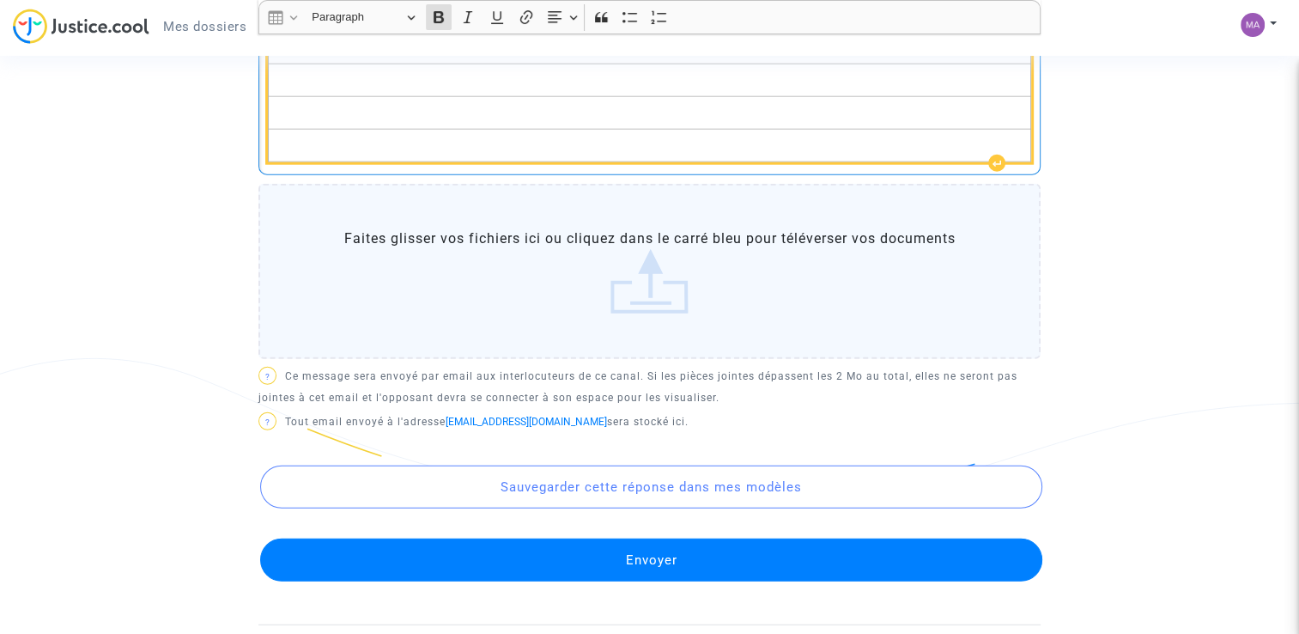
scroll to position [4463, 0]
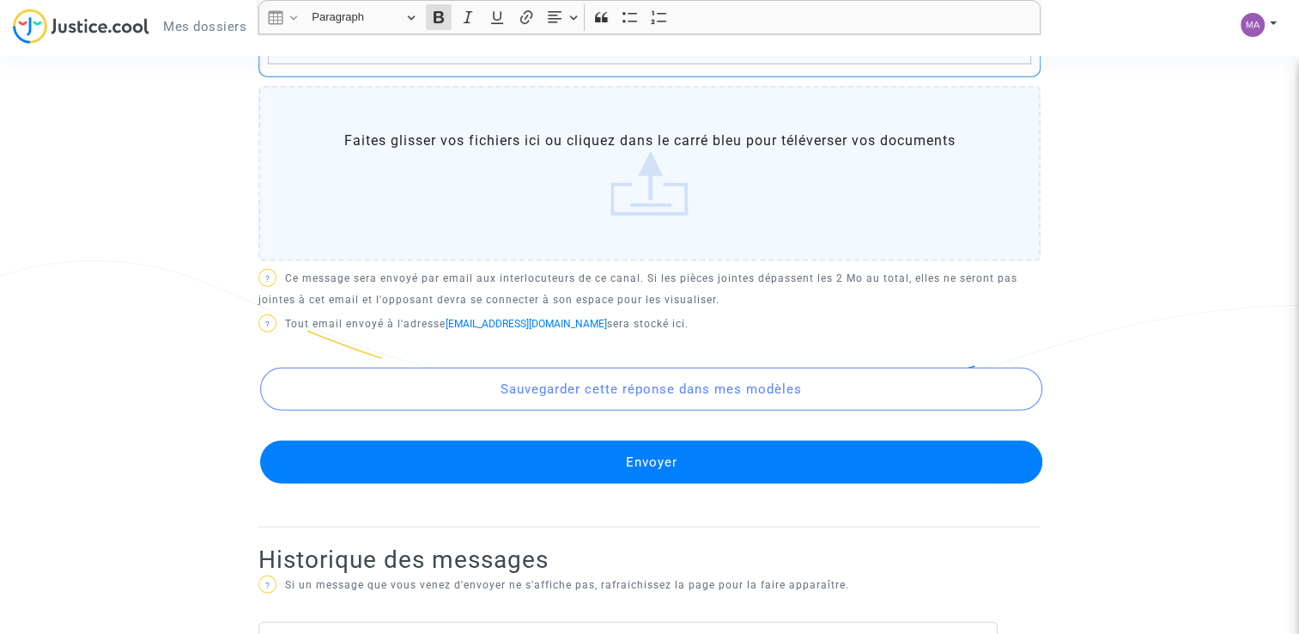
click at [657, 211] on label "Faites glisser vos fichiers ici ou cliquez dans le carré bleu pour téléverser v…" at bounding box center [649, 173] width 782 height 175
click at [0, 0] on input "Faites glisser vos fichiers ici ou cliquez dans le carré bleu pour téléverser v…" at bounding box center [0, 0] width 0 height 0
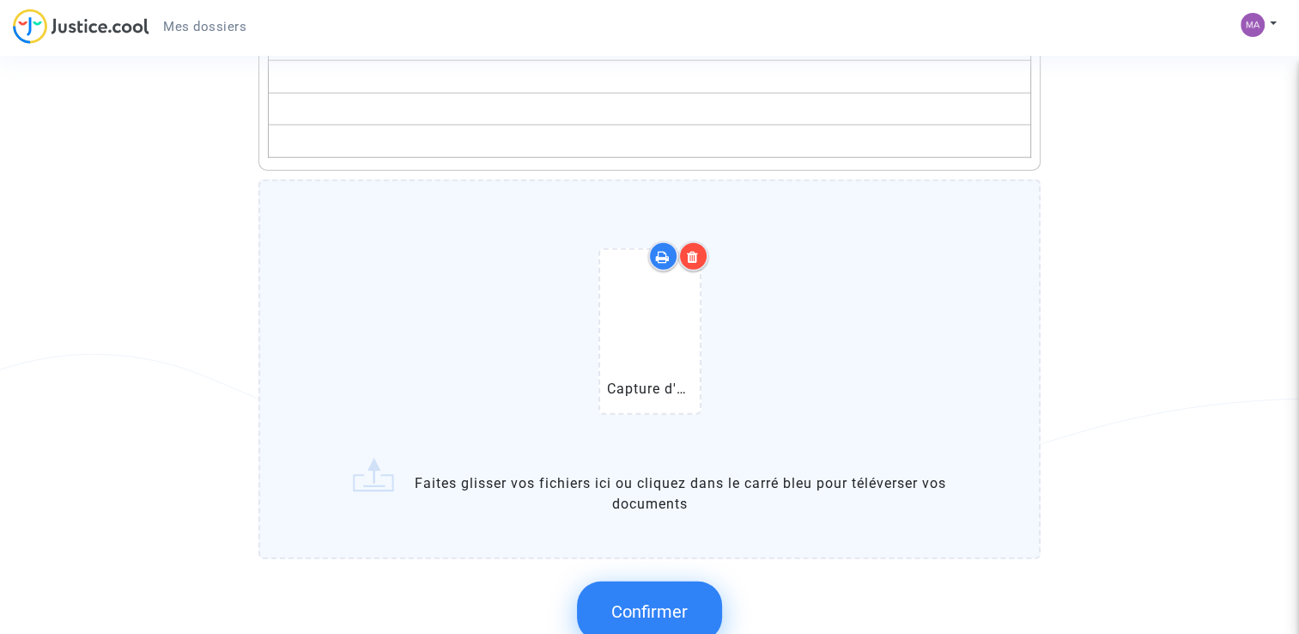
scroll to position [4549, 0]
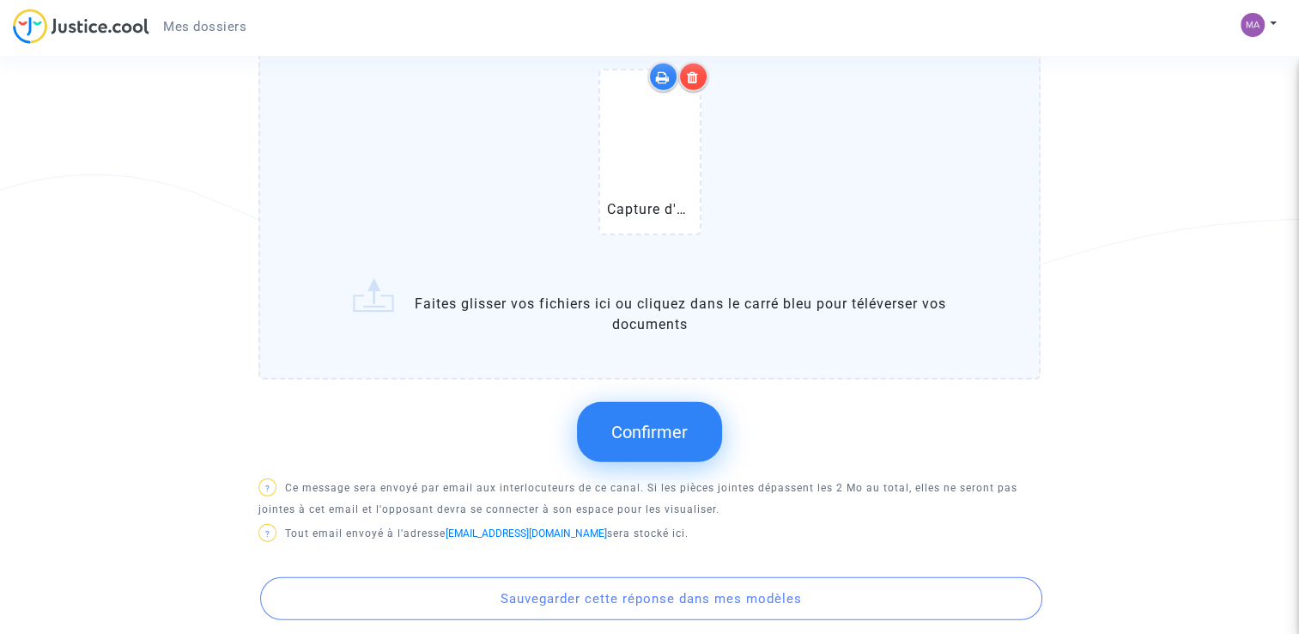
click at [639, 442] on span "Confirmer" at bounding box center [649, 432] width 76 height 21
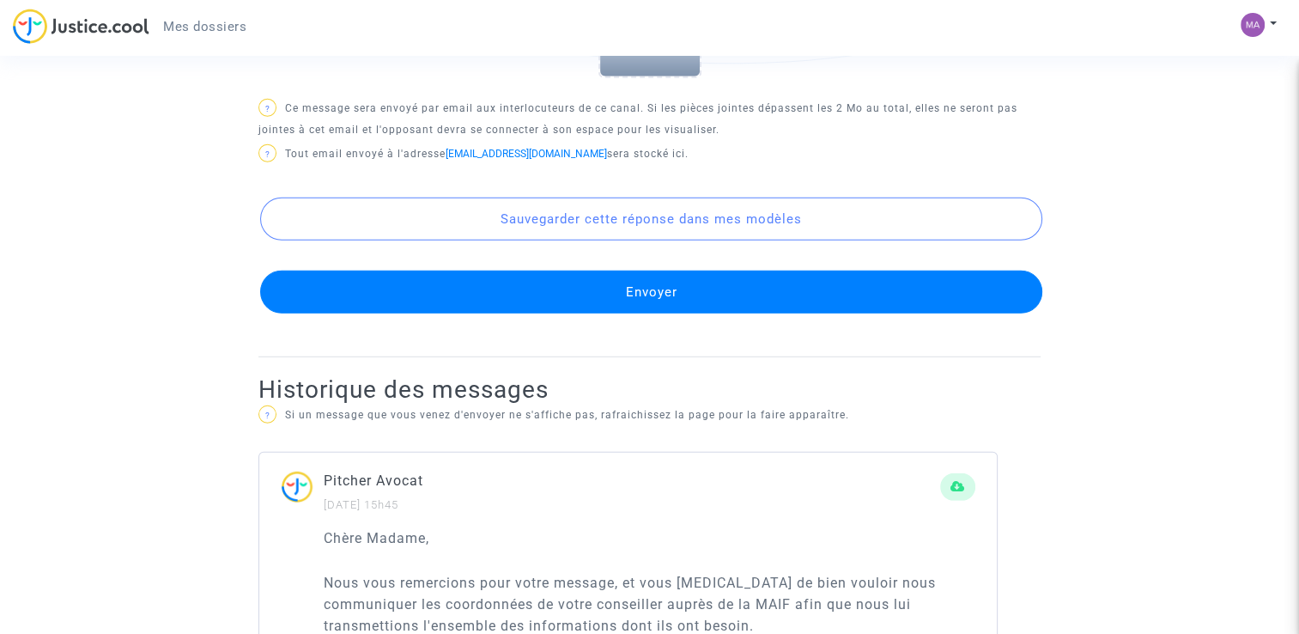
scroll to position [4893, 0]
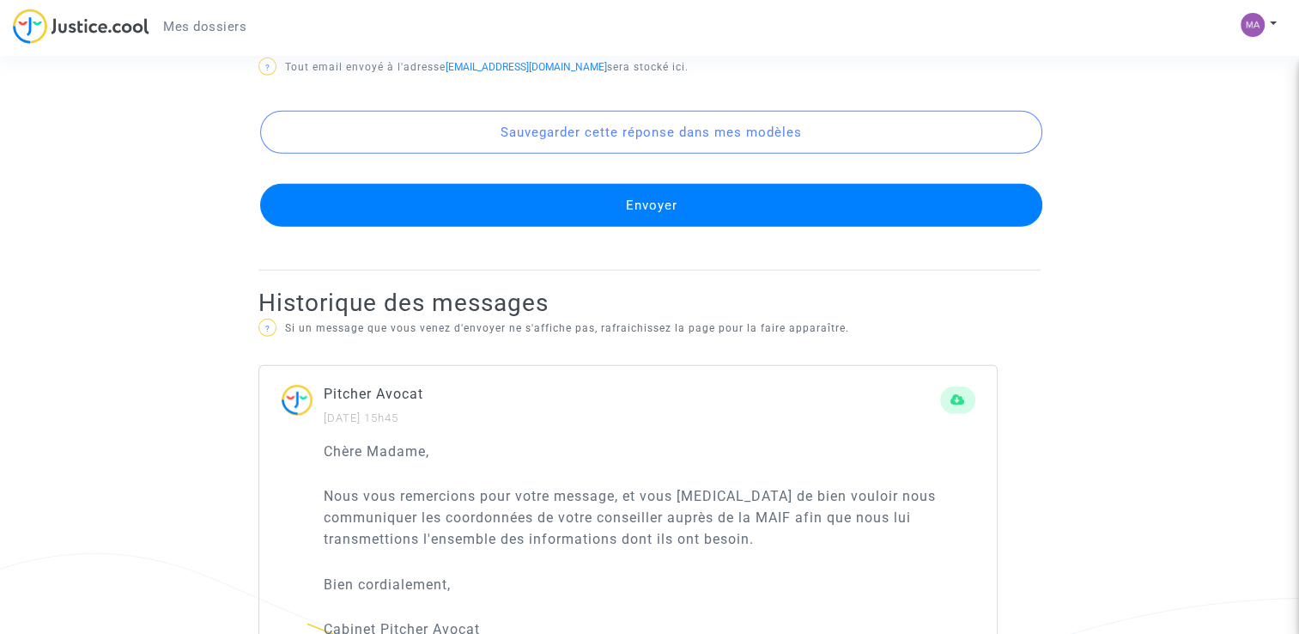
click at [625, 198] on button "Envoyer" at bounding box center [651, 205] width 782 height 43
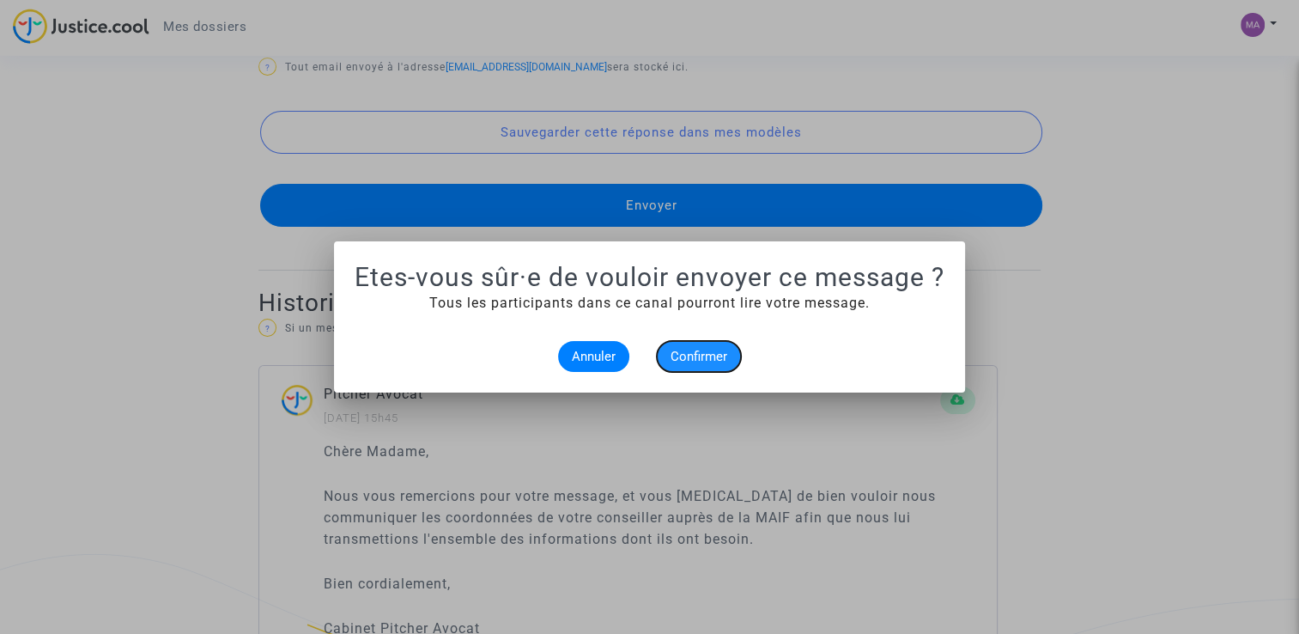
click at [708, 357] on span "Confirmer" at bounding box center [699, 356] width 57 height 15
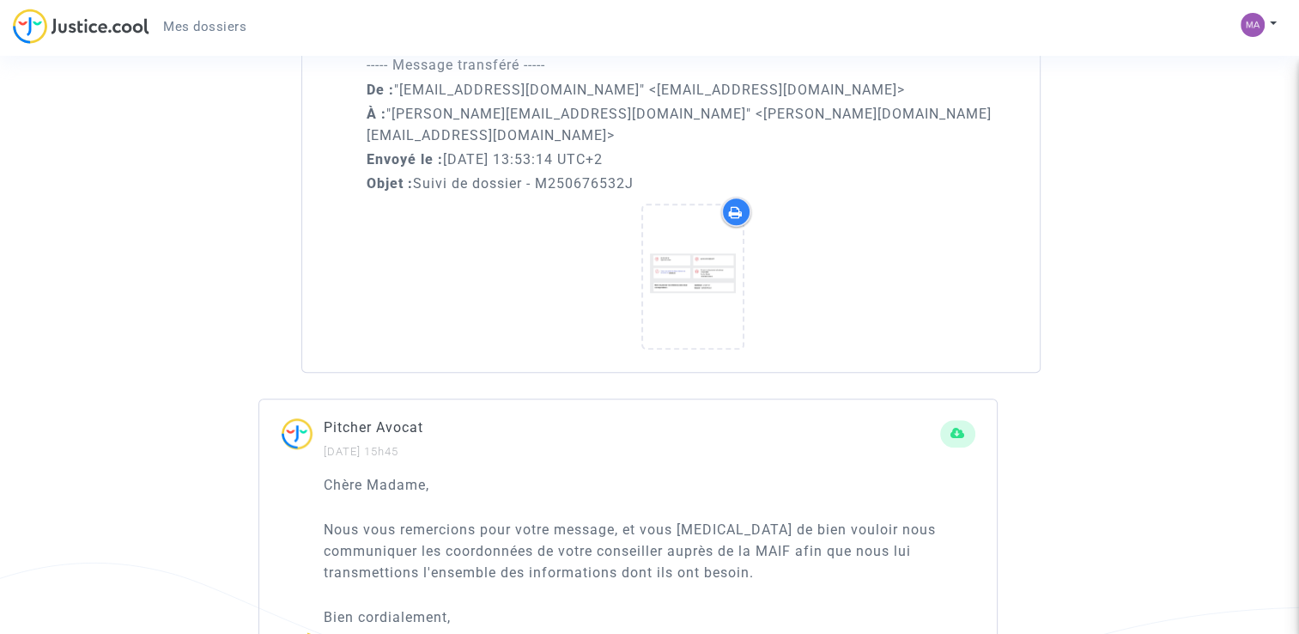
scroll to position [1306, 0]
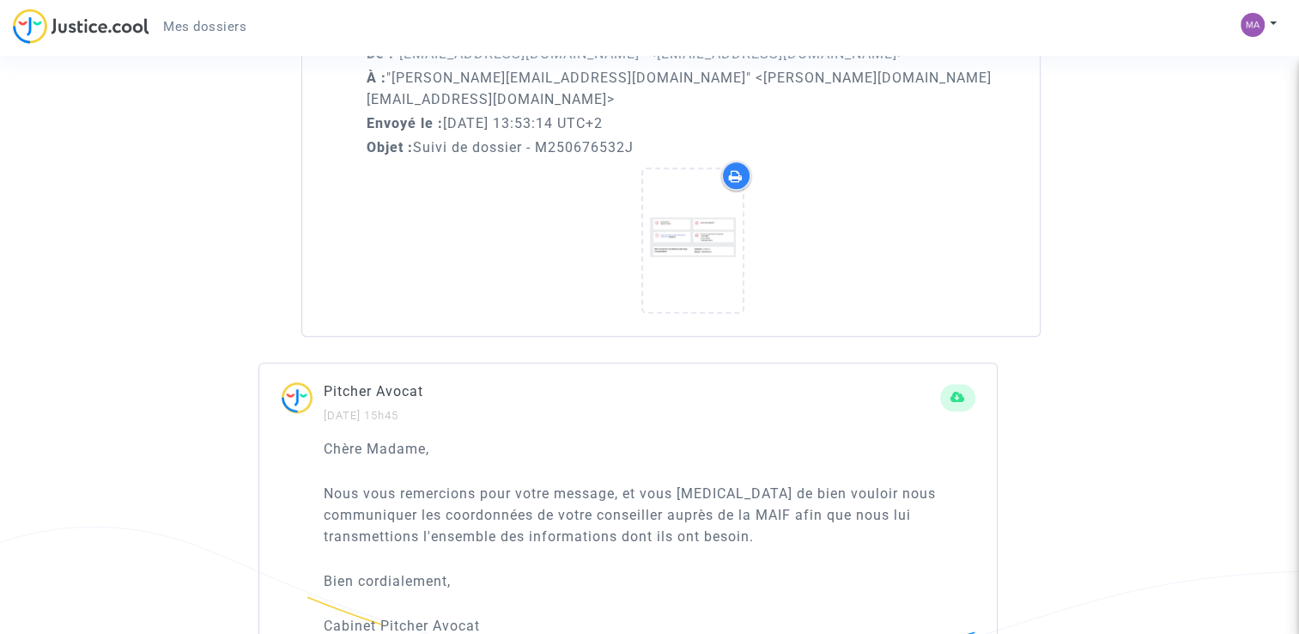
click at [505, 161] on div at bounding box center [693, 244] width 652 height 166
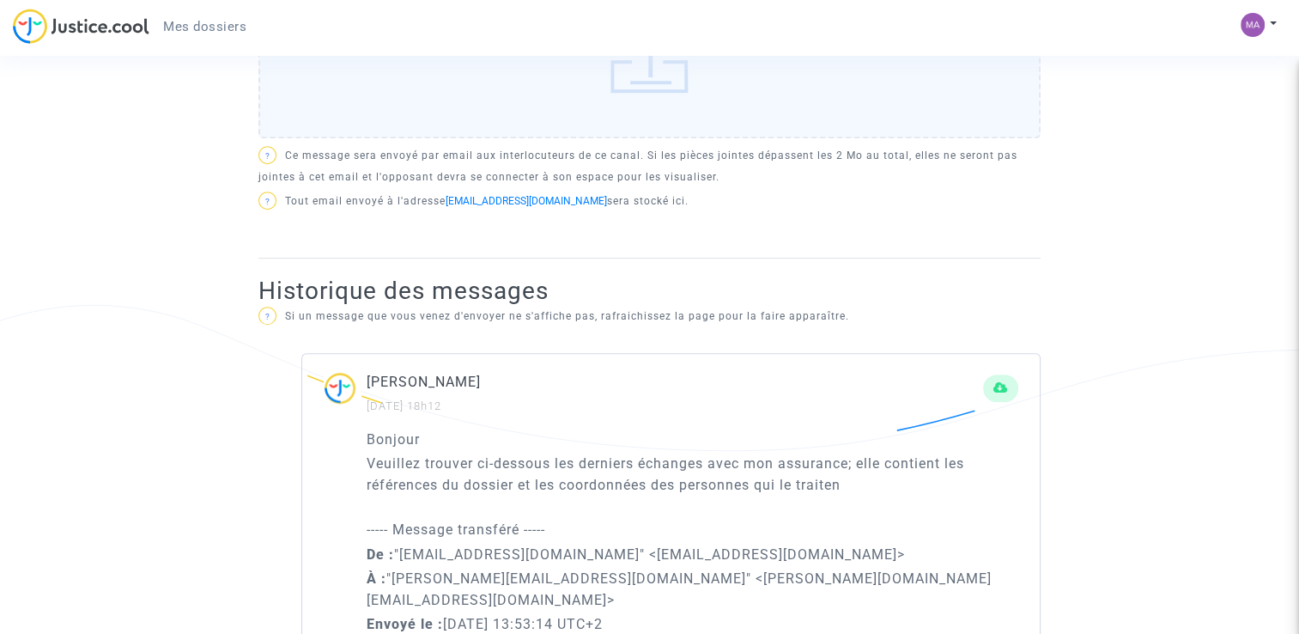
scroll to position [1048, 0]
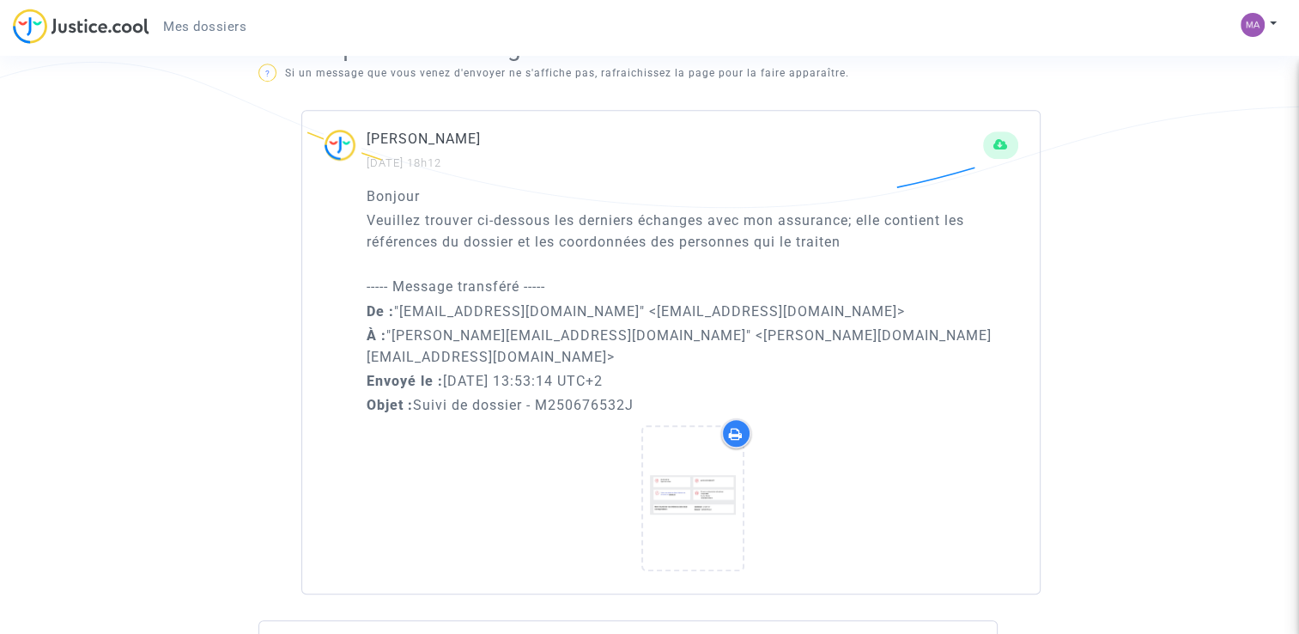
click at [478, 202] on p "Bonjour" at bounding box center [693, 195] width 652 height 21
click at [513, 307] on p "De : "[EMAIL_ADDRESS][DOMAIN_NAME]" <[EMAIL_ADDRESS][DOMAIN_NAME]>" at bounding box center [693, 311] width 652 height 21
click at [519, 332] on p "À : "[PERSON_NAME][EMAIL_ADDRESS][DOMAIN_NAME]" <[PERSON_NAME][DOMAIN_NAME][EMA…" at bounding box center [693, 346] width 652 height 43
click at [519, 335] on p "À : "[PERSON_NAME][EMAIL_ADDRESS][DOMAIN_NAME]" <[PERSON_NAME][DOMAIN_NAME][EMA…" at bounding box center [693, 346] width 652 height 43
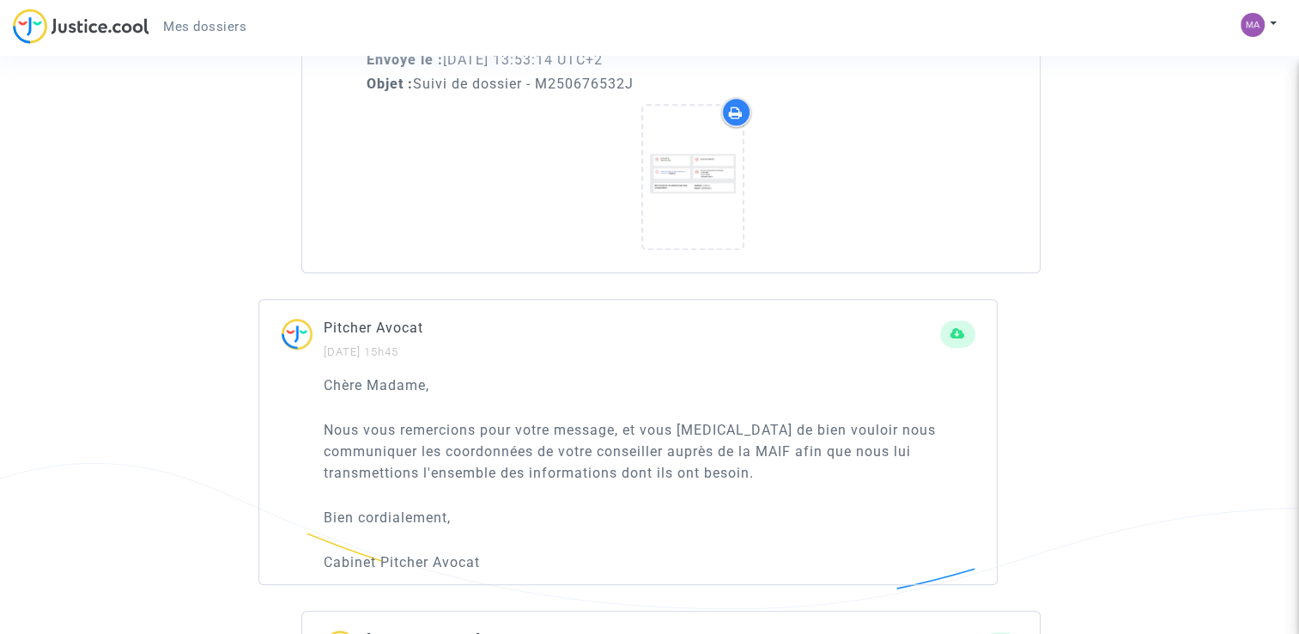
scroll to position [1220, 0]
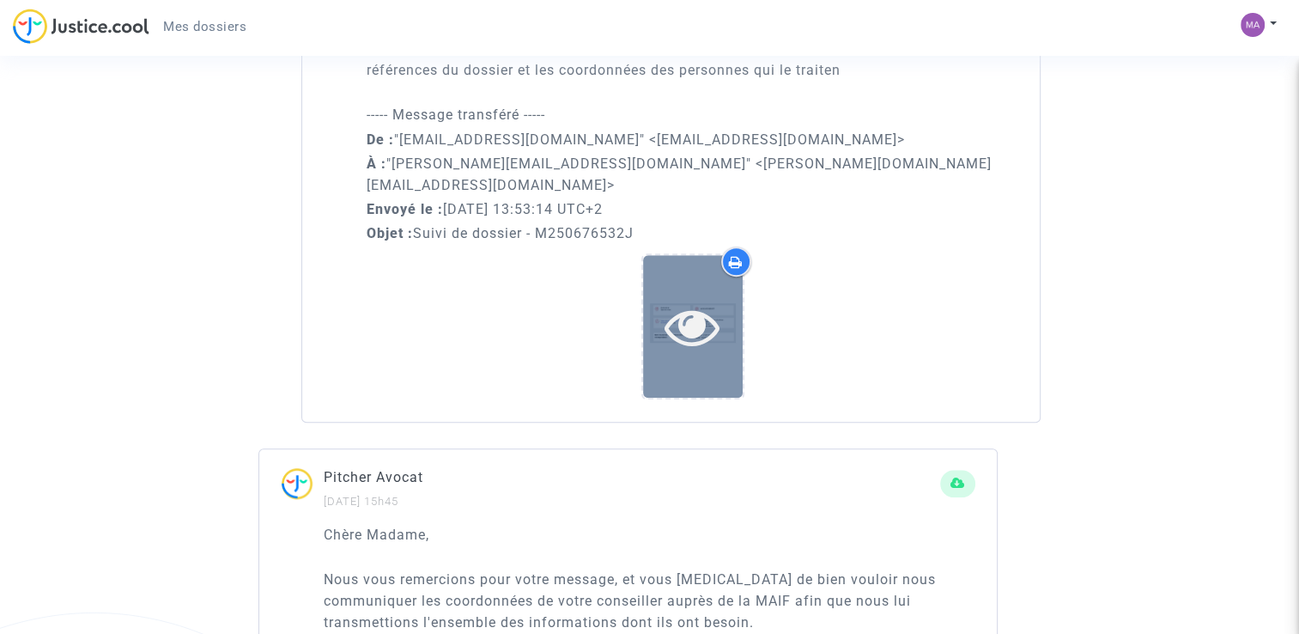
click at [699, 301] on icon at bounding box center [693, 326] width 56 height 55
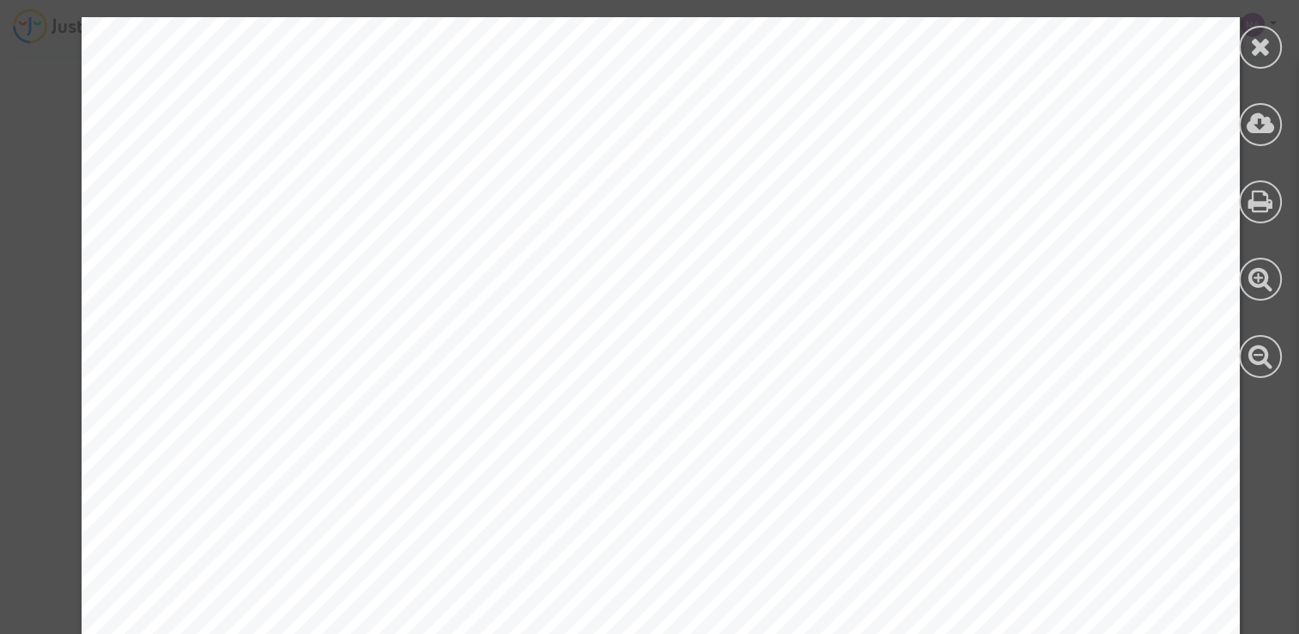
scroll to position [0, 0]
